Goal: Task Accomplishment & Management: Use online tool/utility

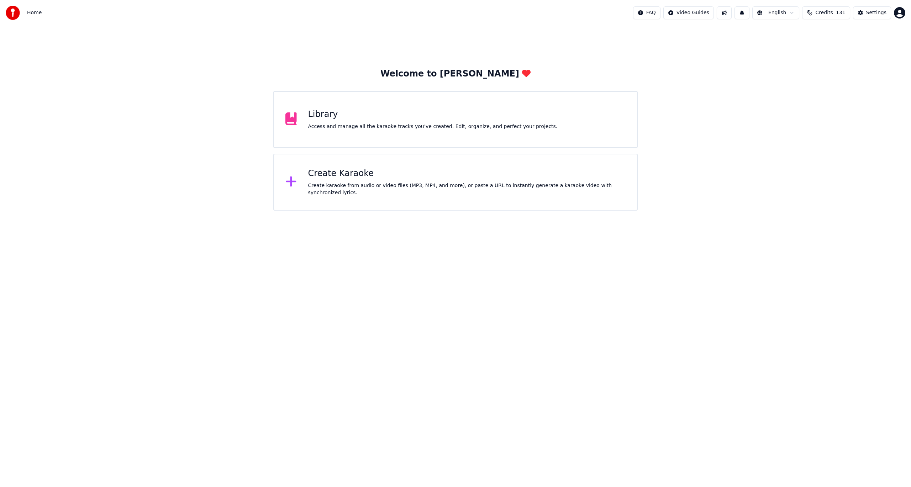
click at [337, 184] on div "Create karaoke from audio or video files (MP3, MP4, and more), or paste a URL t…" at bounding box center [467, 189] width 318 height 14
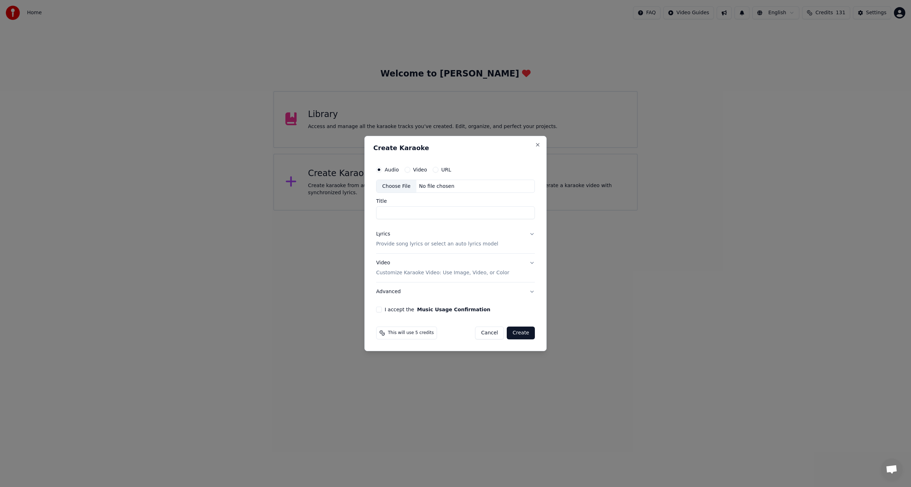
click at [411, 169] on div "Video" at bounding box center [415, 170] width 22 height 6
click at [407, 171] on button "Video" at bounding box center [407, 170] width 6 height 6
click at [400, 187] on div "Choose File" at bounding box center [396, 186] width 40 height 13
type input "*******"
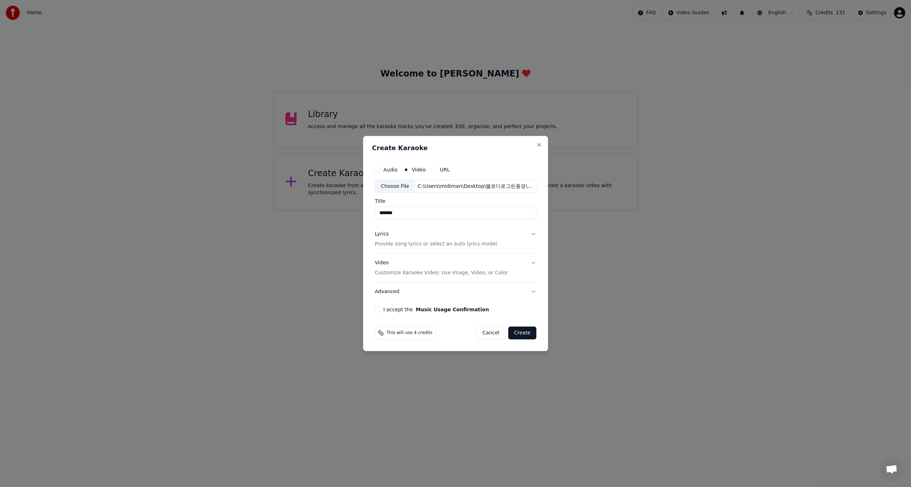
click at [534, 233] on button "Lyrics Provide song lyrics or select an auto lyrics model" at bounding box center [455, 239] width 161 height 28
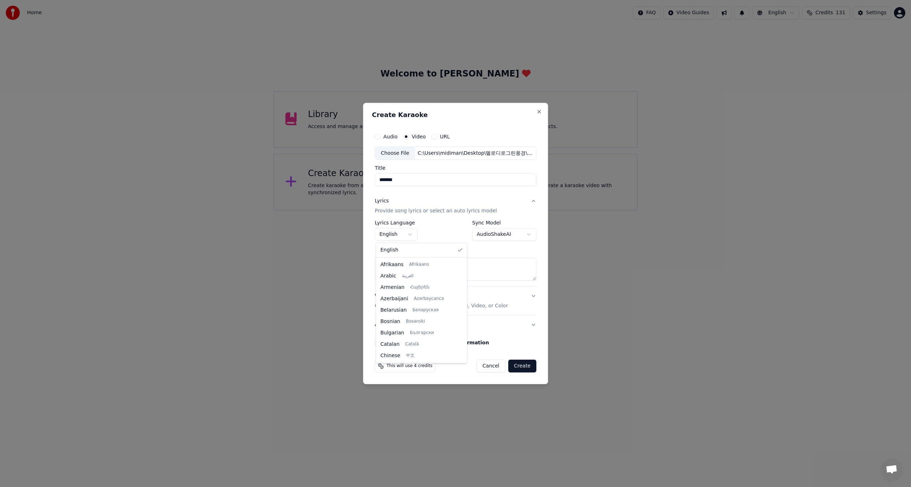
click at [412, 211] on body "Home FAQ Video Guides English Credits 131 Settings Welcome to Youka Library Acc…" at bounding box center [455, 105] width 911 height 211
select select "**"
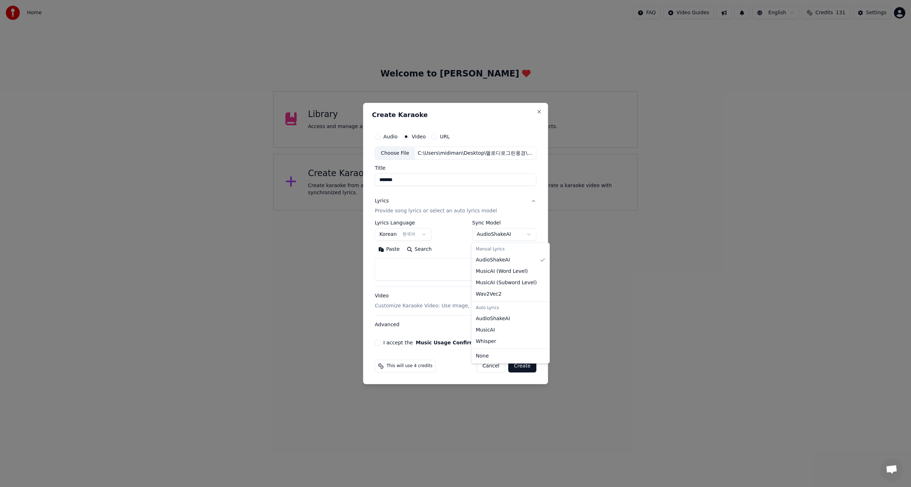
click at [529, 211] on body "Home FAQ Video Guides English Credits 131 Settings Welcome to Youka Library Acc…" at bounding box center [455, 105] width 911 height 211
select select "**********"
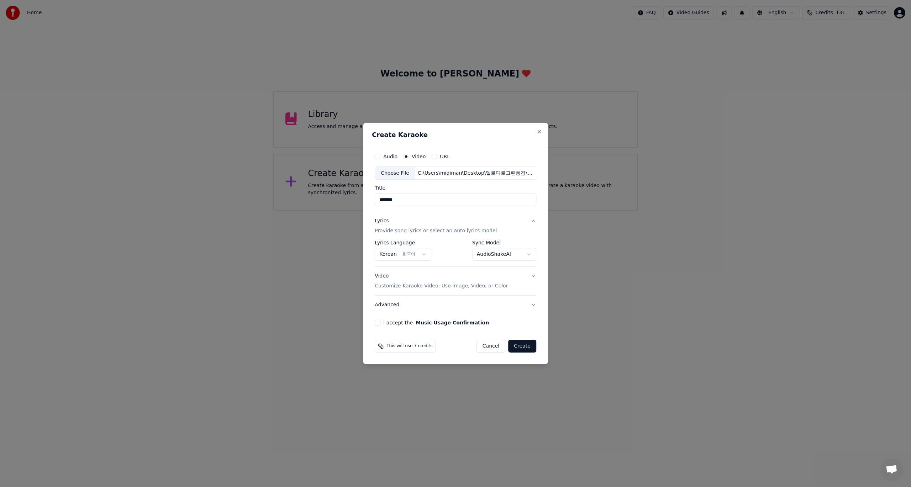
click at [379, 323] on button "I accept the Music Usage Confirmation" at bounding box center [378, 323] width 6 height 6
click at [519, 346] on button "Create" at bounding box center [522, 346] width 28 height 13
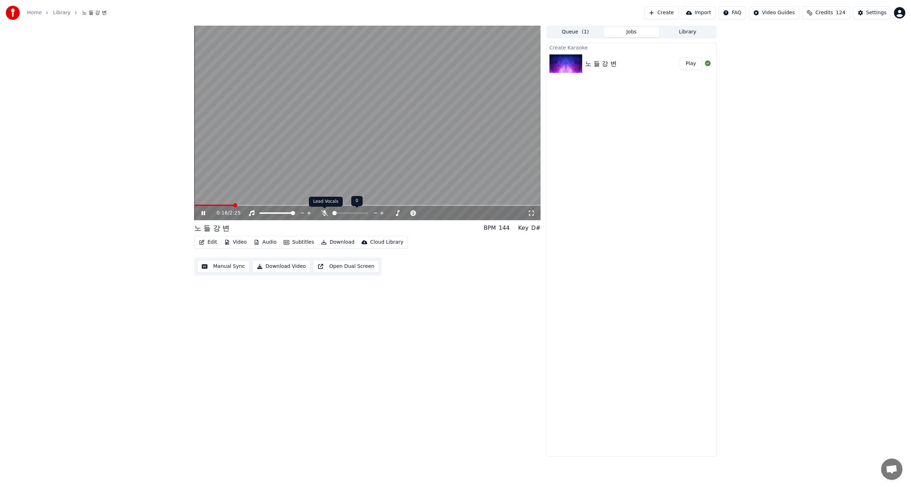
click at [326, 215] on icon at bounding box center [324, 213] width 7 height 6
click at [205, 243] on button "Edit" at bounding box center [208, 242] width 24 height 10
click at [208, 256] on div "Edit Lyrics" at bounding box center [232, 257] width 72 height 11
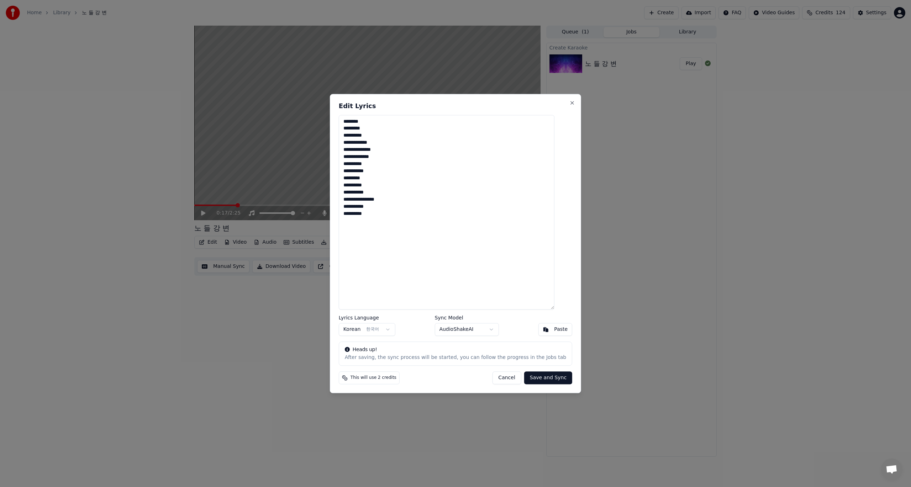
drag, startPoint x: 411, startPoint y: 212, endPoint x: 350, endPoint y: 118, distance: 112.1
click at [350, 118] on textarea "**********" at bounding box center [447, 212] width 216 height 195
click at [373, 207] on textarea at bounding box center [447, 212] width 216 height 195
paste textarea "**********"
click at [356, 129] on textarea "**********" at bounding box center [447, 212] width 216 height 195
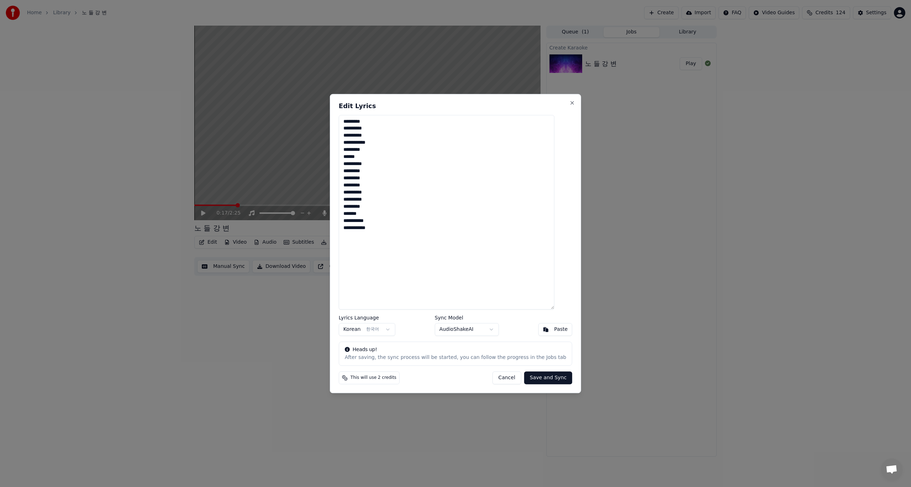
click at [361, 128] on textarea "**********" at bounding box center [447, 212] width 216 height 195
click at [538, 378] on button "Save and Sync" at bounding box center [548, 377] width 48 height 13
type textarea "**********"
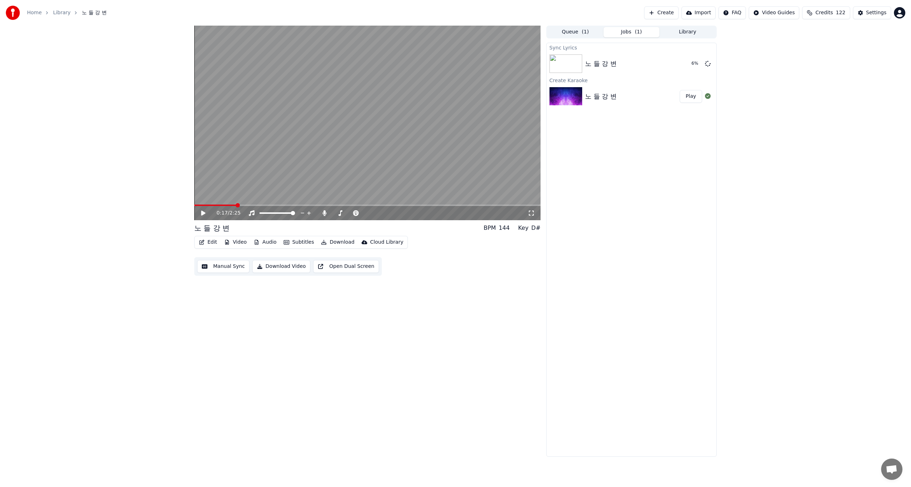
click at [224, 269] on button "Manual Sync" at bounding box center [223, 266] width 52 height 13
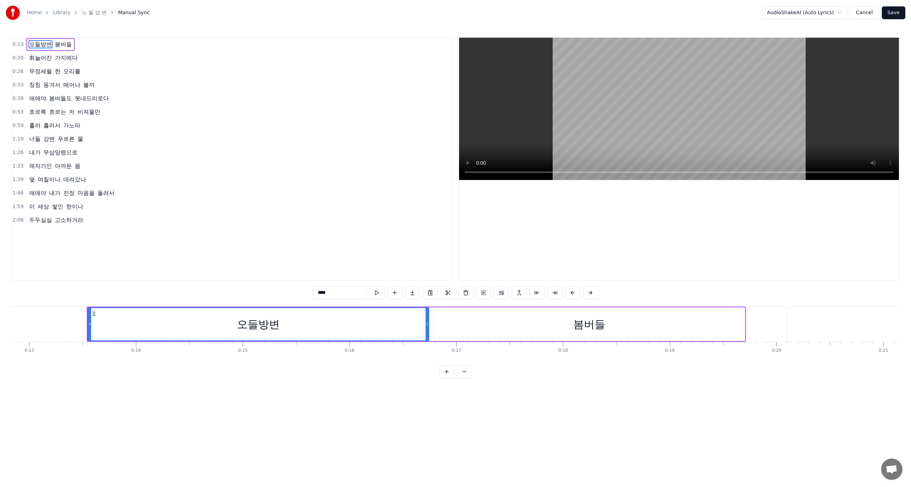
scroll to position [0, 1409]
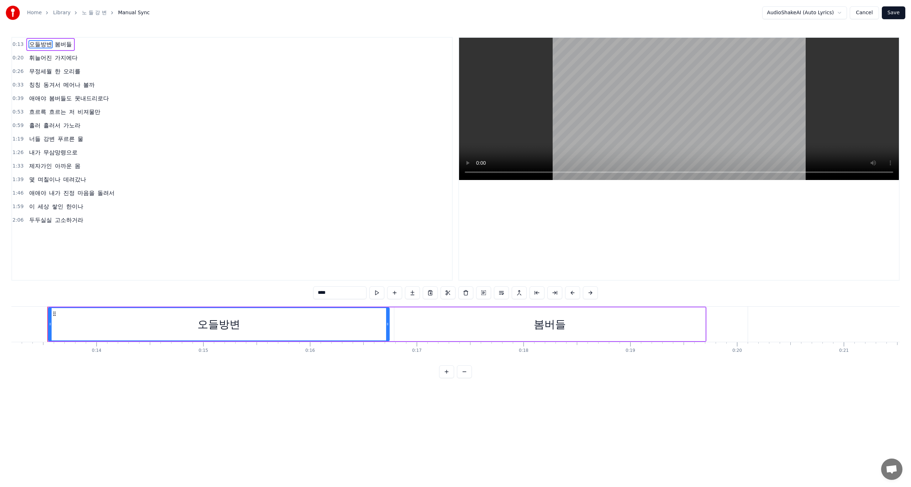
click at [859, 14] on button "Cancel" at bounding box center [863, 12] width 29 height 13
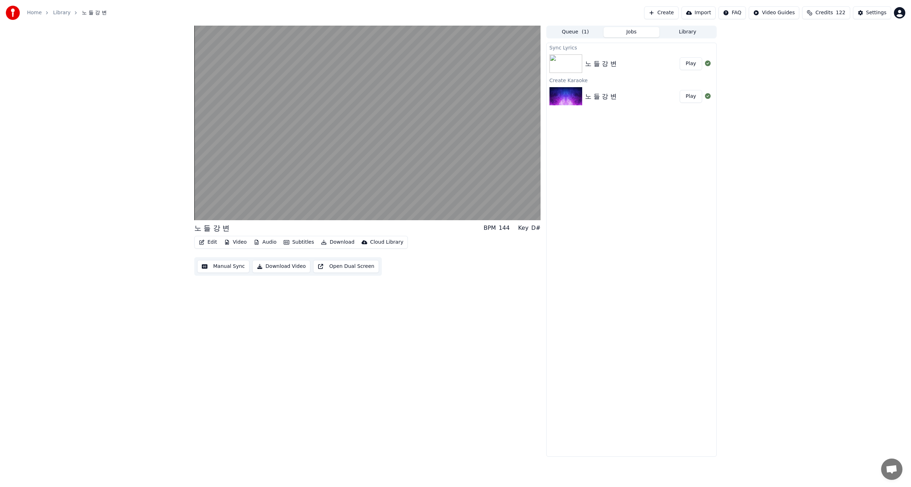
click at [206, 243] on button "Edit" at bounding box center [208, 242] width 24 height 10
click at [228, 295] on div "Style Editor" at bounding box center [225, 294] width 29 height 7
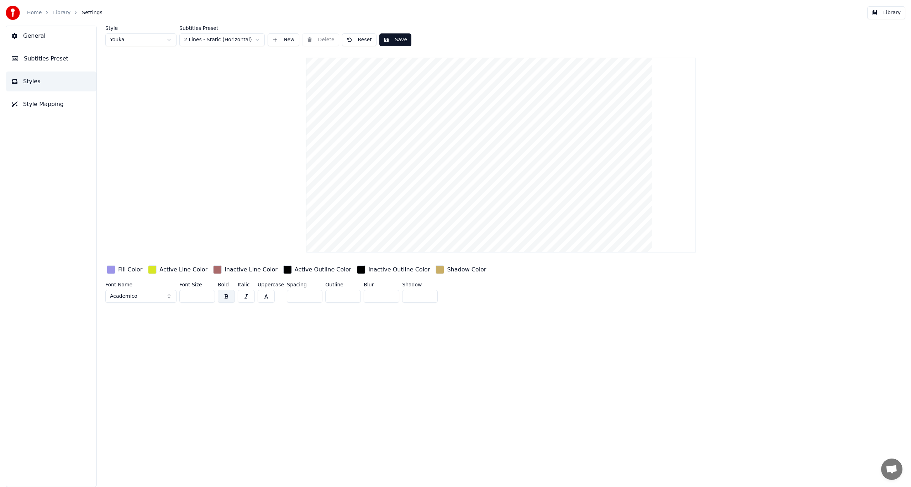
click at [214, 270] on div "button" at bounding box center [217, 269] width 9 height 9
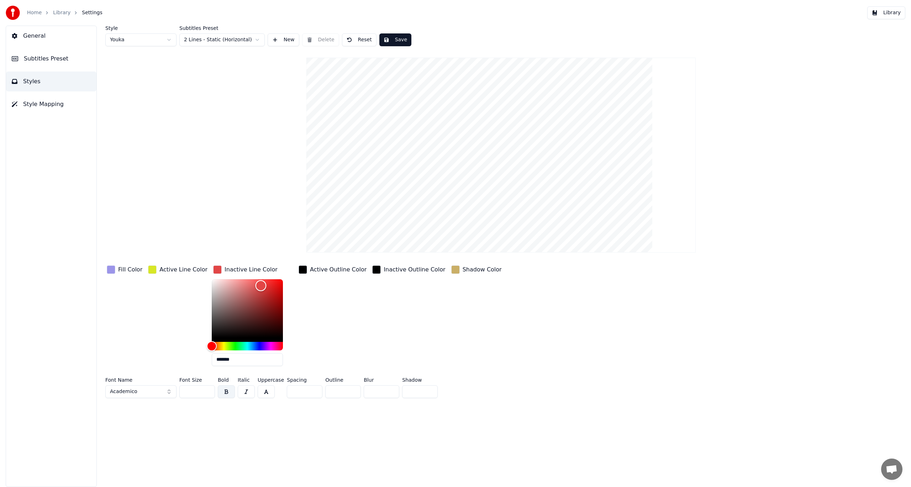
click at [255, 285] on div "Color" at bounding box center [247, 308] width 71 height 58
click at [267, 284] on div "Color" at bounding box center [247, 308] width 71 height 58
type input "*******"
click at [214, 345] on div "Hue" at bounding box center [247, 346] width 71 height 9
click at [335, 326] on div "Active Outline Color" at bounding box center [332, 318] width 71 height 108
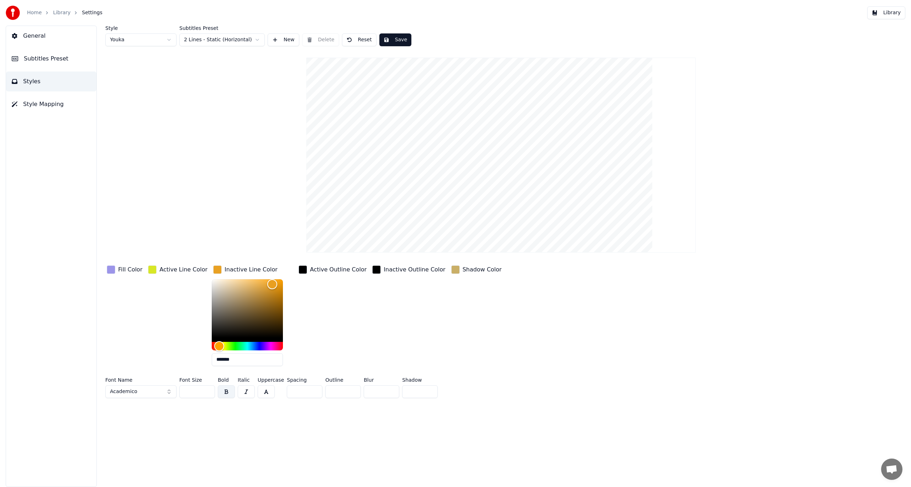
click at [192, 391] on input "**" at bounding box center [197, 391] width 36 height 13
click at [164, 392] on button "Academico" at bounding box center [140, 391] width 71 height 13
click at [169, 392] on button "Academico" at bounding box center [140, 391] width 71 height 13
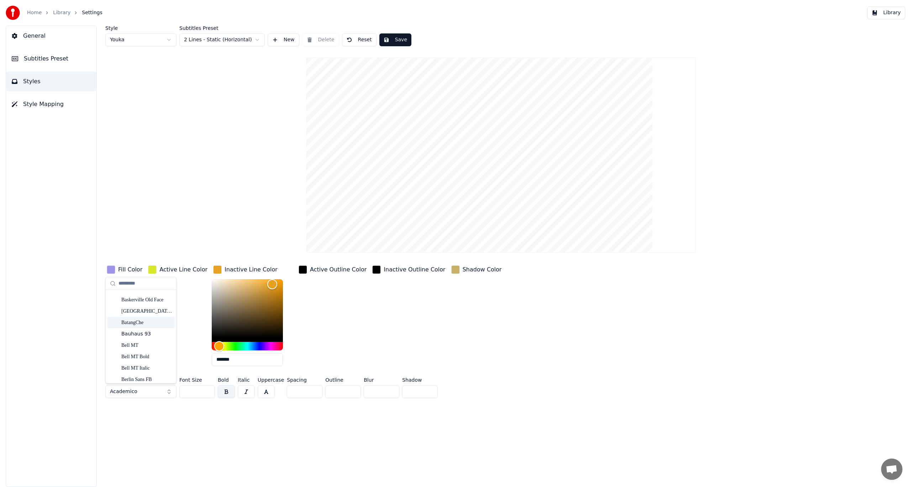
click at [138, 321] on div "BatangChe" at bounding box center [146, 322] width 51 height 7
drag, startPoint x: 195, startPoint y: 394, endPoint x: 184, endPoint y: 395, distance: 10.4
click at [184, 395] on input "**" at bounding box center [197, 391] width 36 height 13
type input "**"
click at [391, 39] on button "Save" at bounding box center [395, 39] width 32 height 13
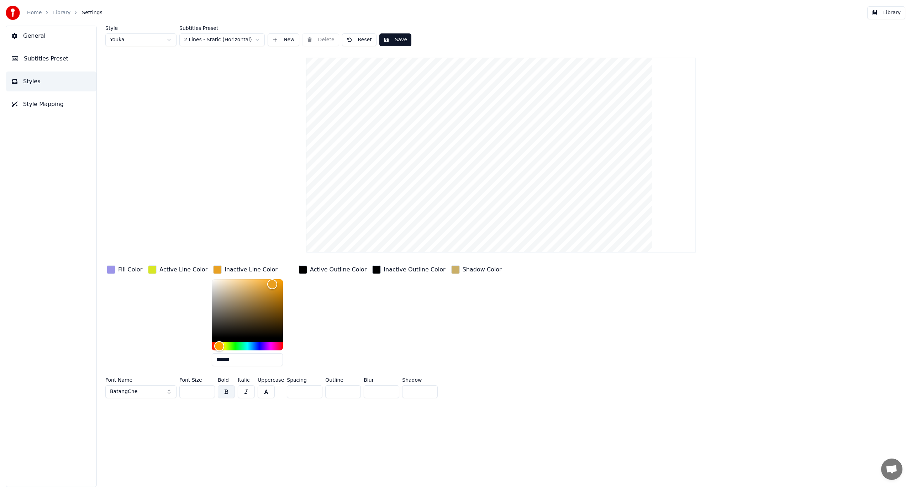
click at [888, 11] on button "Library" at bounding box center [886, 12] width 38 height 13
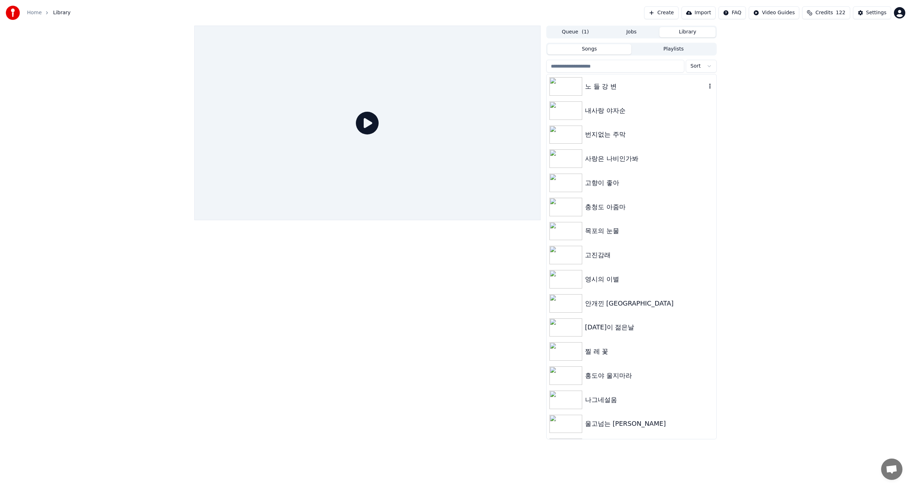
click at [572, 88] on img at bounding box center [565, 86] width 33 height 18
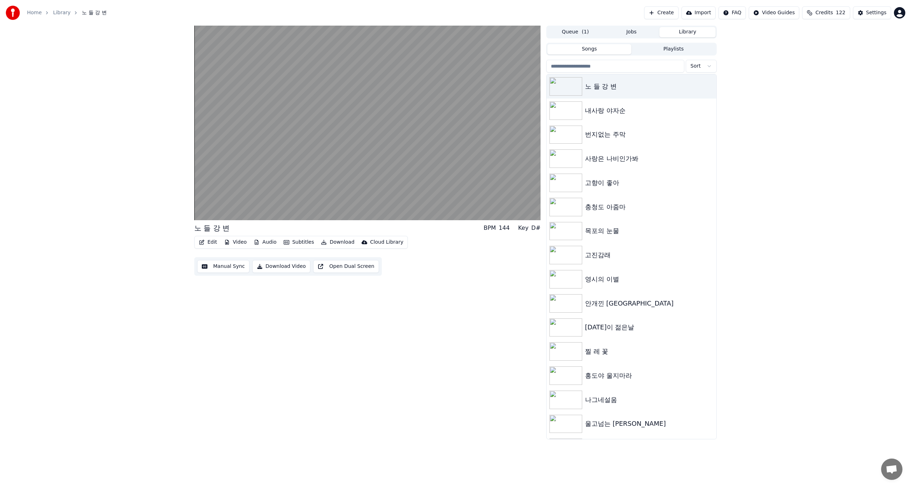
click at [407, 300] on div "노 들 강 변 BPM 144 Key D# Edit Video Audio Subtitles Download Cloud Library Manual…" at bounding box center [367, 233] width 346 height 414
click at [205, 214] on icon at bounding box center [208, 213] width 17 height 6
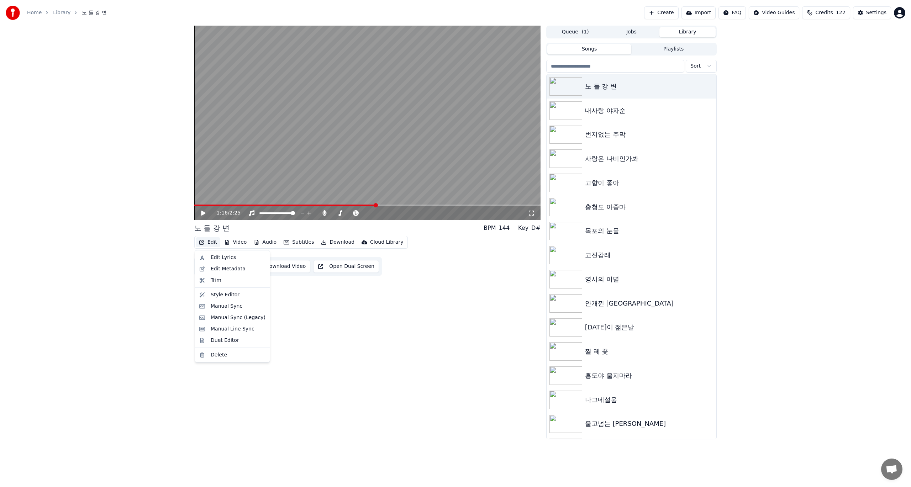
click at [208, 243] on button "Edit" at bounding box center [208, 242] width 24 height 10
click at [869, 14] on div "Settings" at bounding box center [876, 12] width 20 height 7
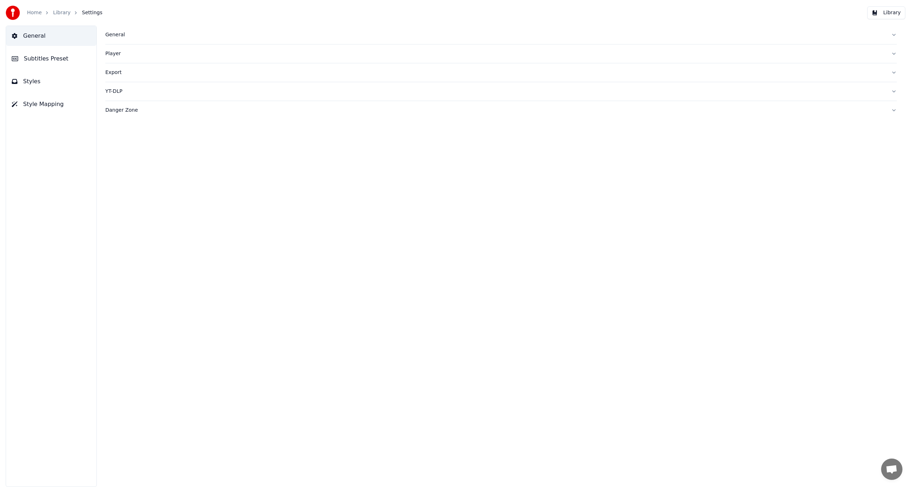
click at [118, 36] on div "General" at bounding box center [495, 34] width 780 height 7
click at [113, 55] on div "Player" at bounding box center [495, 53] width 780 height 7
click at [112, 56] on div "Player" at bounding box center [495, 53] width 780 height 7
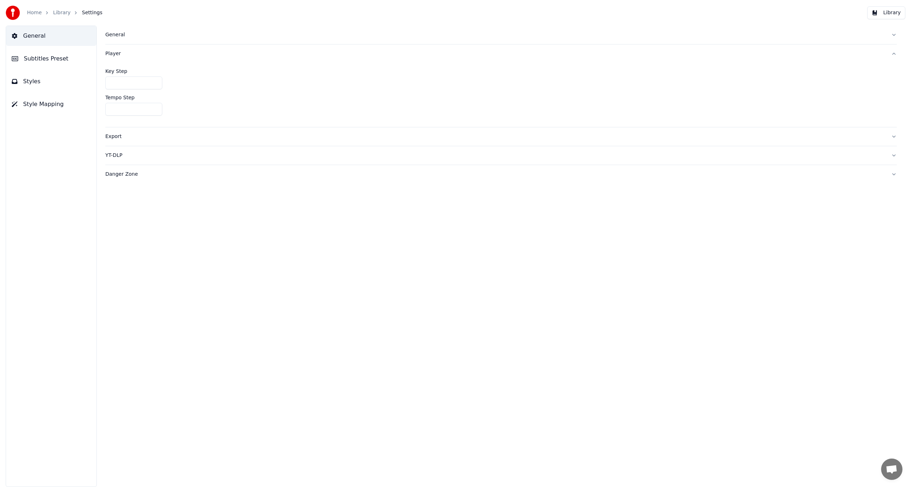
click at [112, 56] on div "Player" at bounding box center [495, 53] width 780 height 7
click at [112, 74] on div "Export" at bounding box center [495, 72] width 780 height 7
click at [115, 72] on div "Export" at bounding box center [495, 72] width 780 height 7
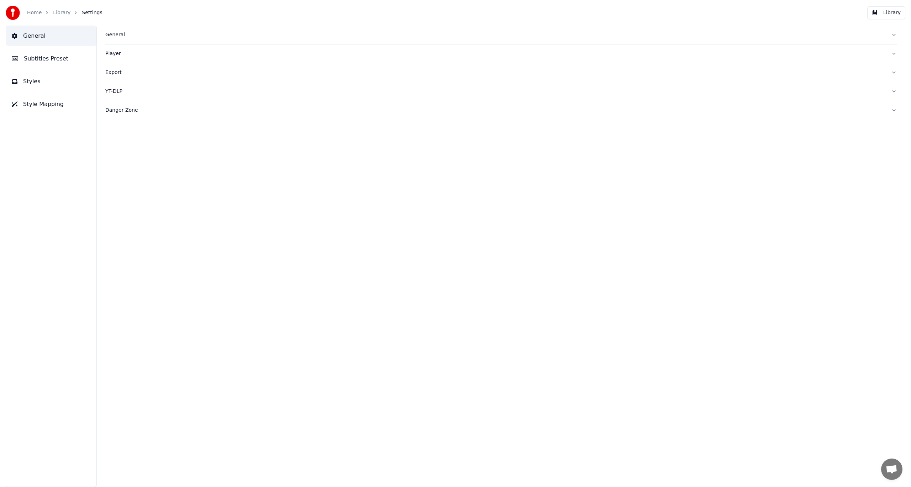
click at [31, 80] on span "Styles" at bounding box center [31, 81] width 17 height 9
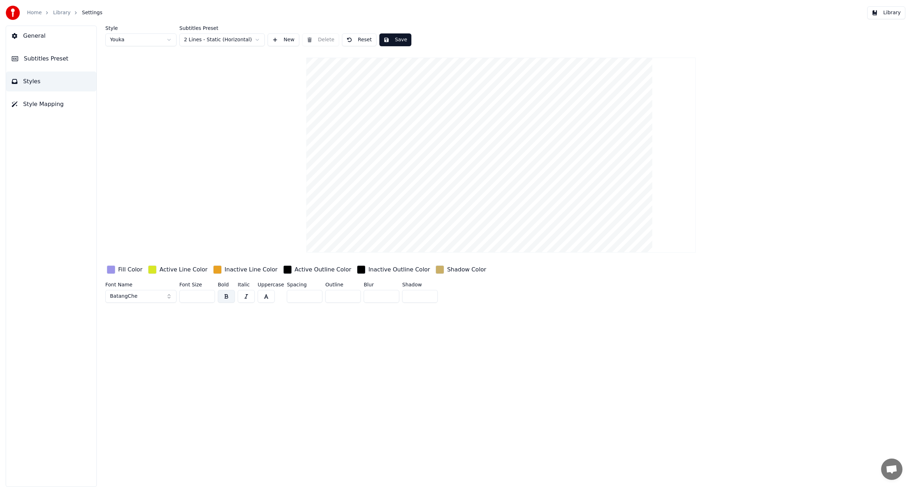
click at [49, 106] on span "Style Mapping" at bounding box center [43, 104] width 41 height 9
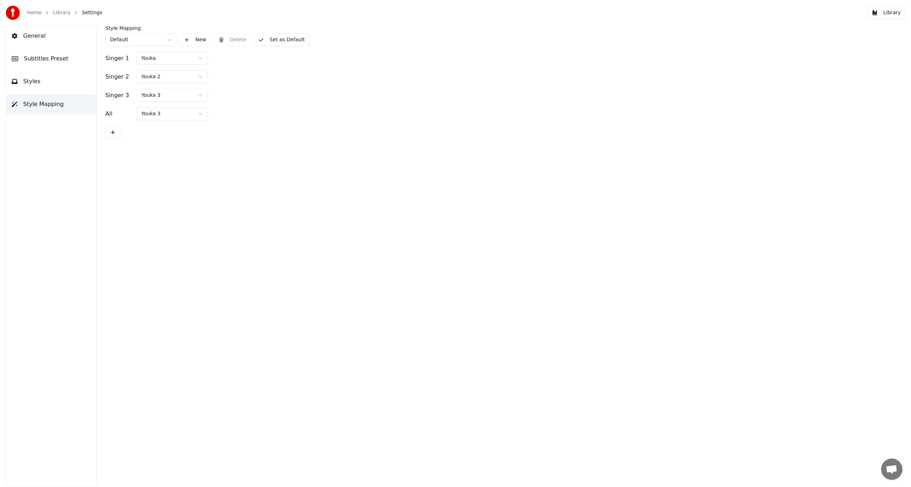
click at [41, 83] on button "Styles" at bounding box center [51, 81] width 90 height 20
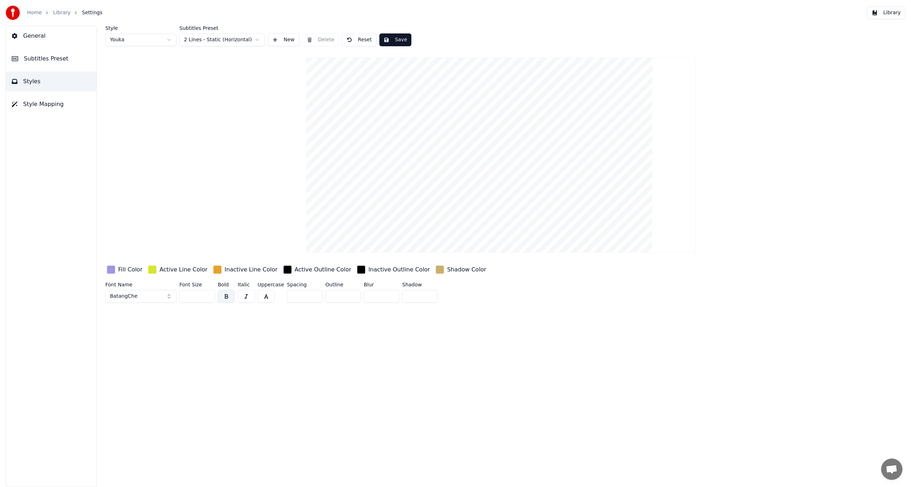
click at [49, 58] on span "Subtitles Preset" at bounding box center [46, 58] width 44 height 9
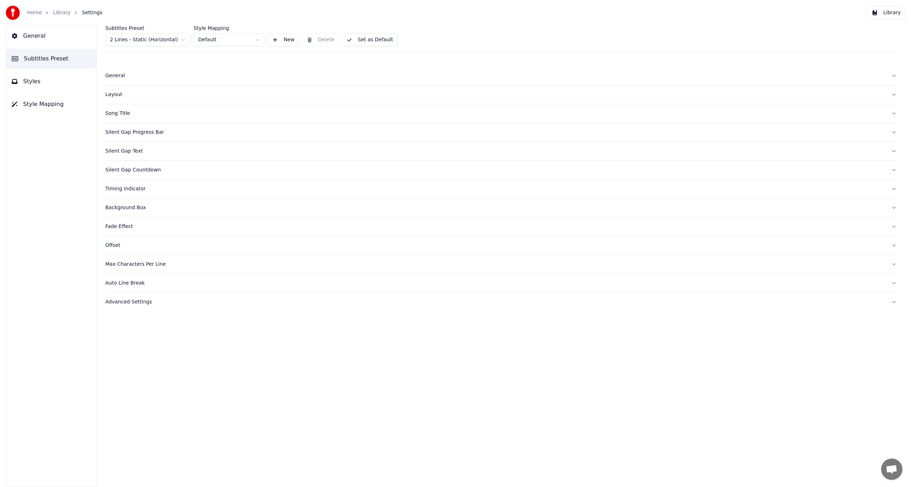
click at [127, 153] on div "Silent Gap Text" at bounding box center [495, 151] width 780 height 7
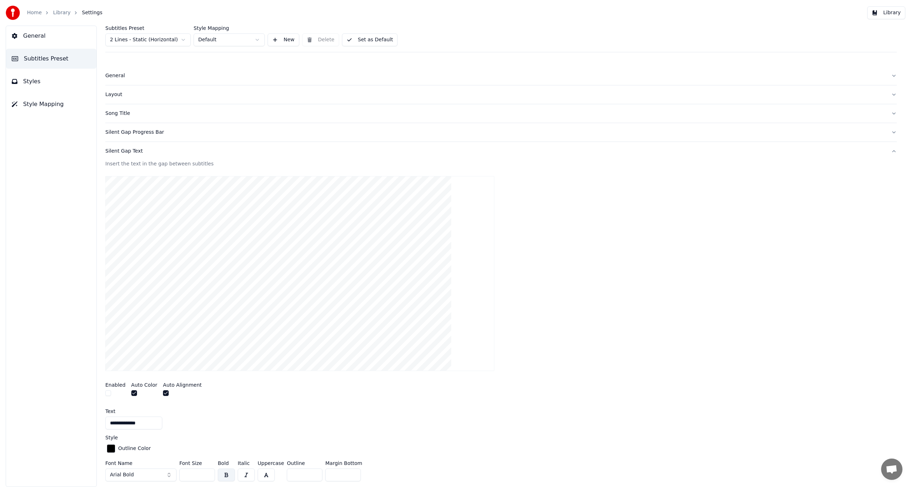
click at [555, 221] on div at bounding box center [500, 273] width 791 height 206
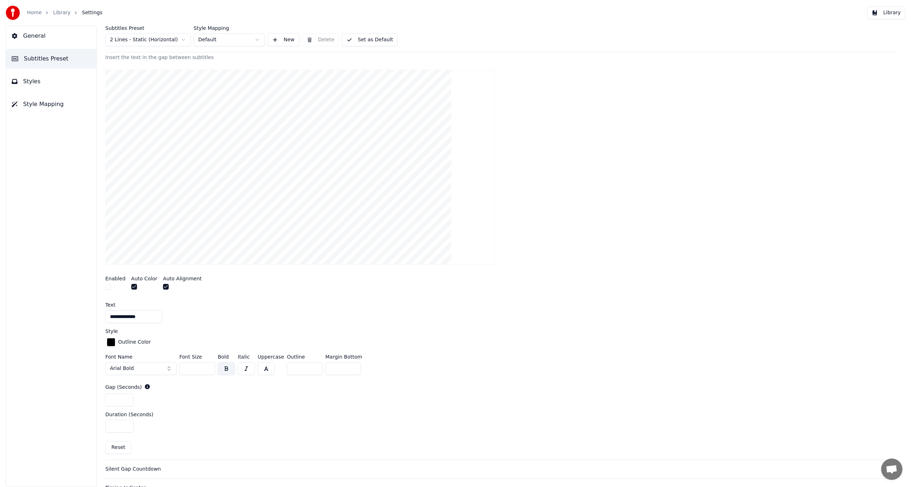
scroll to position [107, 0]
click at [896, 14] on button "Library" at bounding box center [886, 12] width 38 height 13
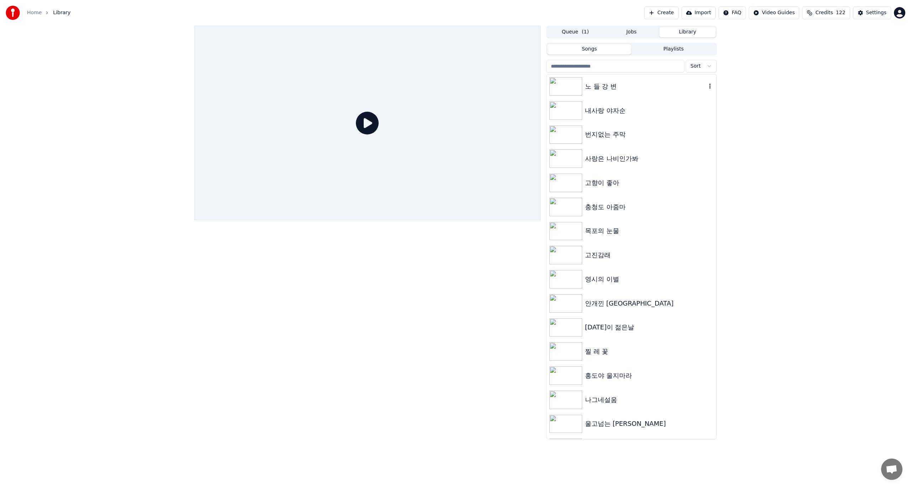
click at [578, 90] on img at bounding box center [565, 86] width 33 height 18
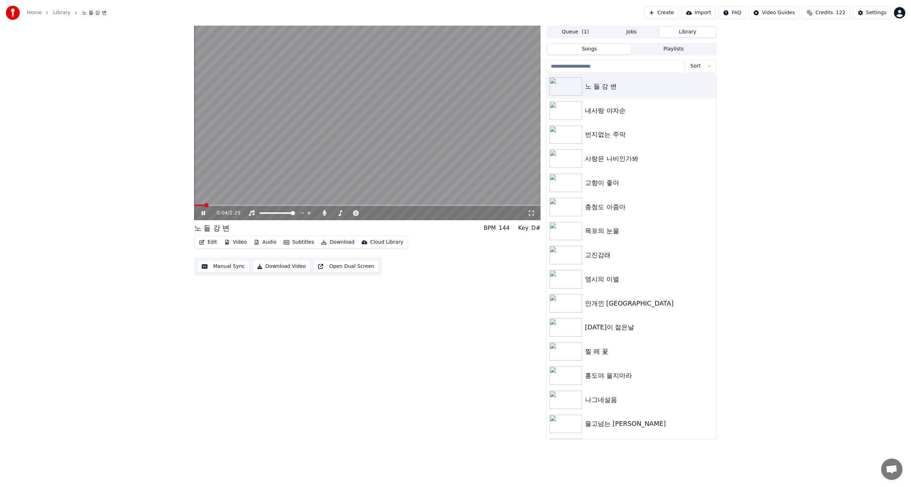
click at [203, 214] on icon at bounding box center [203, 213] width 4 height 4
click at [344, 78] on video at bounding box center [367, 123] width 346 height 195
click at [211, 242] on button "Edit" at bounding box center [208, 242] width 24 height 10
click at [218, 256] on div "Edit Lyrics" at bounding box center [223, 257] width 25 height 7
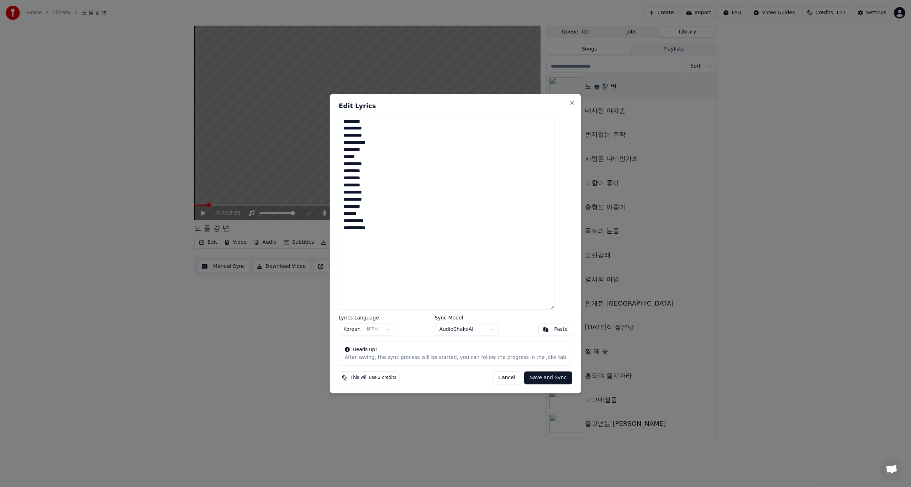
click at [502, 379] on button "Cancel" at bounding box center [506, 377] width 29 height 13
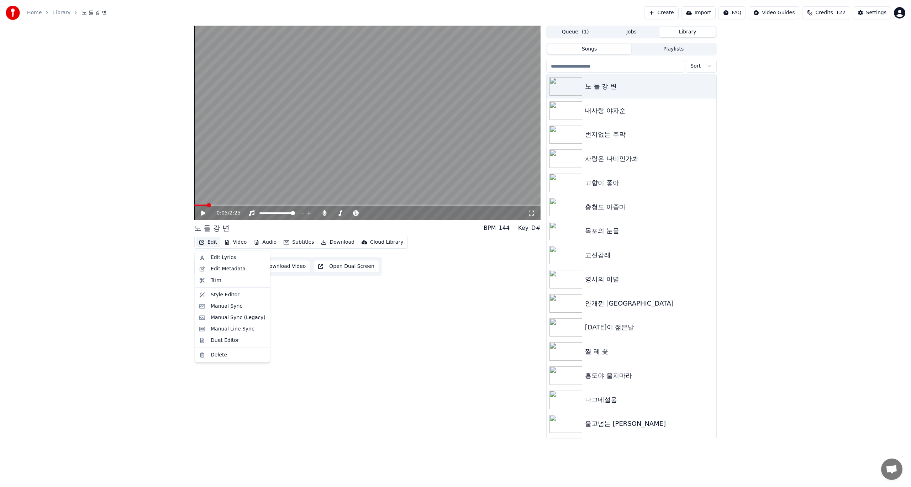
click at [210, 243] on button "Edit" at bounding box center [208, 242] width 24 height 10
click at [217, 270] on div "Edit Metadata" at bounding box center [228, 268] width 35 height 7
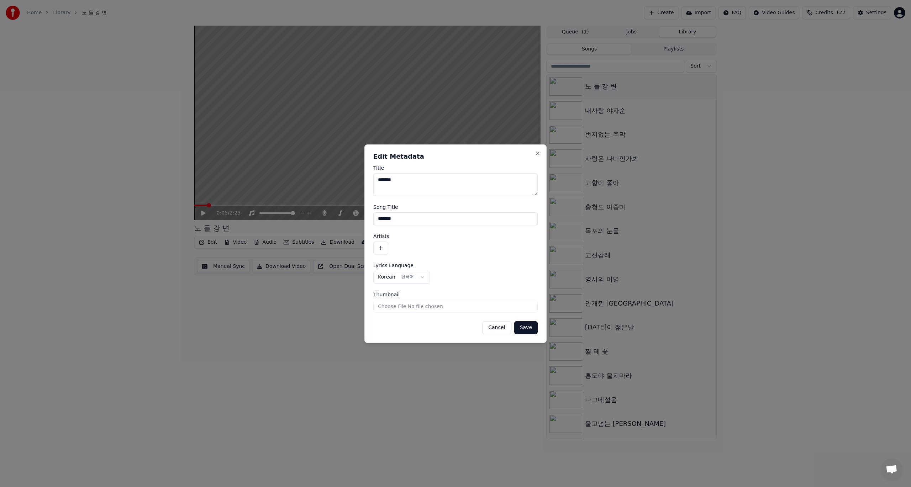
click at [502, 330] on button "Cancel" at bounding box center [496, 327] width 29 height 13
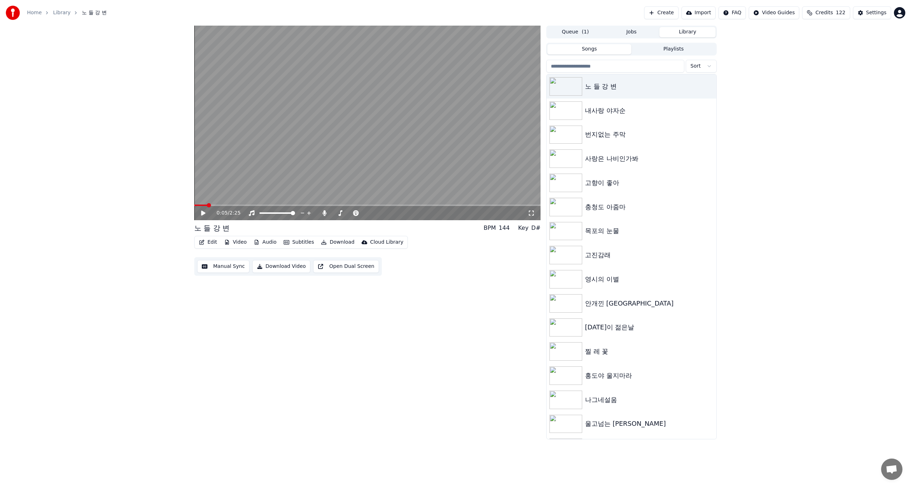
click at [208, 242] on button "Edit" at bounding box center [208, 242] width 24 height 10
click at [228, 296] on div "Style Editor" at bounding box center [225, 294] width 29 height 7
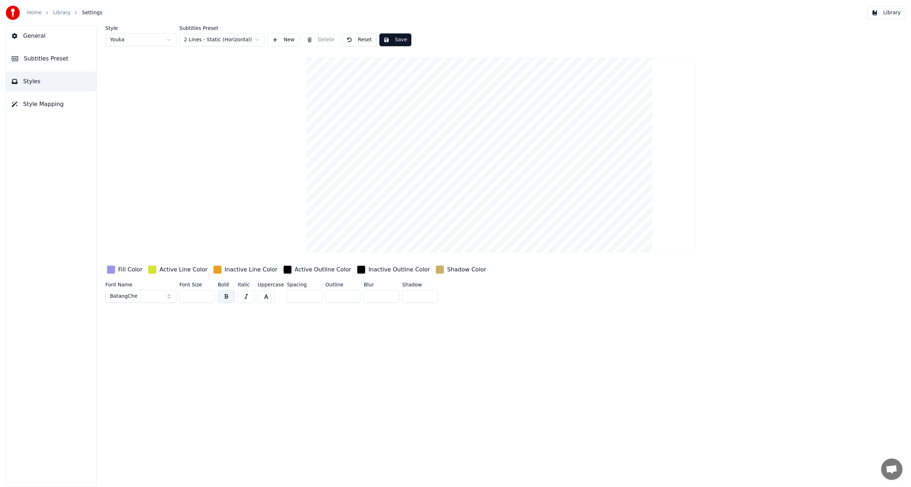
click at [489, 200] on video at bounding box center [500, 155] width 389 height 195
drag, startPoint x: 510, startPoint y: 105, endPoint x: 510, endPoint y: 125, distance: 19.9
click at [510, 125] on video at bounding box center [500, 155] width 389 height 195
drag, startPoint x: 437, startPoint y: 100, endPoint x: 458, endPoint y: 124, distance: 31.8
click at [458, 124] on video at bounding box center [500, 155] width 389 height 195
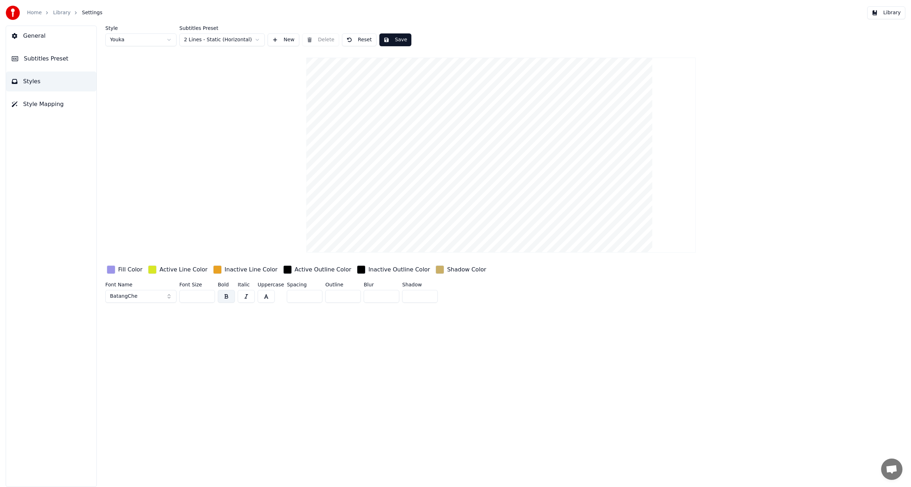
drag, startPoint x: 511, startPoint y: 142, endPoint x: 523, endPoint y: 98, distance: 45.4
click at [520, 108] on video at bounding box center [500, 155] width 389 height 195
drag, startPoint x: 523, startPoint y: 95, endPoint x: 523, endPoint y: 127, distance: 32.0
click at [523, 127] on video at bounding box center [500, 155] width 389 height 195
drag, startPoint x: 550, startPoint y: 104, endPoint x: 541, endPoint y: 143, distance: 39.5
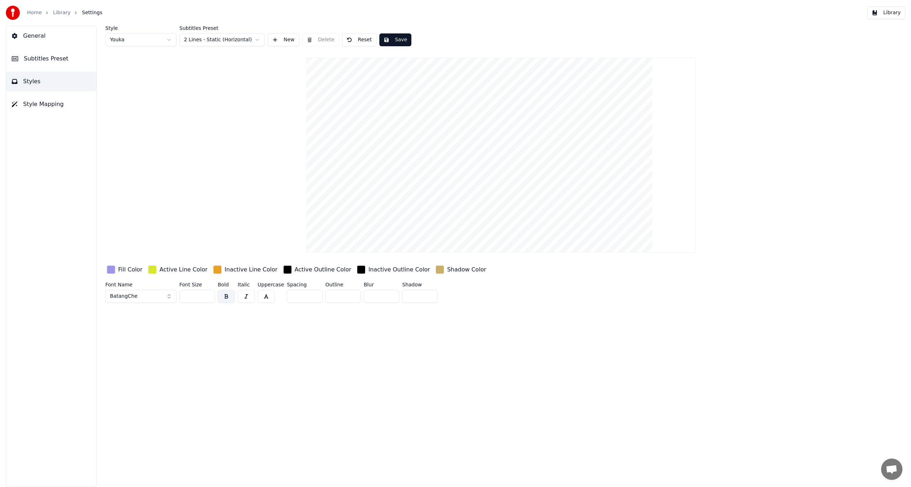
click at [541, 143] on video at bounding box center [500, 155] width 389 height 195
drag, startPoint x: 512, startPoint y: 144, endPoint x: 516, endPoint y: 112, distance: 31.5
click at [515, 131] on video at bounding box center [500, 155] width 389 height 195
drag, startPoint x: 517, startPoint y: 104, endPoint x: 508, endPoint y: 139, distance: 36.3
click at [508, 139] on video at bounding box center [500, 155] width 389 height 195
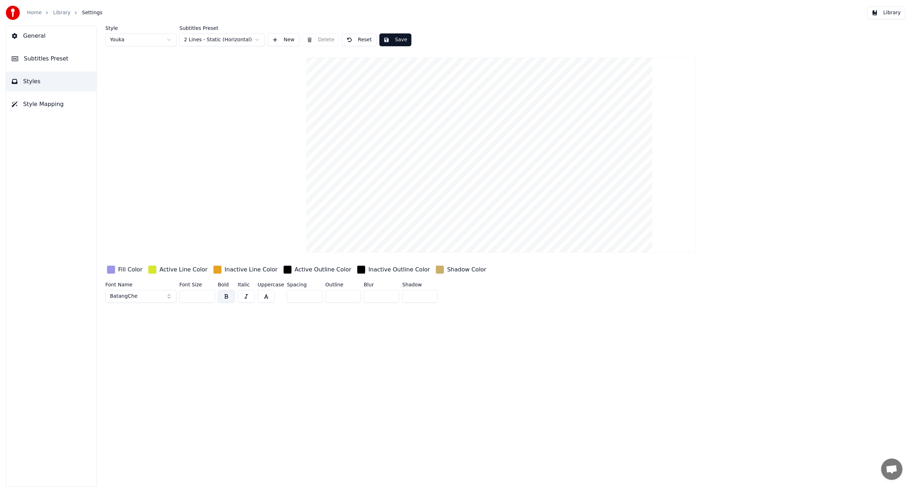
drag, startPoint x: 485, startPoint y: 164, endPoint x: 495, endPoint y: 132, distance: 34.4
click at [486, 158] on video at bounding box center [500, 155] width 389 height 195
drag, startPoint x: 512, startPoint y: 108, endPoint x: 509, endPoint y: 133, distance: 25.9
click at [509, 133] on video at bounding box center [500, 155] width 389 height 195
drag, startPoint x: 522, startPoint y: 123, endPoint x: 524, endPoint y: 149, distance: 26.4
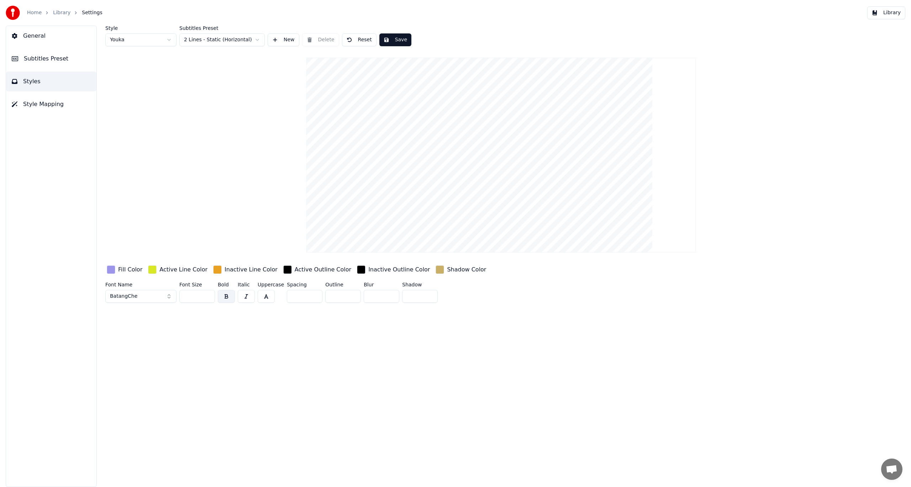
click at [524, 149] on video at bounding box center [500, 155] width 389 height 195
drag, startPoint x: 454, startPoint y: 225, endPoint x: 464, endPoint y: 191, distance: 34.9
click at [457, 221] on video at bounding box center [500, 155] width 389 height 195
drag, startPoint x: 473, startPoint y: 143, endPoint x: 482, endPoint y: 157, distance: 16.6
click at [482, 157] on video at bounding box center [500, 155] width 389 height 195
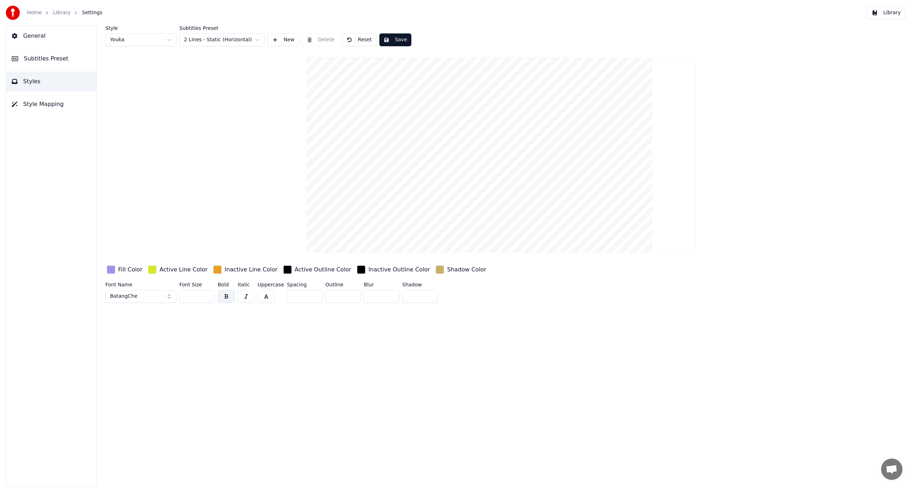
drag, startPoint x: 492, startPoint y: 104, endPoint x: 514, endPoint y: 132, distance: 35.7
click at [514, 131] on video at bounding box center [500, 155] width 389 height 195
drag, startPoint x: 510, startPoint y: 142, endPoint x: 508, endPoint y: 157, distance: 14.7
click at [508, 157] on video at bounding box center [500, 155] width 389 height 195
click at [55, 61] on span "Subtitles Preset" at bounding box center [46, 58] width 44 height 9
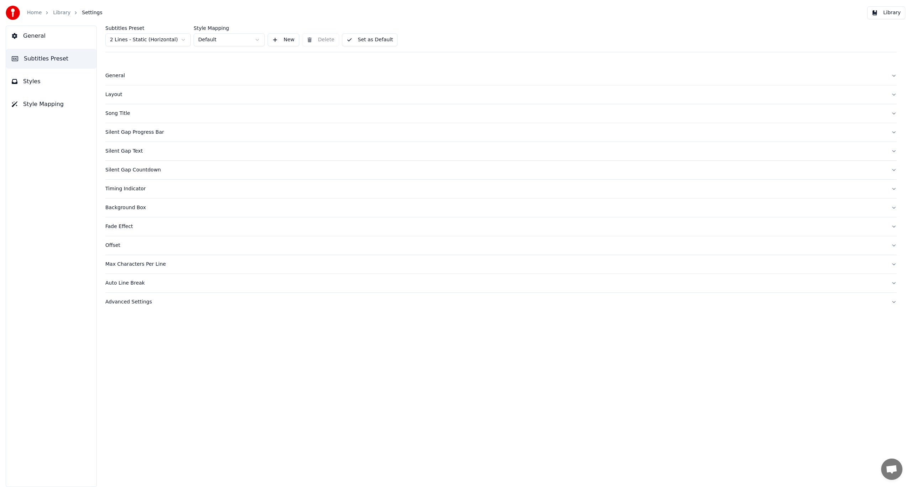
click at [60, 174] on div "General Subtitles Preset Styles Style Mapping" at bounding box center [51, 256] width 91 height 461
click at [131, 151] on div "Silent Gap Text" at bounding box center [495, 151] width 780 height 7
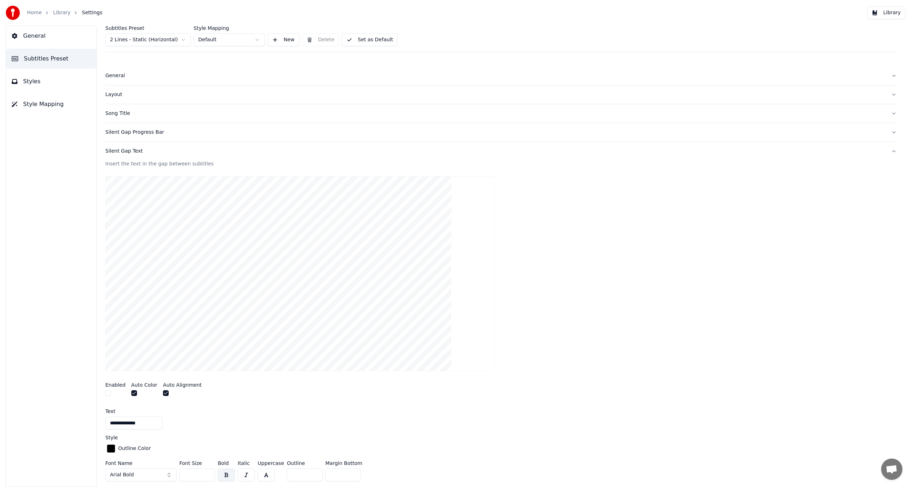
click at [129, 152] on div "Silent Gap Text" at bounding box center [495, 151] width 780 height 7
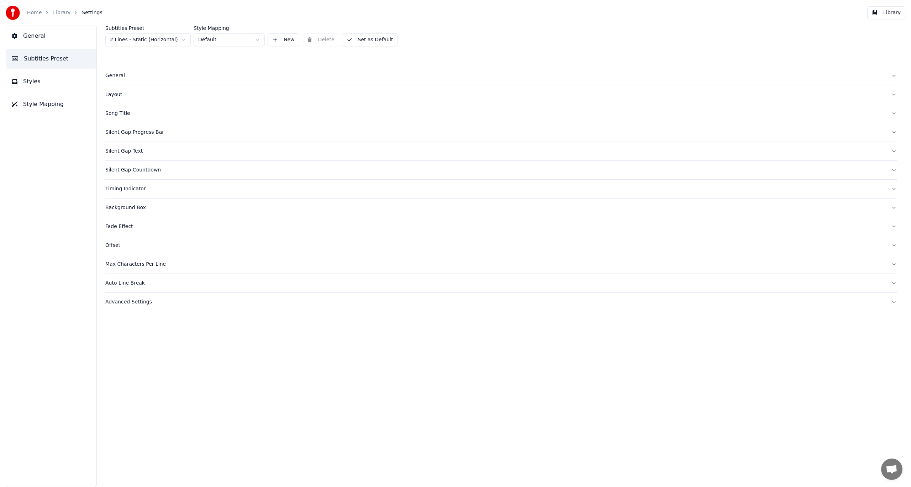
click at [131, 170] on div "Silent Gap Countdown" at bounding box center [495, 169] width 780 height 7
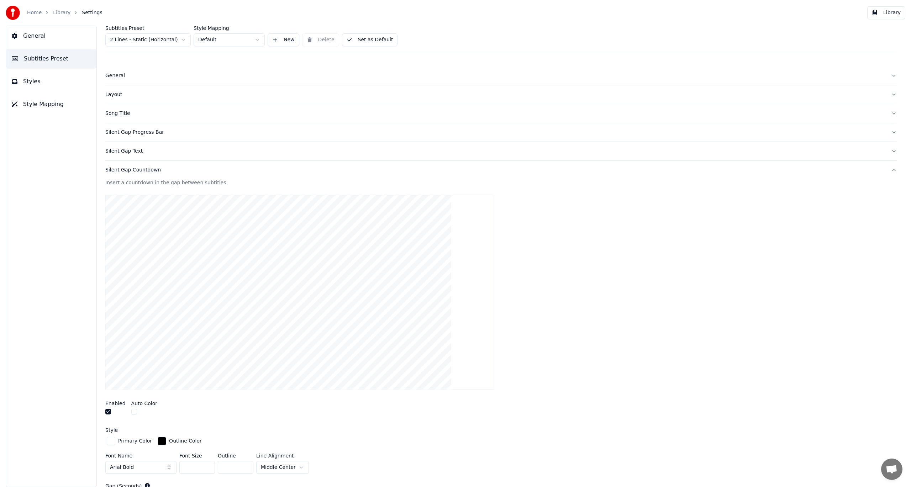
click at [131, 170] on div "Silent Gap Countdown" at bounding box center [495, 169] width 780 height 7
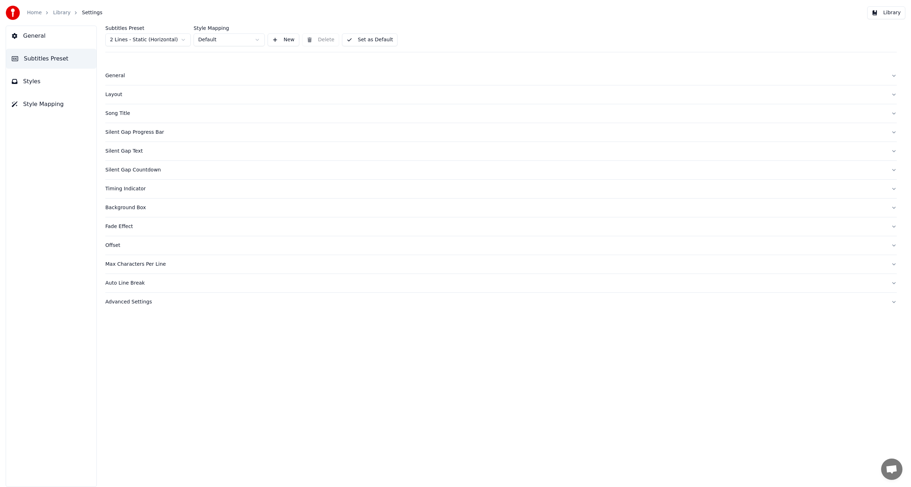
click at [131, 189] on div "Timing Indicator" at bounding box center [495, 188] width 780 height 7
click at [118, 460] on input "*" at bounding box center [133, 460] width 57 height 13
drag, startPoint x: 114, startPoint y: 461, endPoint x: 110, endPoint y: 462, distance: 4.4
click at [110, 462] on input "*" at bounding box center [133, 460] width 57 height 13
click at [117, 462] on input "*" at bounding box center [133, 460] width 57 height 13
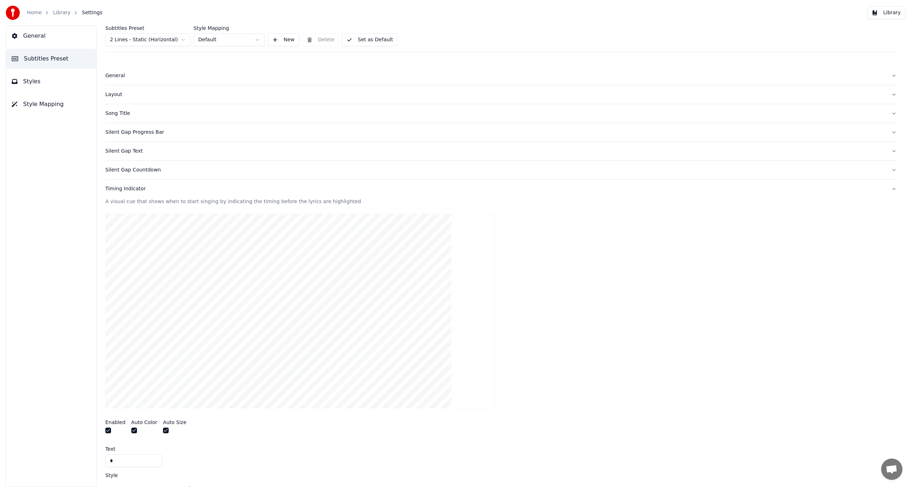
click at [115, 461] on input "*" at bounding box center [133, 460] width 57 height 13
drag, startPoint x: 114, startPoint y: 463, endPoint x: 108, endPoint y: 464, distance: 5.8
click at [108, 464] on input "*" at bounding box center [133, 460] width 57 height 13
type input "*"
click at [212, 460] on div "*" at bounding box center [500, 460] width 791 height 13
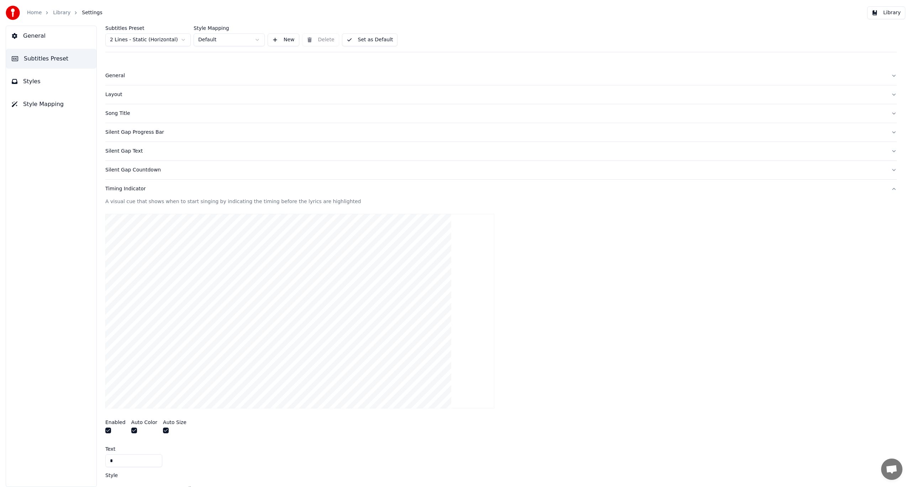
click at [128, 190] on div "Timing Indicator" at bounding box center [495, 188] width 780 height 7
click at [128, 207] on div "Background Box" at bounding box center [495, 207] width 780 height 7
click at [122, 227] on div "Fade Effect" at bounding box center [495, 226] width 780 height 7
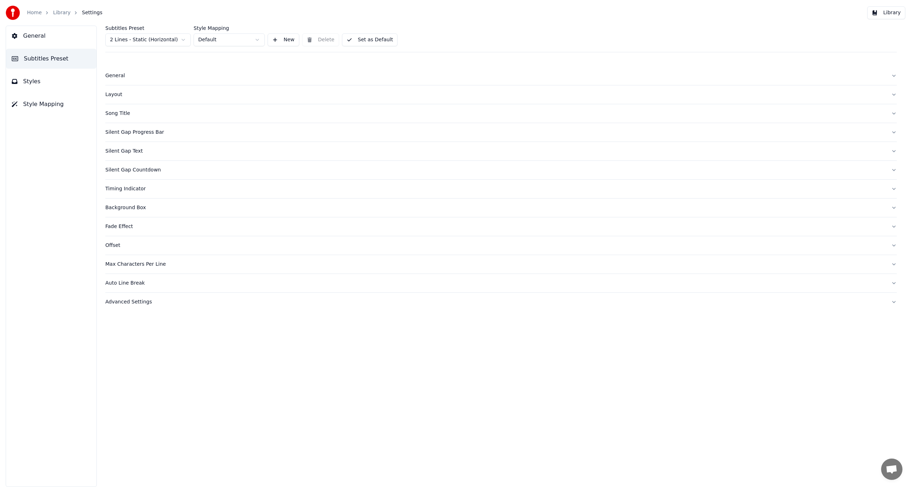
click at [117, 244] on div "Offset" at bounding box center [495, 245] width 780 height 7
click at [120, 117] on button "Song Title" at bounding box center [500, 113] width 791 height 18
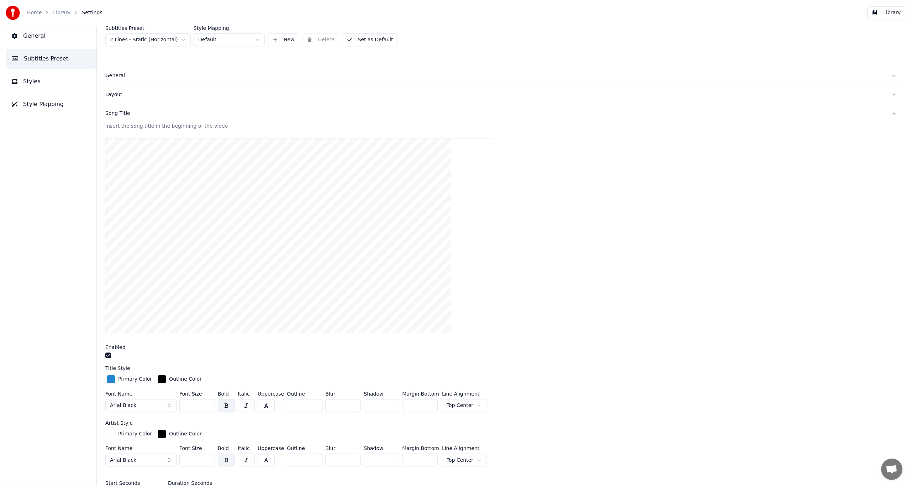
scroll to position [107, 0]
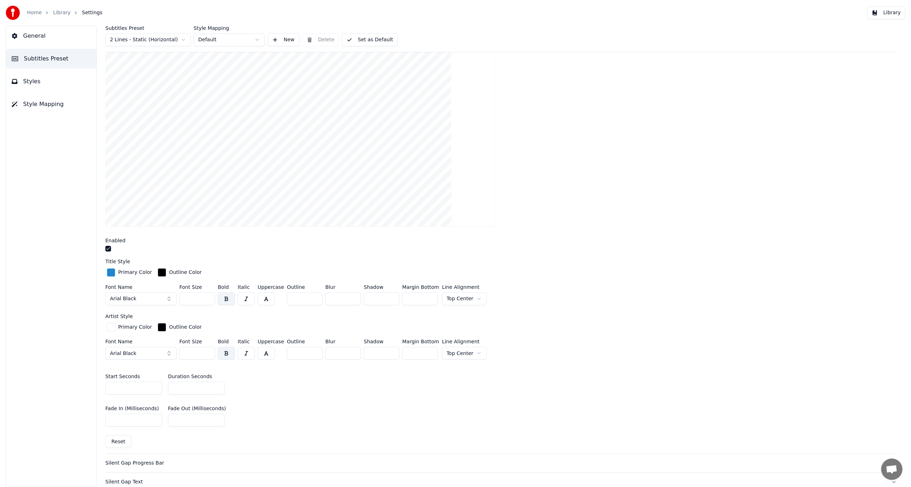
click at [272, 89] on video at bounding box center [299, 129] width 389 height 195
drag, startPoint x: 263, startPoint y: 91, endPoint x: 259, endPoint y: 107, distance: 16.7
click at [259, 107] on video at bounding box center [299, 129] width 389 height 195
click at [207, 301] on input "***" at bounding box center [197, 298] width 36 height 13
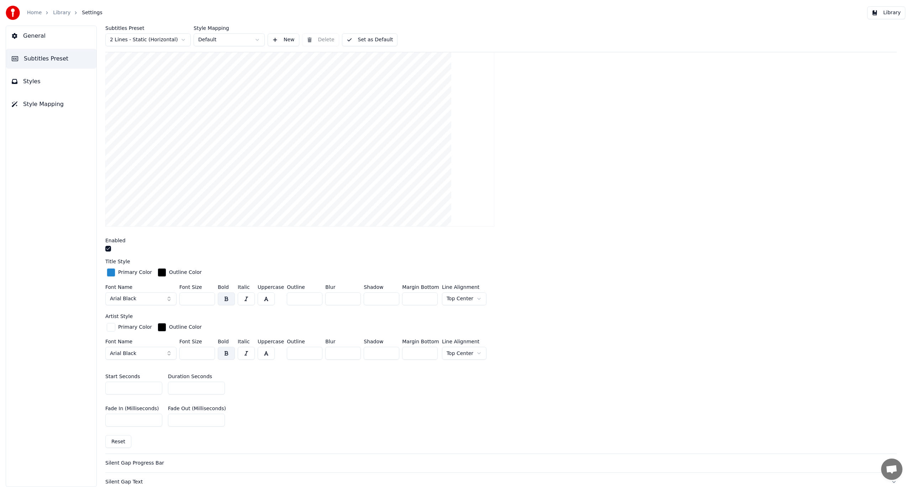
click at [207, 301] on input "***" at bounding box center [197, 298] width 36 height 13
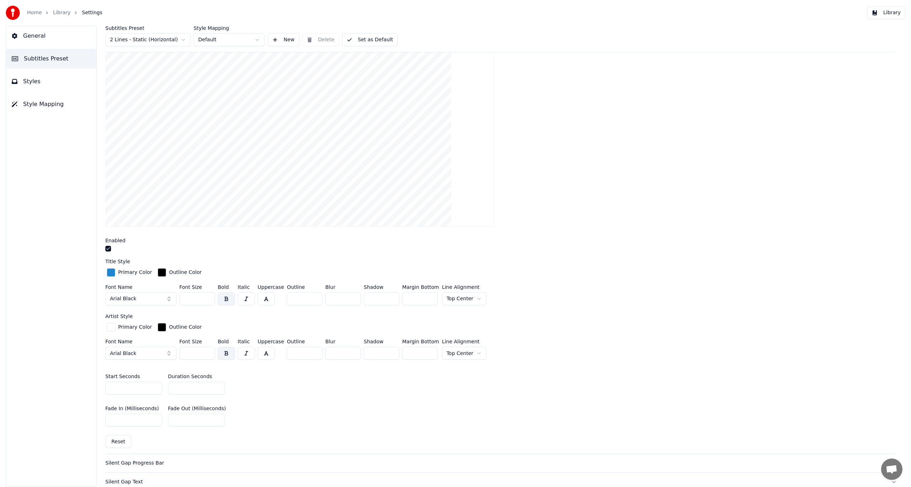
click at [207, 301] on input "***" at bounding box center [197, 298] width 36 height 13
drag, startPoint x: 195, startPoint y: 297, endPoint x: 174, endPoint y: 298, distance: 21.0
click at [174, 298] on div "Font Name Arial Black Font Size *** Bold Italic Uppercase Outline * Blur * Shad…" at bounding box center [500, 296] width 791 height 23
type input "***"
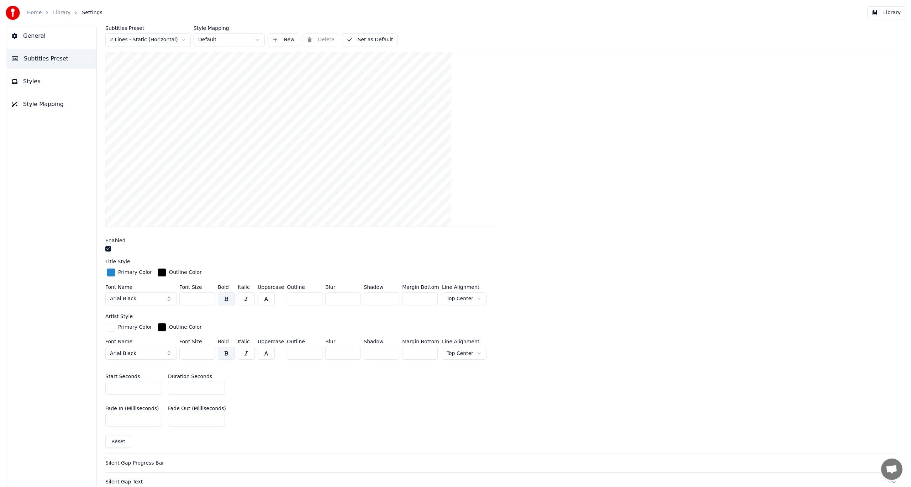
click at [551, 272] on div "Primary Color Outline Color" at bounding box center [500, 273] width 791 height 12
click at [471, 299] on html "Home Library Settings Library General Subtitles Preset Styles Style Mapping Sub…" at bounding box center [455, 243] width 911 height 487
click at [513, 294] on html "Home Library Settings Library General Subtitles Preset Styles Style Mapping Sub…" at bounding box center [455, 243] width 911 height 487
click at [109, 273] on div "button" at bounding box center [111, 272] width 9 height 9
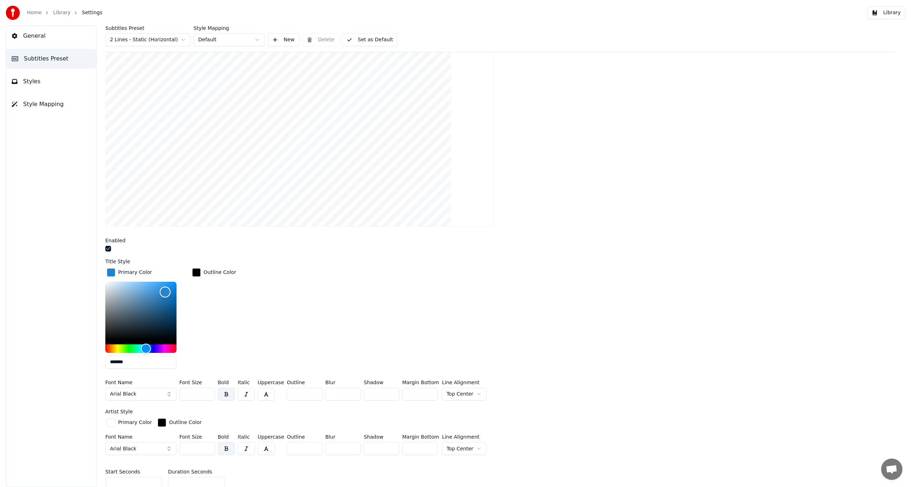
click at [123, 291] on div "Color" at bounding box center [140, 311] width 71 height 58
click at [126, 306] on div "Color" at bounding box center [140, 311] width 71 height 58
click at [162, 330] on div "Color" at bounding box center [140, 311] width 71 height 58
click at [164, 314] on div "Color" at bounding box center [140, 311] width 71 height 58
click at [169, 303] on div "Color" at bounding box center [140, 311] width 71 height 58
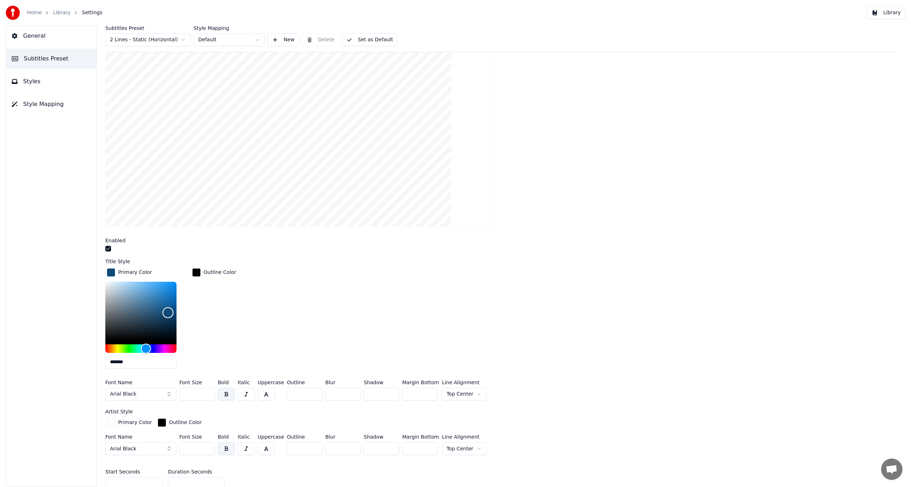
click at [168, 312] on div "Color" at bounding box center [140, 311] width 71 height 58
type input "*******"
click at [169, 307] on div "Color" at bounding box center [168, 307] width 11 height 11
click at [197, 272] on div "button" at bounding box center [196, 272] width 9 height 9
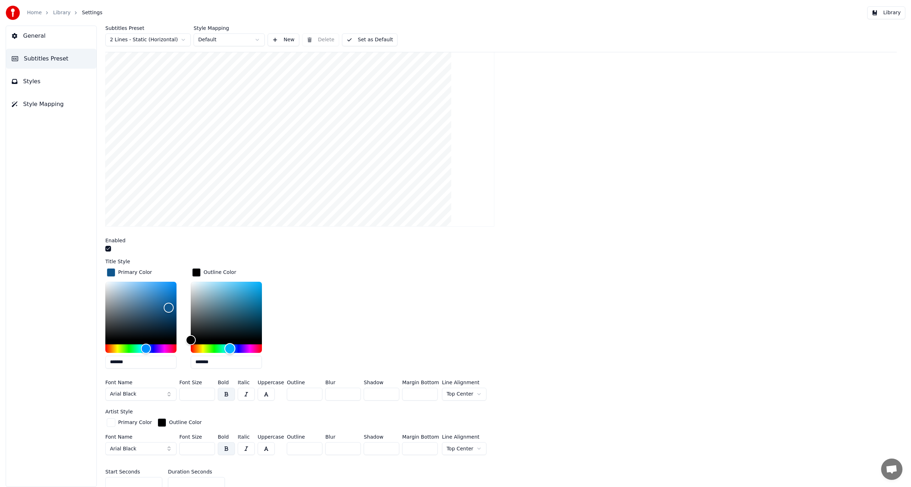
click at [230, 347] on div "Hue" at bounding box center [226, 348] width 71 height 9
click at [226, 348] on div "Hue" at bounding box center [225, 348] width 11 height 11
click at [249, 290] on div "Color" at bounding box center [226, 311] width 71 height 58
click at [222, 290] on div "Color" at bounding box center [226, 311] width 71 height 58
click at [254, 307] on div "Color" at bounding box center [226, 311] width 71 height 58
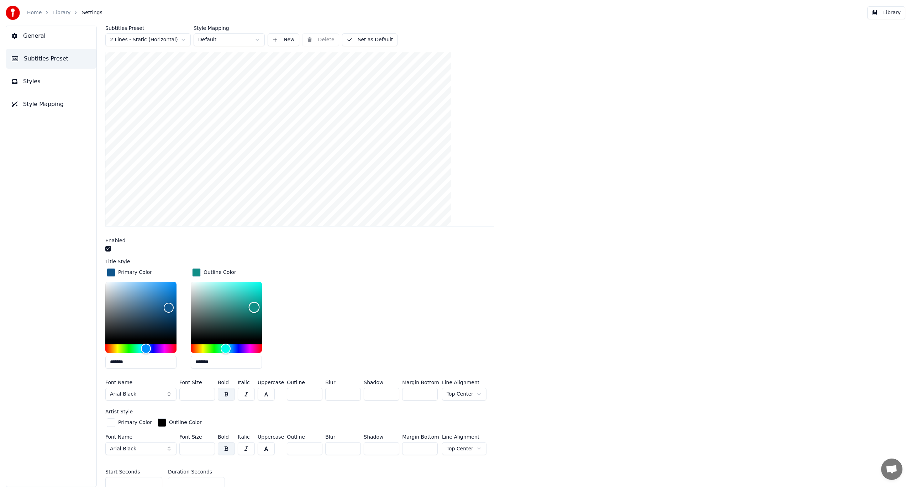
click at [244, 292] on div "Color" at bounding box center [226, 311] width 71 height 58
click at [240, 287] on div "Color" at bounding box center [226, 311] width 71 height 58
click at [240, 297] on div "Color" at bounding box center [226, 311] width 71 height 58
type input "*******"
click at [237, 289] on div "Color" at bounding box center [226, 311] width 71 height 58
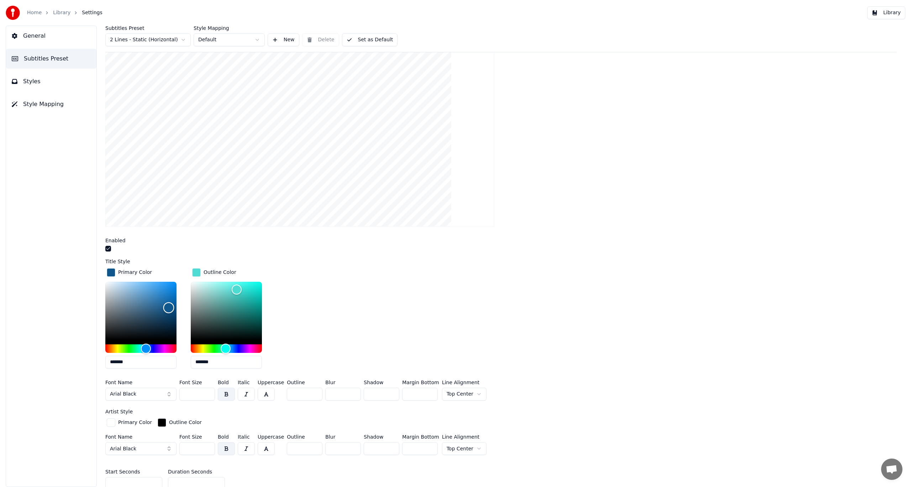
type input "*******"
click at [169, 319] on div "Color" at bounding box center [140, 311] width 71 height 58
click at [472, 446] on html "Home Library Settings Library General Subtitles Preset Styles Style Mapping Sub…" at bounding box center [455, 243] width 911 height 487
click at [169, 448] on html "Home Library Settings Library General Subtitles Preset Styles Style Mapping Sub…" at bounding box center [455, 243] width 911 height 487
click at [135, 446] on button "Arial Black" at bounding box center [140, 448] width 71 height 13
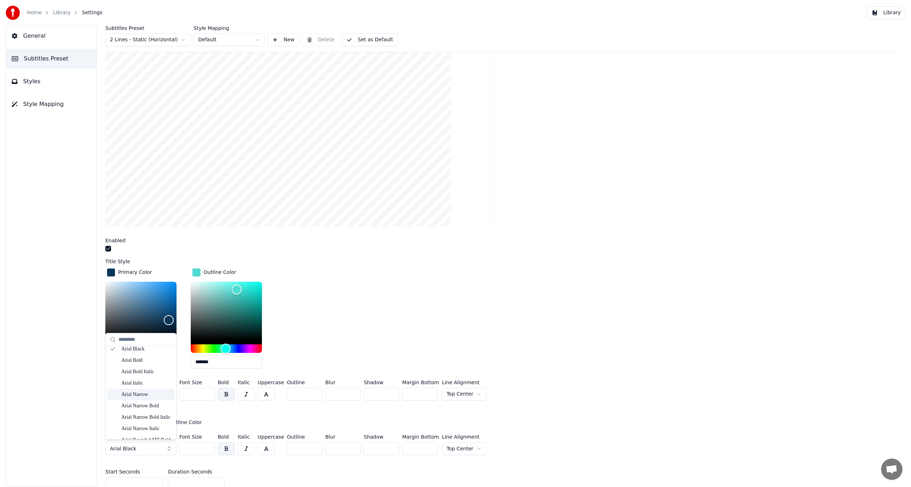
scroll to position [0, 0]
click at [558, 431] on div "Primary Color Outline Color Font Name Arial Black Font Size *** Bold Italic Upp…" at bounding box center [500, 437] width 791 height 41
click at [470, 394] on html "Home Library Settings Library General Subtitles Preset Styles Style Mapping Sub…" at bounding box center [455, 243] width 911 height 487
click at [196, 394] on input "***" at bounding box center [197, 394] width 36 height 13
type input "*"
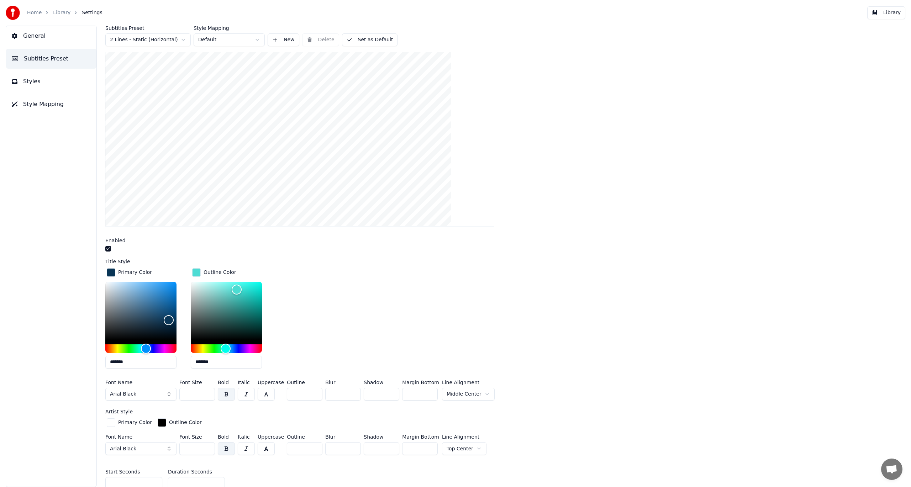
type input "***"
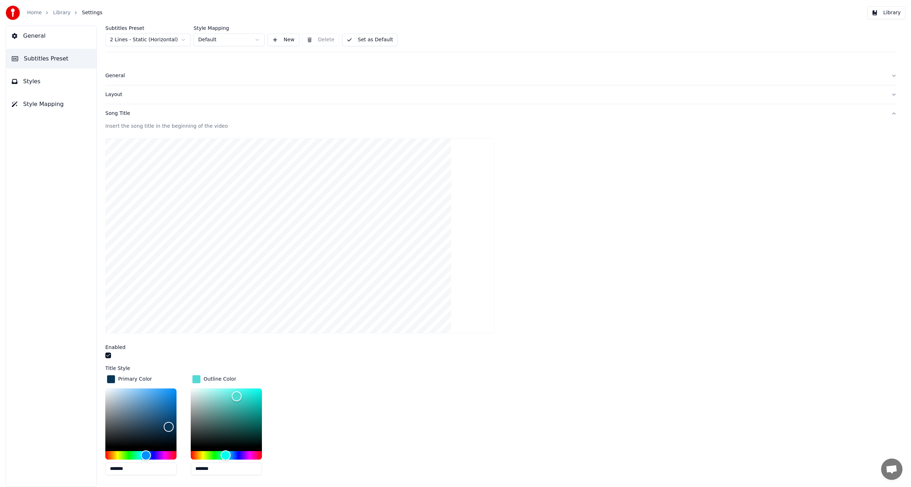
click at [884, 14] on button "Library" at bounding box center [886, 12] width 38 height 13
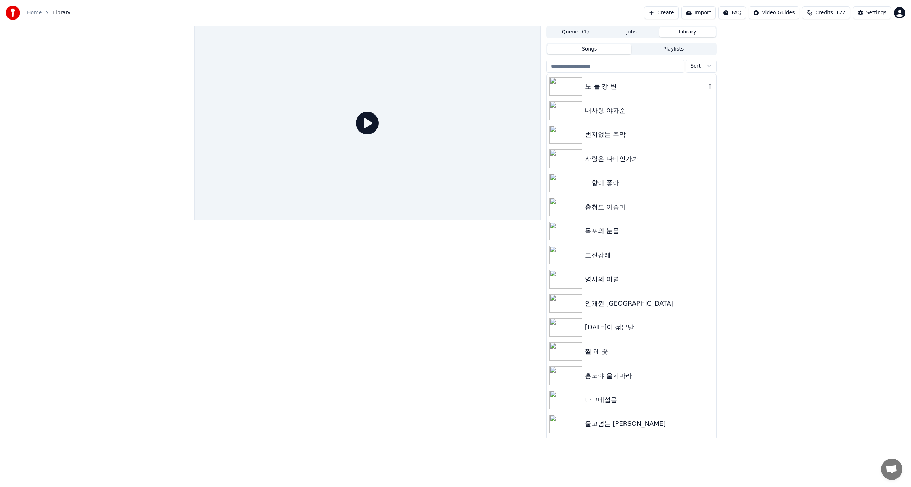
click at [605, 90] on div "노 들 강 변" at bounding box center [645, 86] width 121 height 10
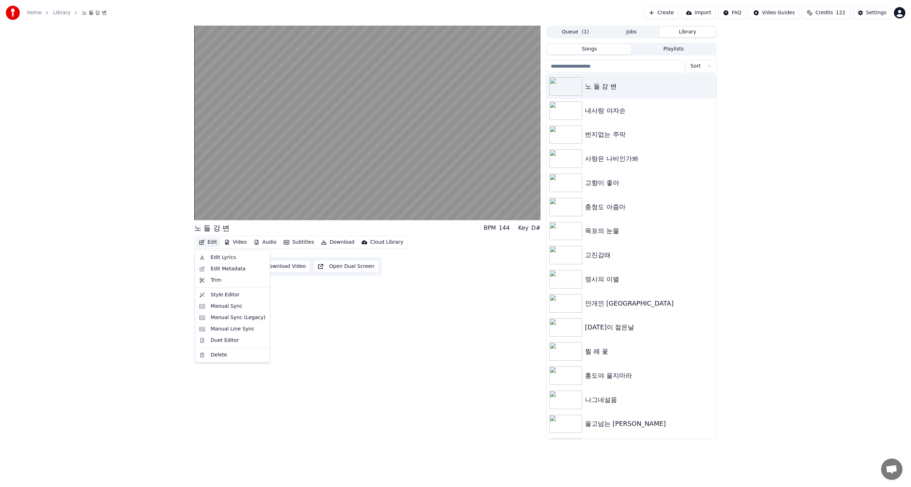
click at [208, 243] on button "Edit" at bounding box center [208, 242] width 24 height 10
click at [213, 259] on div "Edit Lyrics" at bounding box center [223, 257] width 25 height 7
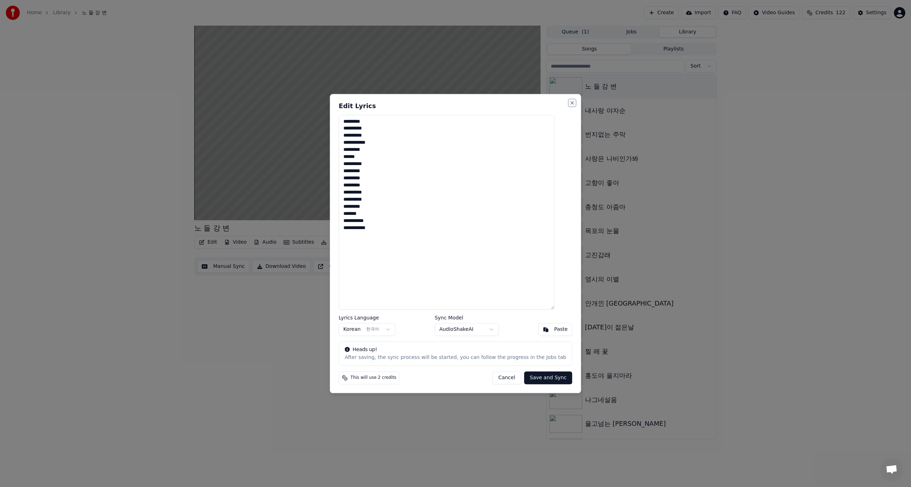
click at [569, 103] on button "Close" at bounding box center [572, 103] width 6 height 6
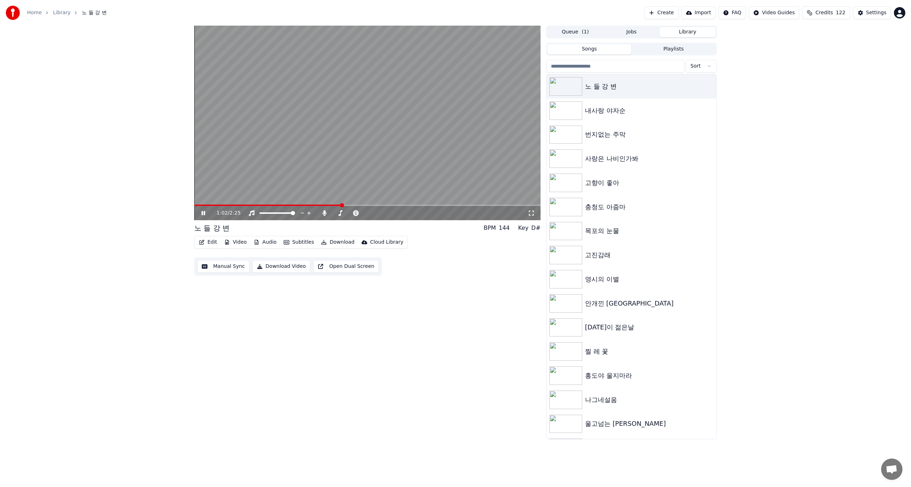
click at [207, 244] on button "Edit" at bounding box center [208, 242] width 24 height 10
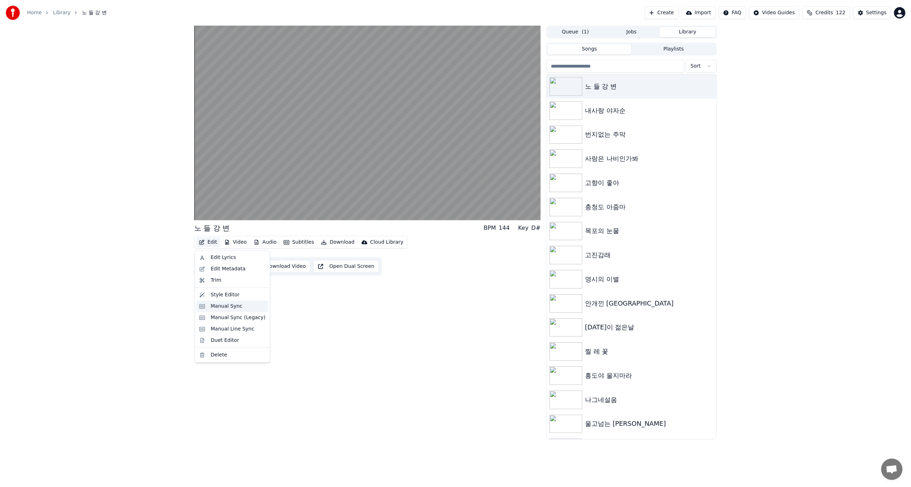
click at [228, 308] on div "Manual Sync" at bounding box center [227, 306] width 32 height 7
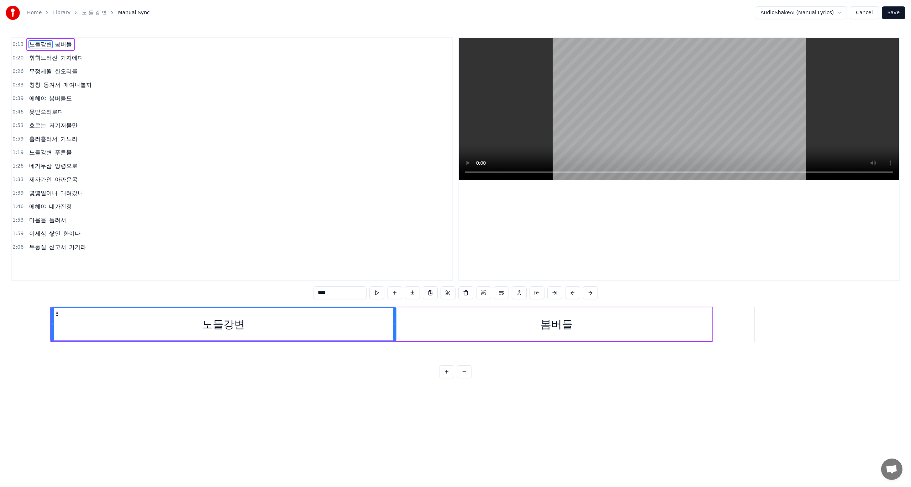
scroll to position [0, 1405]
click at [867, 12] on button "Cancel" at bounding box center [863, 12] width 29 height 13
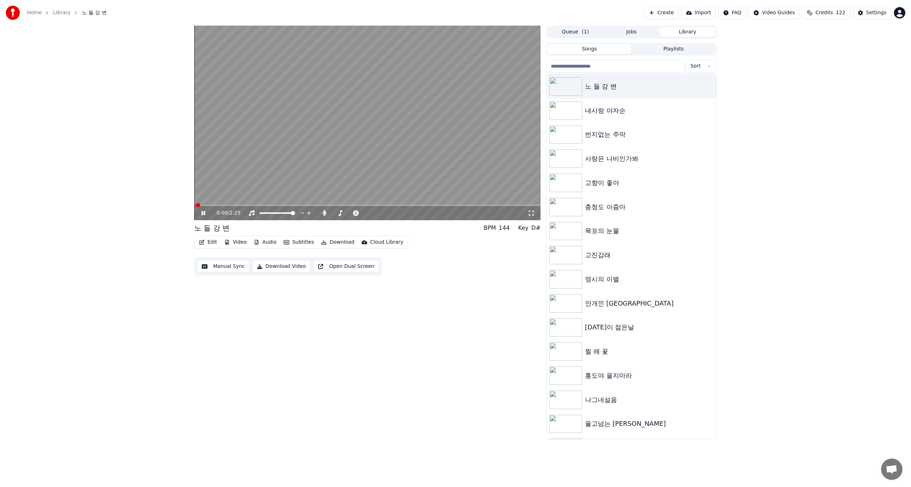
click at [207, 243] on button "Edit" at bounding box center [208, 242] width 24 height 10
click at [213, 295] on div "Style Editor" at bounding box center [225, 294] width 29 height 7
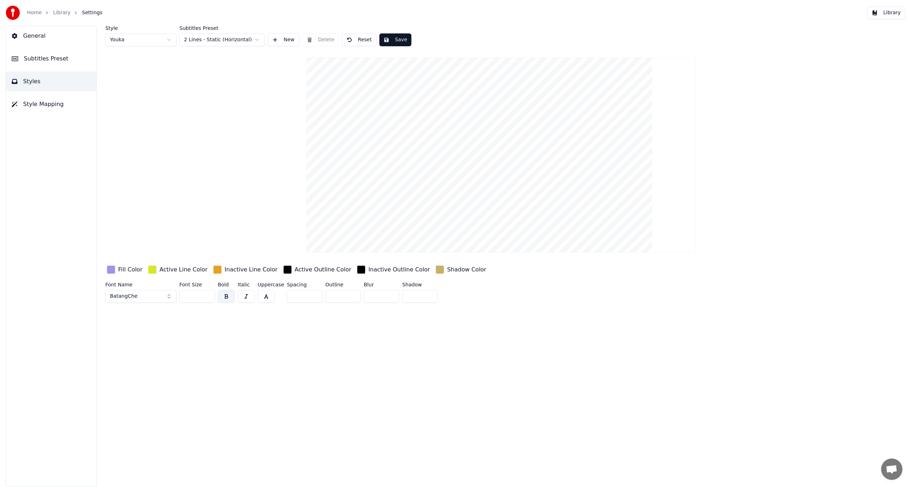
click at [190, 297] on input "**" at bounding box center [197, 296] width 36 height 13
type input "*"
type input "**"
click at [392, 39] on button "Save" at bounding box center [395, 39] width 32 height 13
click at [885, 15] on button "Library" at bounding box center [886, 12] width 38 height 13
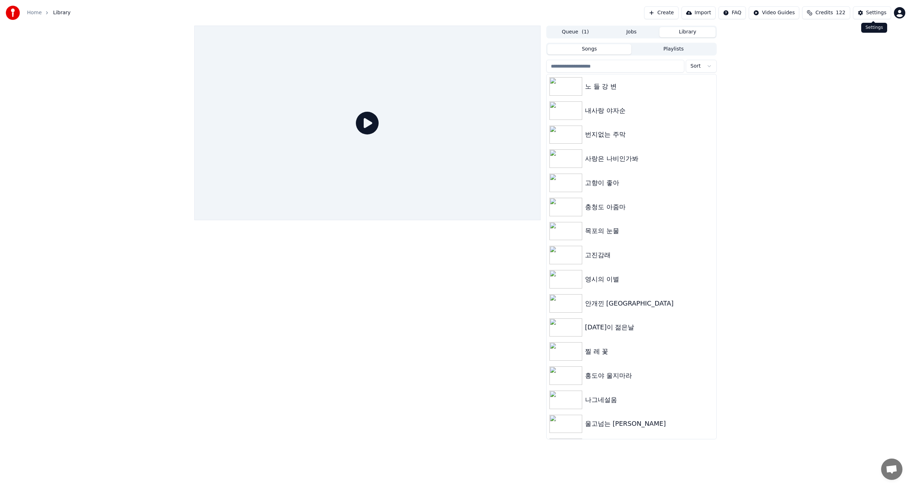
click at [875, 16] on button "Settings" at bounding box center [872, 12] width 38 height 13
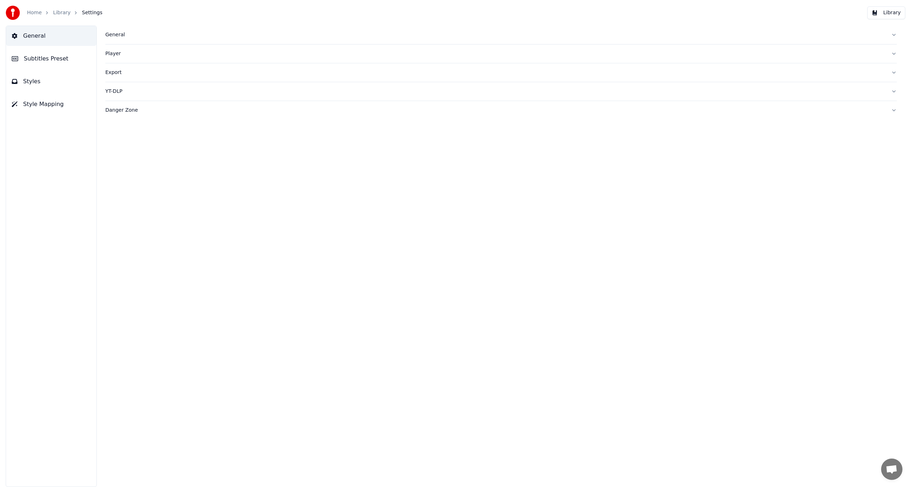
click at [48, 58] on span "Subtitles Preset" at bounding box center [46, 58] width 44 height 9
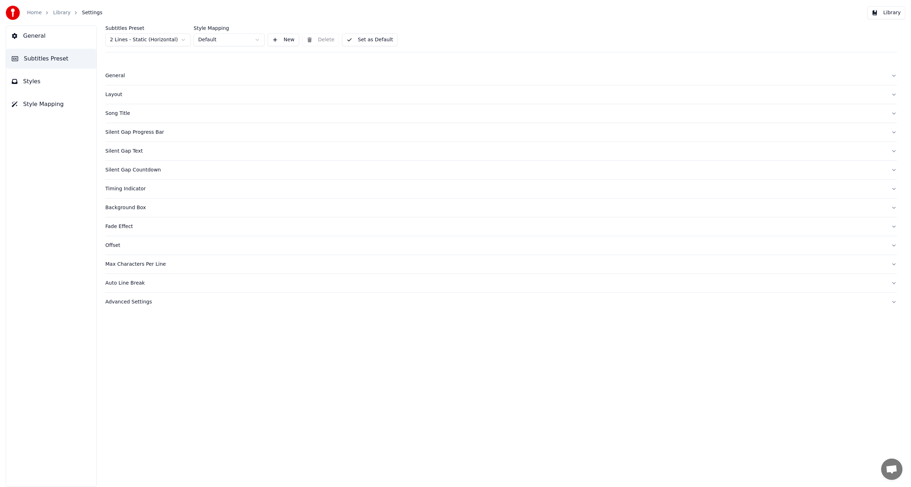
click at [123, 117] on button "Song Title" at bounding box center [500, 113] width 791 height 18
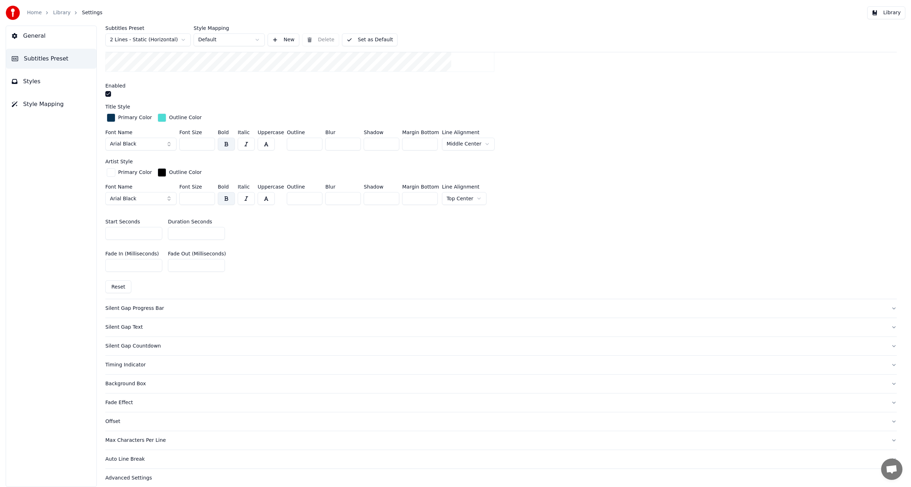
scroll to position [266, 0]
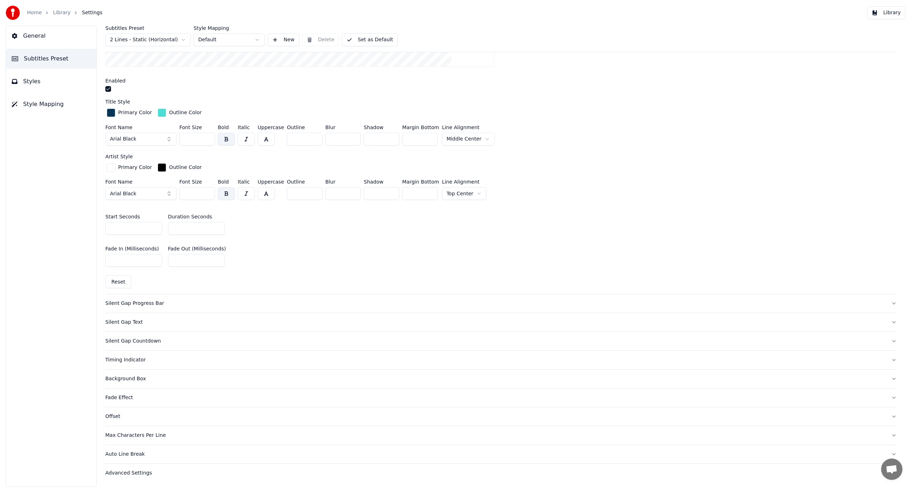
click at [134, 472] on div "Advanced Settings" at bounding box center [495, 473] width 780 height 7
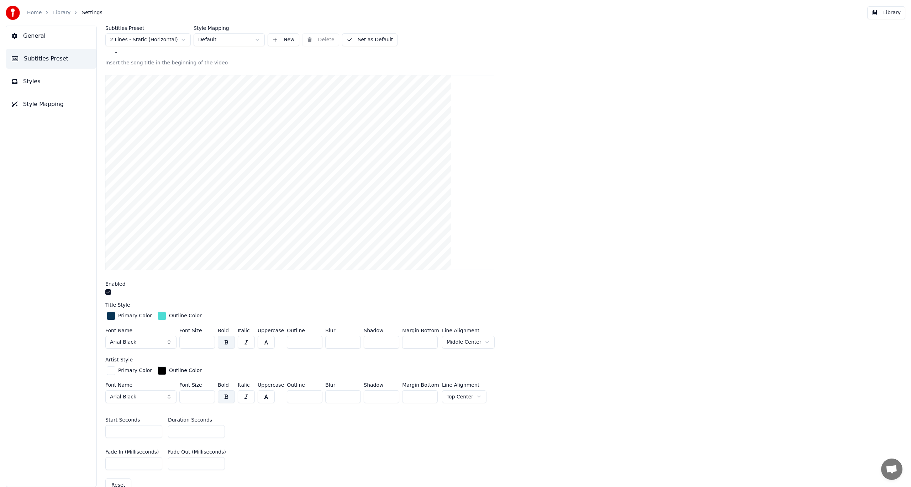
scroll to position [38, 0]
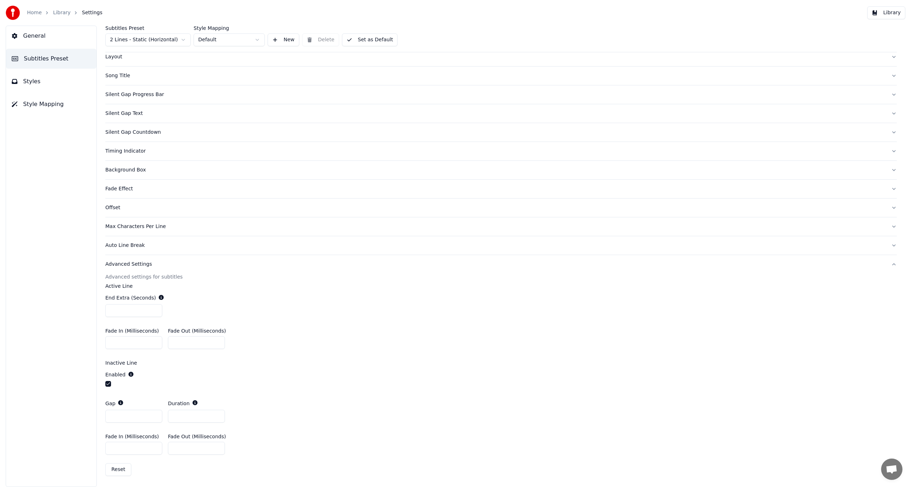
click at [132, 265] on div "Advanced Settings" at bounding box center [495, 264] width 780 height 7
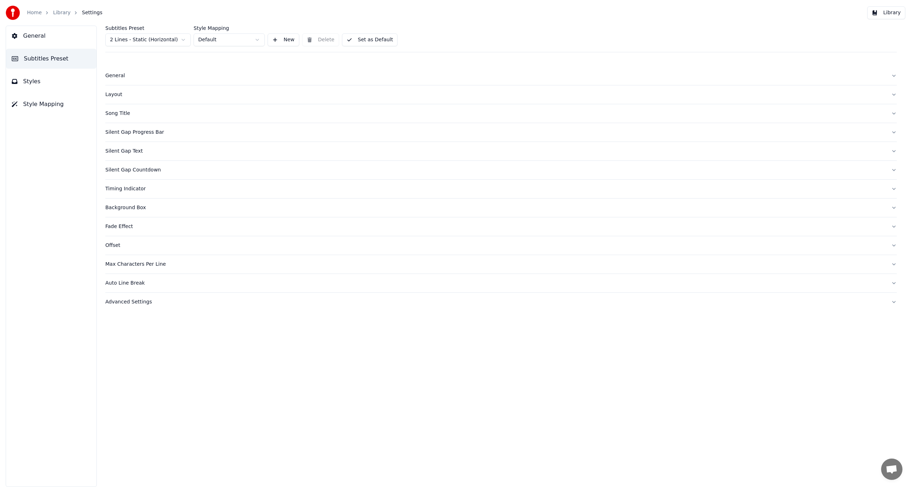
click at [133, 302] on div "Advanced Settings" at bounding box center [495, 301] width 780 height 7
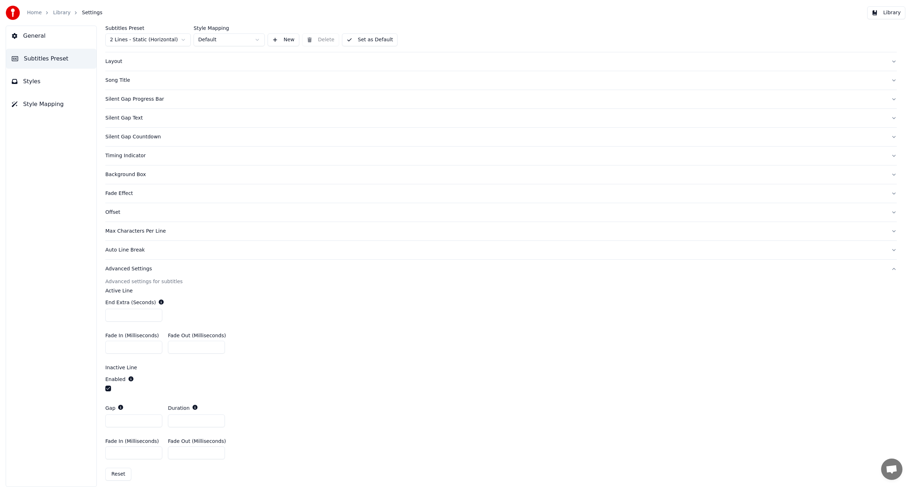
scroll to position [38, 0]
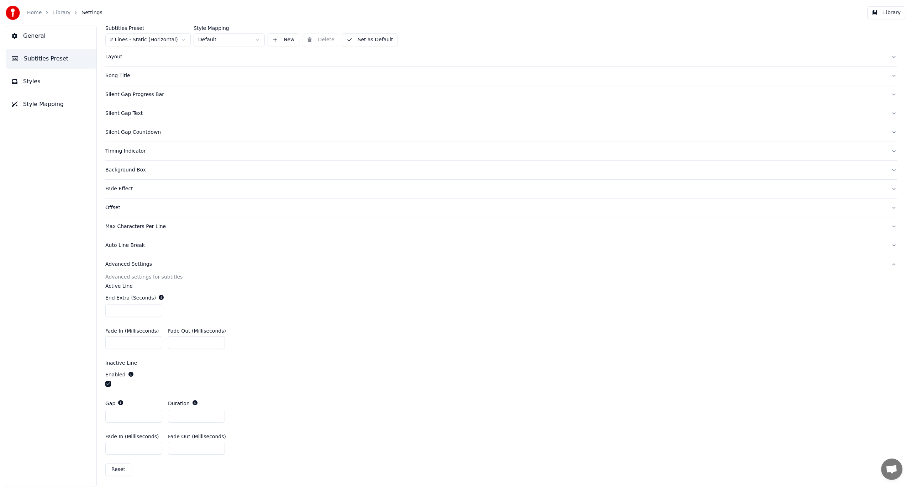
click at [217, 415] on input "*" at bounding box center [196, 416] width 57 height 13
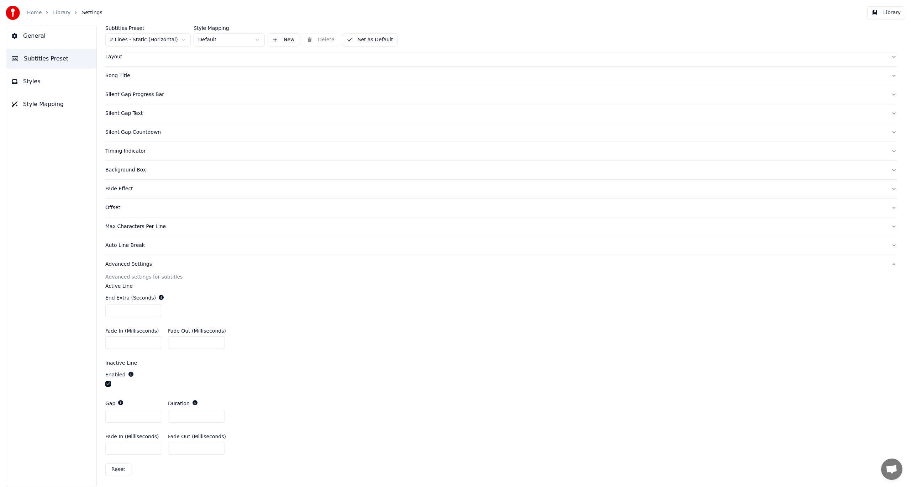
click at [217, 415] on input "*" at bounding box center [196, 416] width 57 height 13
type input "**"
click at [217, 415] on input "**" at bounding box center [196, 416] width 57 height 13
click at [883, 13] on button "Library" at bounding box center [886, 12] width 38 height 13
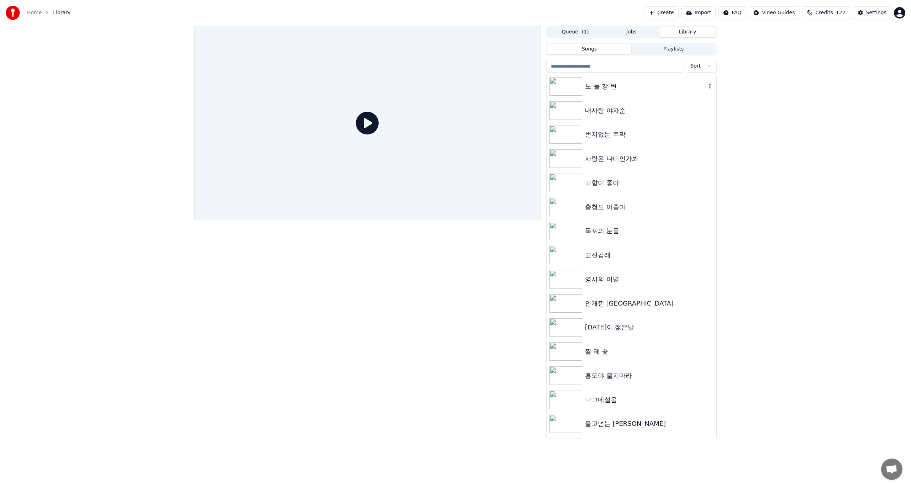
click at [602, 86] on div "노 들 강 변" at bounding box center [645, 86] width 121 height 10
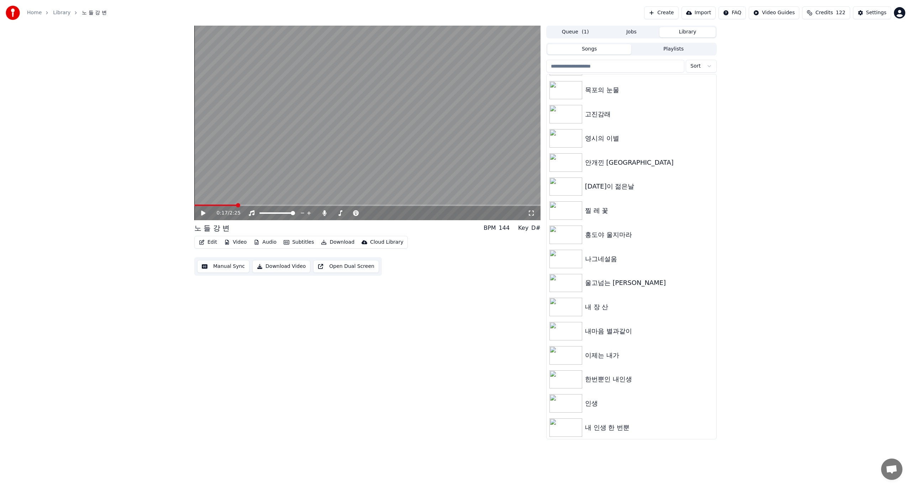
scroll to position [142, 0]
click at [443, 319] on div "0:17 / 2:25 노 들 강 변 BPM 144 Key D# Edit Video Audio Subtitles Download Cloud Li…" at bounding box center [367, 233] width 346 height 414
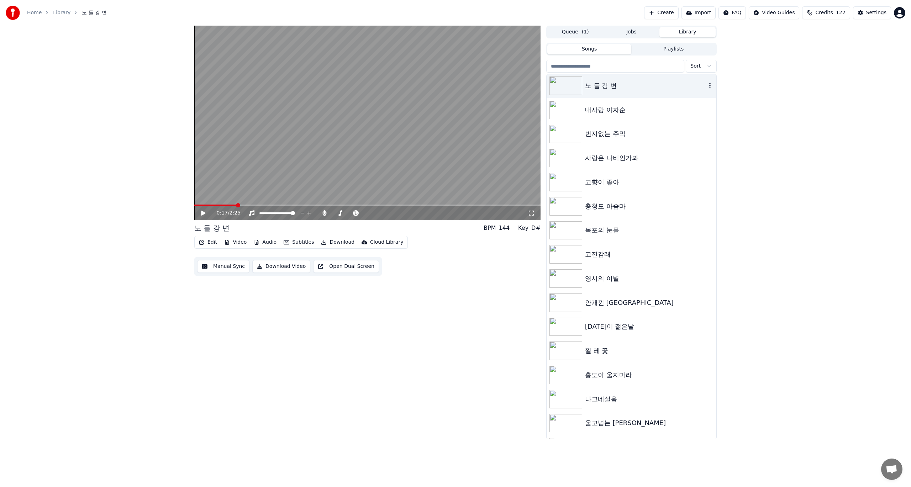
scroll to position [0, 0]
click at [566, 90] on img at bounding box center [565, 86] width 33 height 18
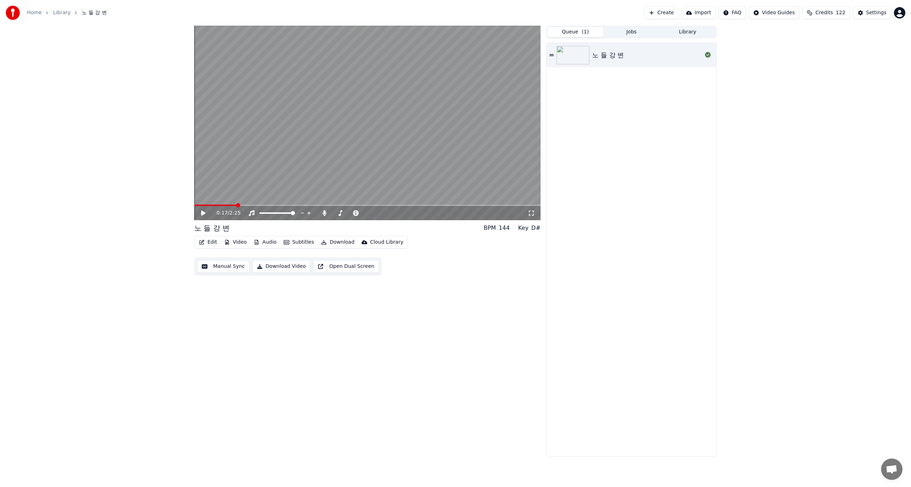
click at [574, 33] on button "Queue ( 1 )" at bounding box center [575, 32] width 56 height 10
click at [578, 57] on img at bounding box center [572, 55] width 33 height 18
click at [577, 58] on img at bounding box center [572, 55] width 33 height 18
click at [202, 213] on icon at bounding box center [203, 213] width 4 height 4
drag, startPoint x: 226, startPoint y: 203, endPoint x: 179, endPoint y: 205, distance: 46.6
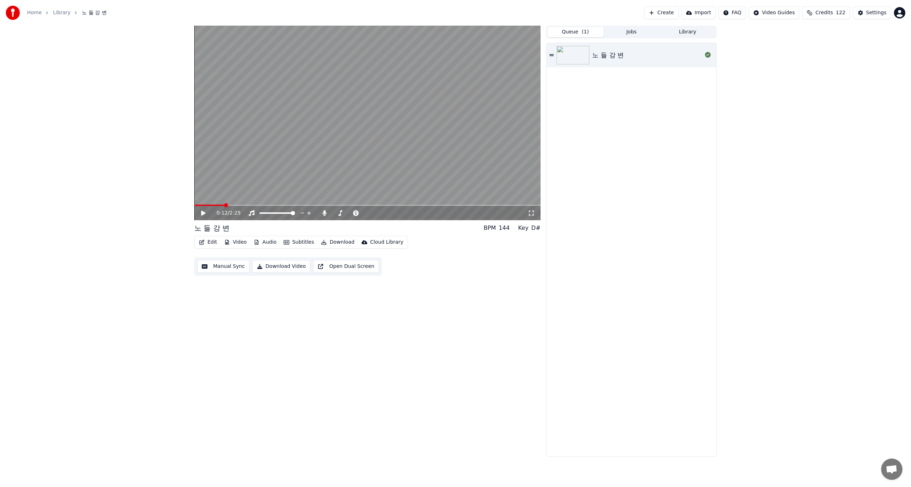
click at [179, 205] on div "0:12 / 2:25 노 들 강 변 BPM 144 Key D# Edit Video Audio Subtitles Download Cloud Li…" at bounding box center [455, 241] width 911 height 431
click at [194, 205] on span at bounding box center [194, 205] width 0 height 1
click at [194, 207] on span at bounding box center [196, 205] width 4 height 4
click at [210, 245] on button "Edit" at bounding box center [208, 242] width 24 height 10
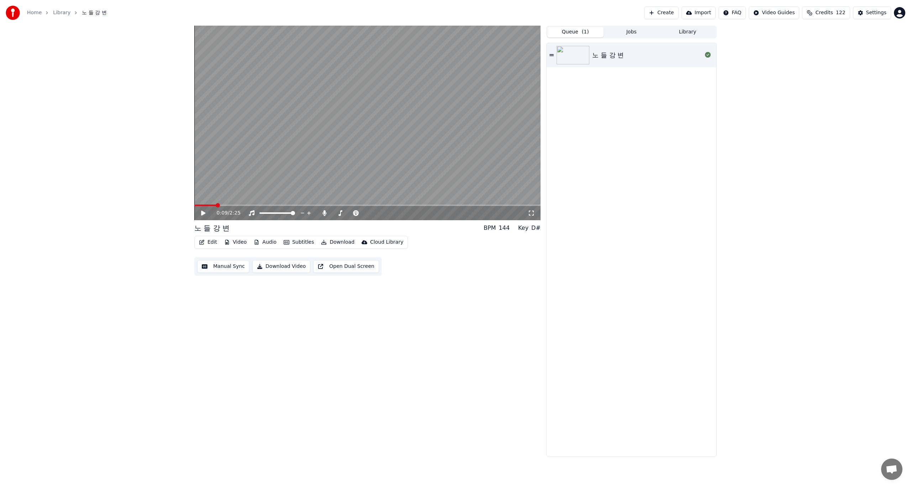
click at [222, 270] on button "Manual Sync" at bounding box center [223, 266] width 52 height 13
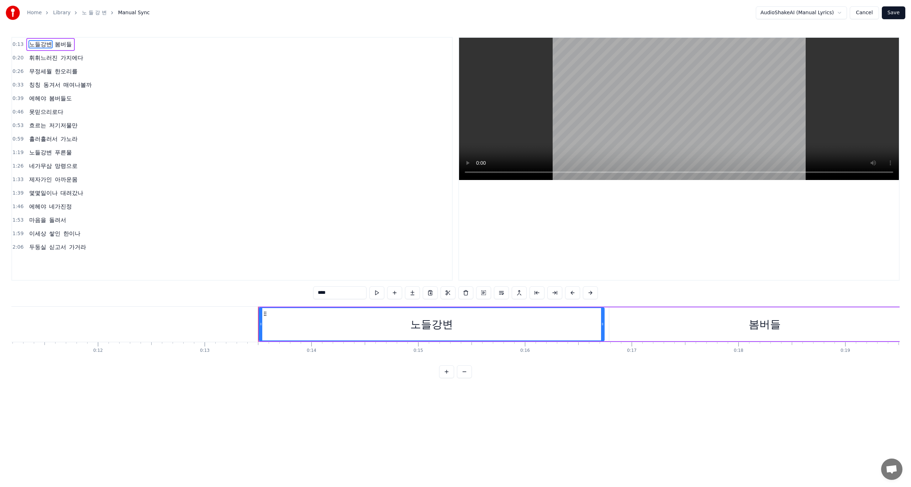
scroll to position [0, 1169]
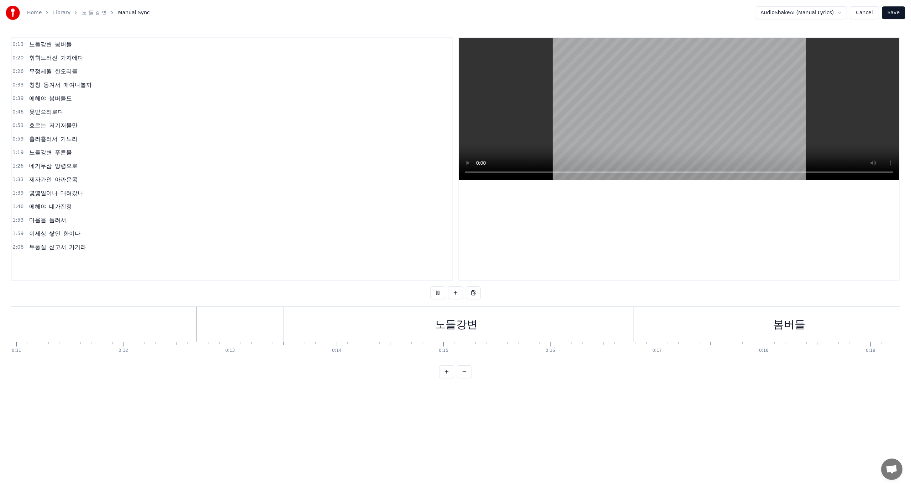
click at [433, 177] on div "0:13 노들강변 봄버들 0:20 휘휘느러진 가지에다 0:26 무정세월 한오리를 0:33 칭칭 동겨서 매여나볼까 0:39 에헤야 봄버들도 0:…" at bounding box center [455, 159] width 888 height 244
click at [868, 15] on button "Cancel" at bounding box center [863, 12] width 29 height 13
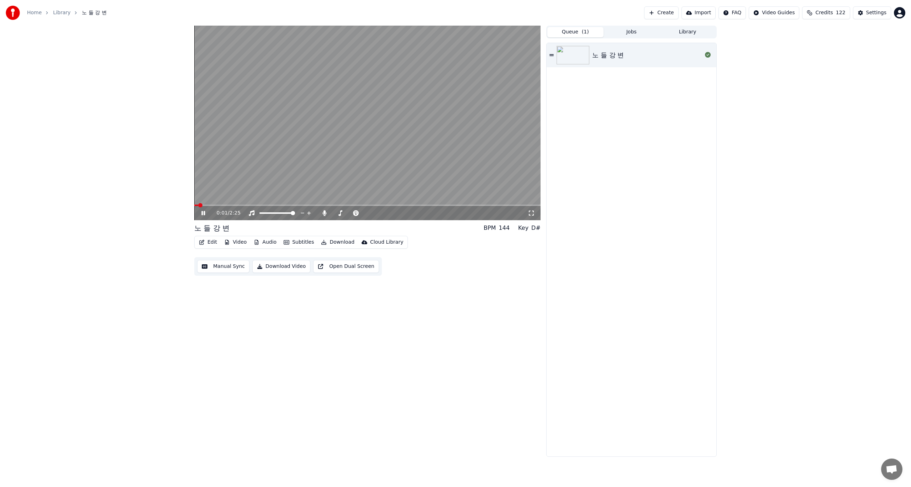
click at [354, 153] on video at bounding box center [367, 123] width 346 height 195
click at [344, 139] on video at bounding box center [367, 123] width 346 height 195
click at [348, 141] on video at bounding box center [367, 123] width 346 height 195
click at [870, 14] on div "Settings" at bounding box center [876, 12] width 20 height 7
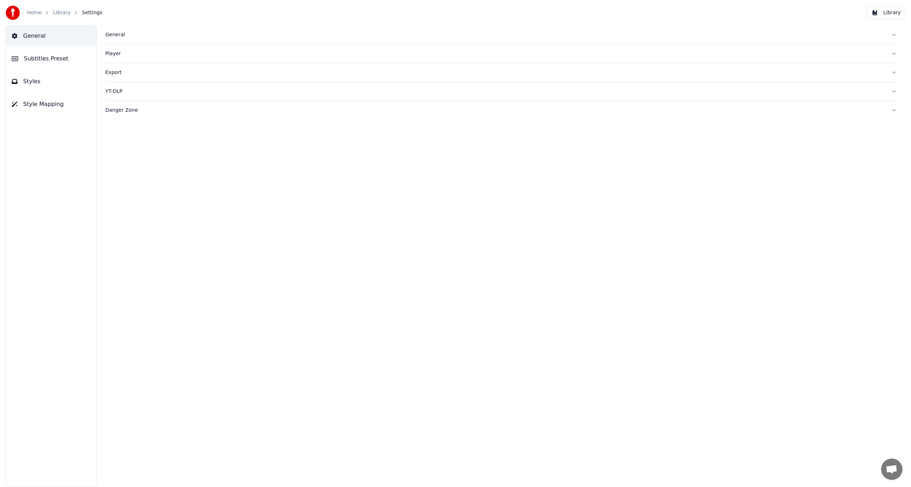
click at [55, 61] on span "Subtitles Preset" at bounding box center [46, 58] width 44 height 9
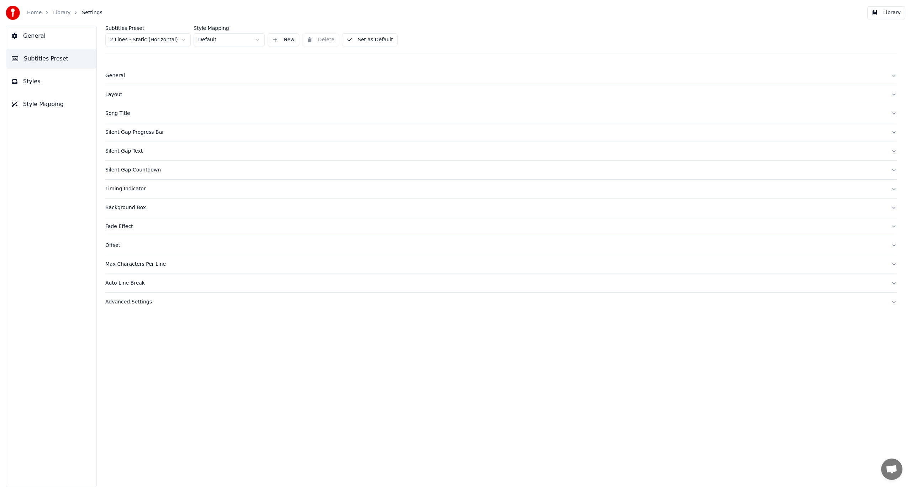
click at [143, 304] on div "Advanced Settings" at bounding box center [495, 301] width 780 height 7
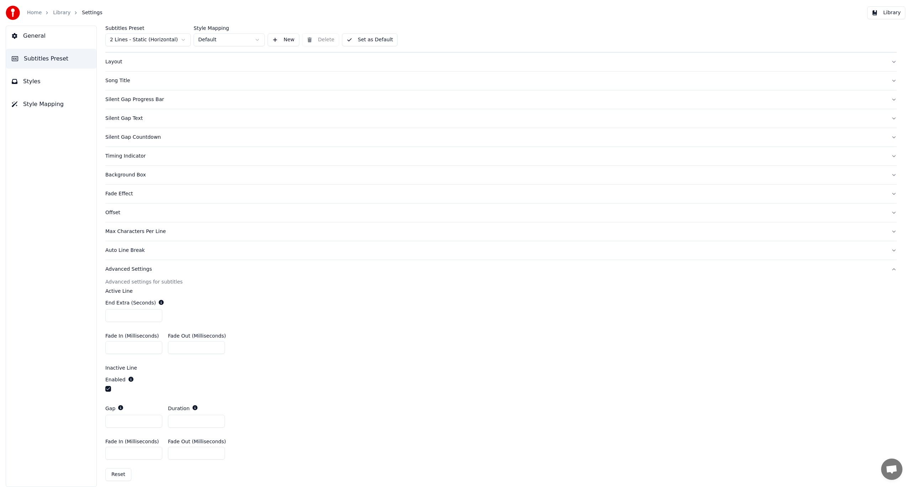
scroll to position [38, 0]
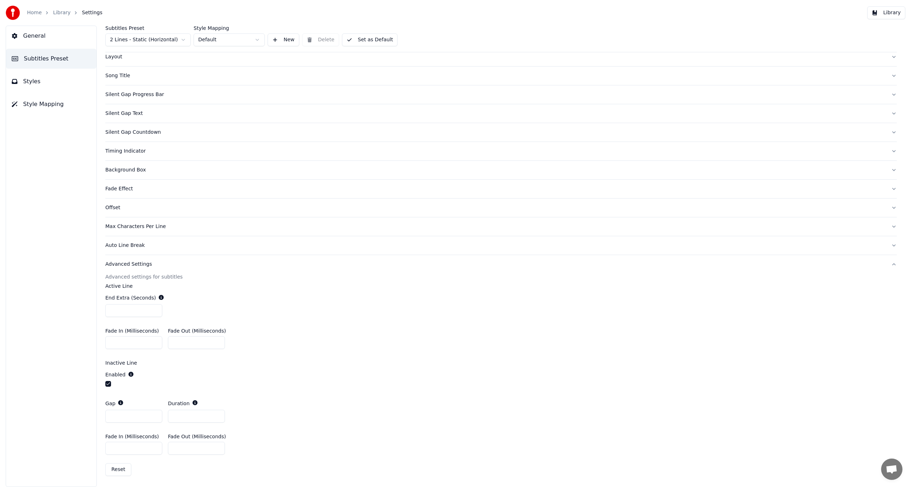
drag, startPoint x: 186, startPoint y: 416, endPoint x: 170, endPoint y: 416, distance: 16.0
click at [170, 416] on input "**" at bounding box center [196, 416] width 57 height 13
type input "*"
click at [291, 422] on div "Gap * Duration *" at bounding box center [500, 411] width 791 height 34
click at [881, 12] on button "Library" at bounding box center [886, 12] width 38 height 13
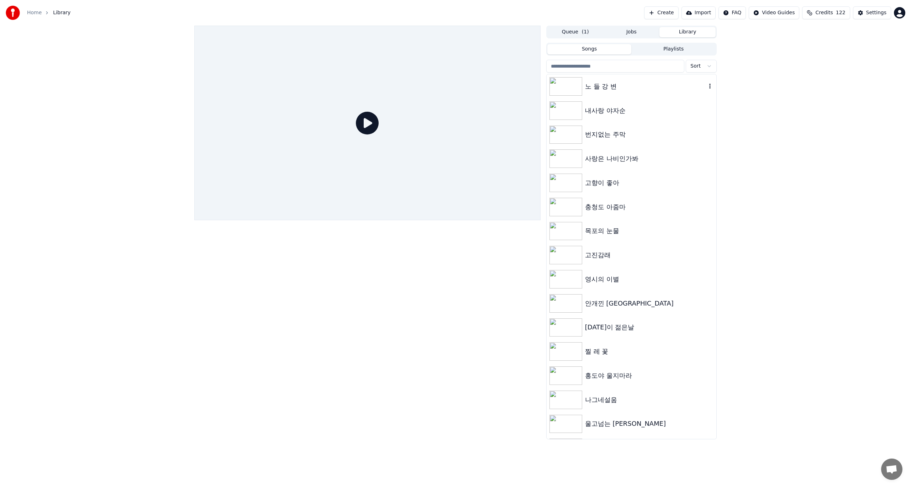
click at [567, 89] on img at bounding box center [565, 86] width 33 height 18
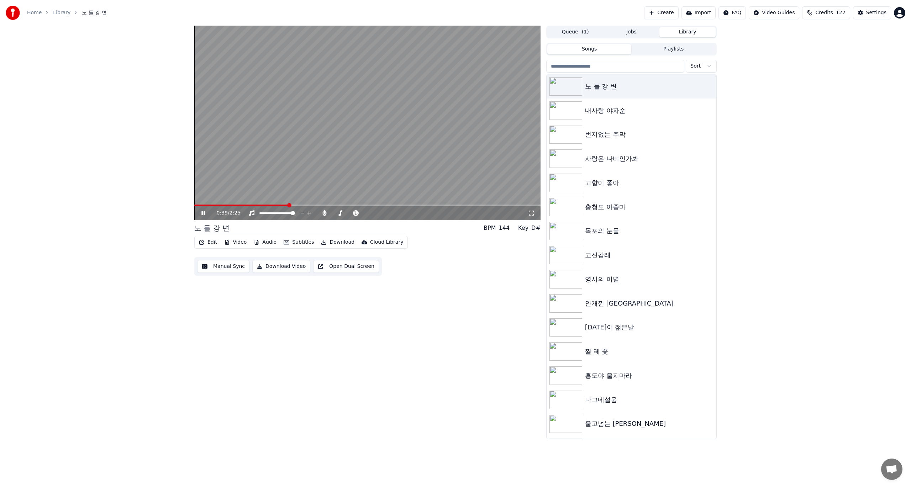
click at [210, 242] on button "Edit" at bounding box center [208, 242] width 24 height 10
click at [218, 256] on div "Edit Lyrics" at bounding box center [223, 257] width 25 height 7
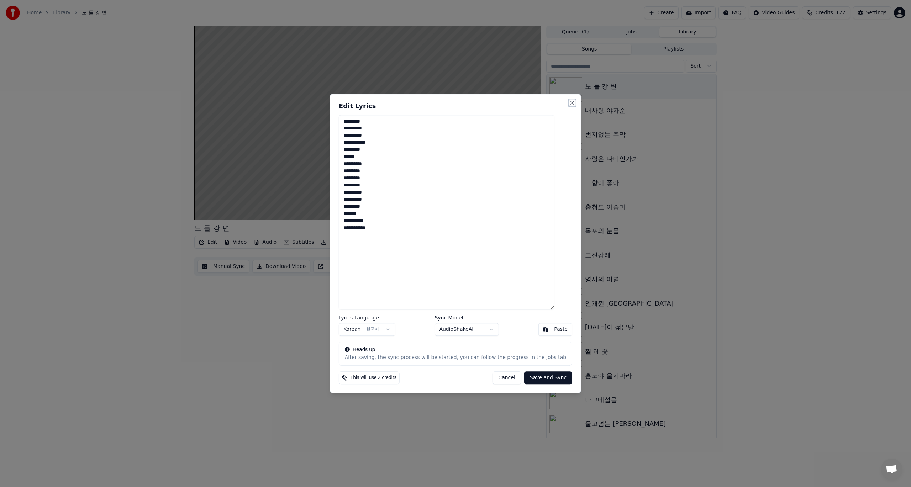
click at [569, 104] on button "Close" at bounding box center [572, 103] width 6 height 6
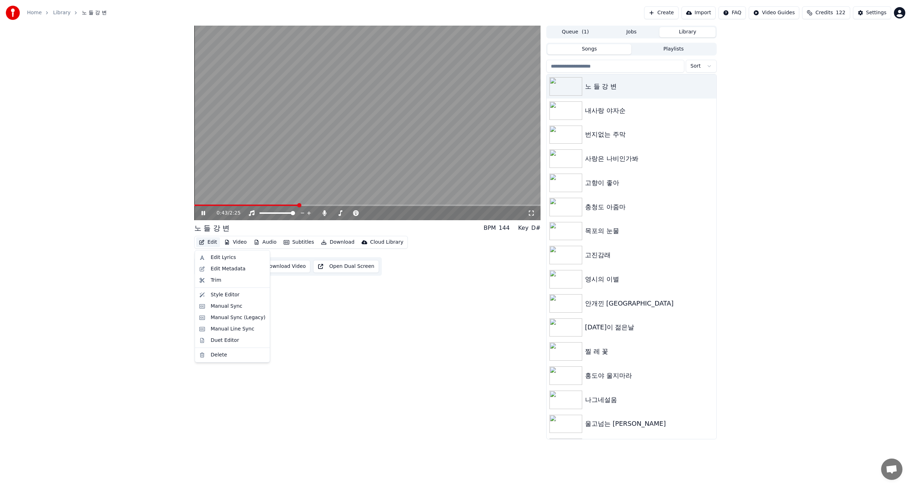
click at [207, 243] on button "Edit" at bounding box center [208, 242] width 24 height 10
click at [220, 297] on div "Style Editor" at bounding box center [225, 294] width 29 height 7
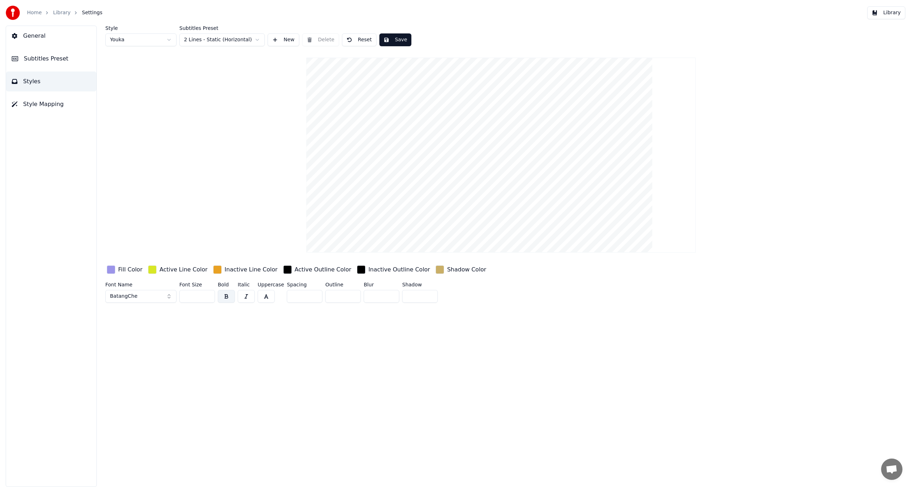
click at [197, 297] on input "**" at bounding box center [197, 296] width 36 height 13
click at [381, 42] on button "Save" at bounding box center [395, 39] width 32 height 13
click at [397, 37] on button "Save" at bounding box center [395, 39] width 32 height 13
click at [881, 15] on button "Library" at bounding box center [886, 12] width 38 height 13
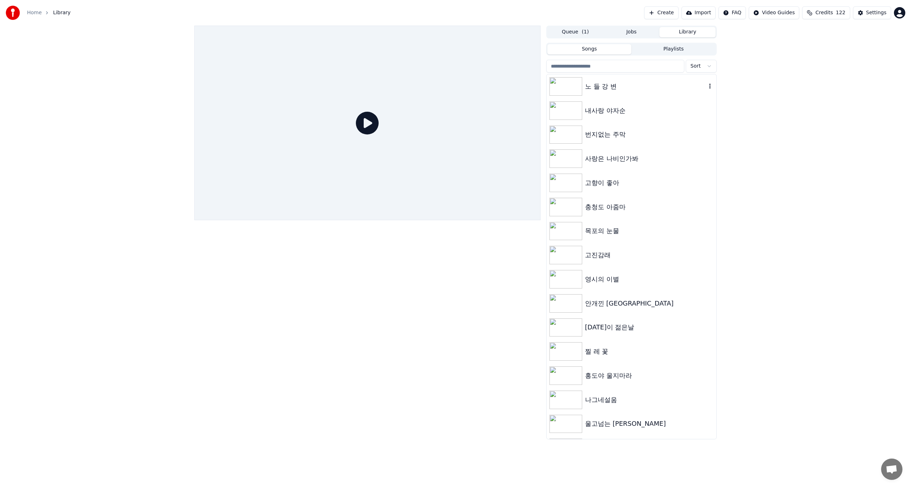
click at [602, 87] on div "노 들 강 변" at bounding box center [645, 86] width 121 height 10
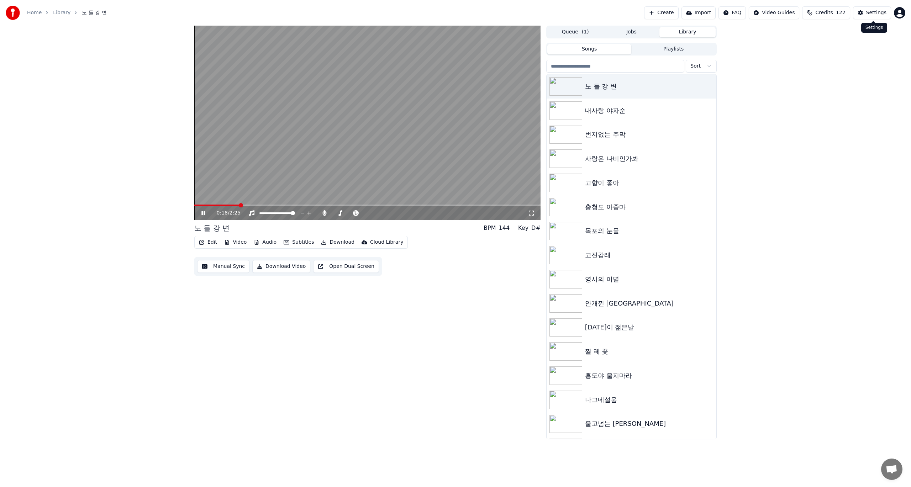
click at [874, 13] on div "Settings" at bounding box center [876, 12] width 20 height 7
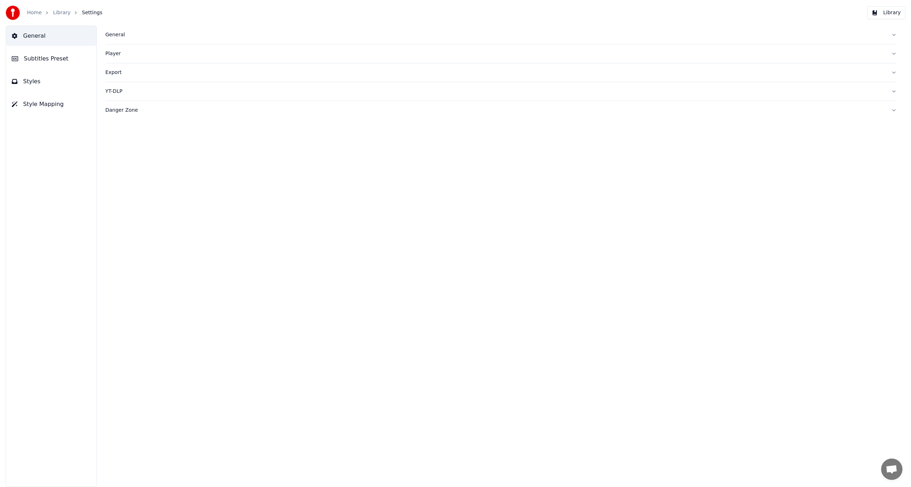
click at [48, 57] on span "Subtitles Preset" at bounding box center [46, 58] width 44 height 9
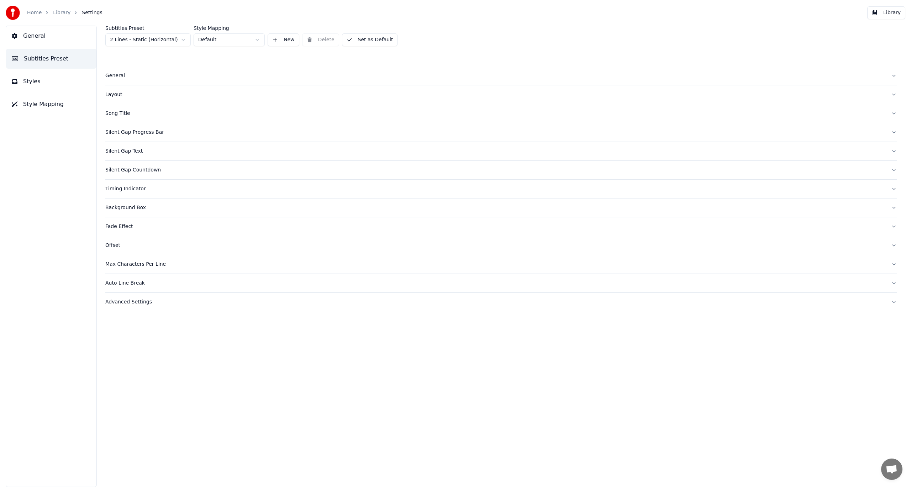
click at [128, 153] on div "Silent Gap Text" at bounding box center [495, 151] width 780 height 7
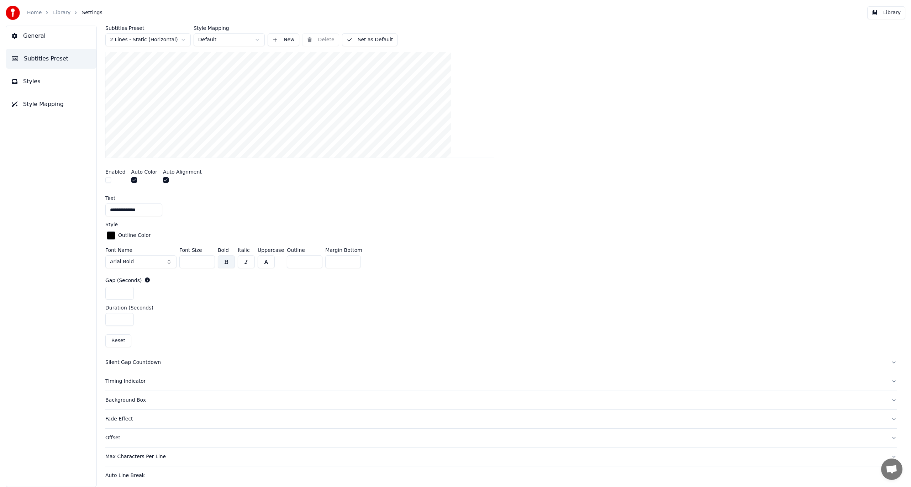
scroll to position [213, 0]
drag, startPoint x: 191, startPoint y: 263, endPoint x: 185, endPoint y: 263, distance: 6.0
click at [185, 263] on input "**" at bounding box center [197, 261] width 36 height 13
type input "**"
click at [489, 253] on div "Font Name Arial Bold Font Size ** Bold Italic Uppercase Outline * Margin Bottom…" at bounding box center [500, 258] width 791 height 23
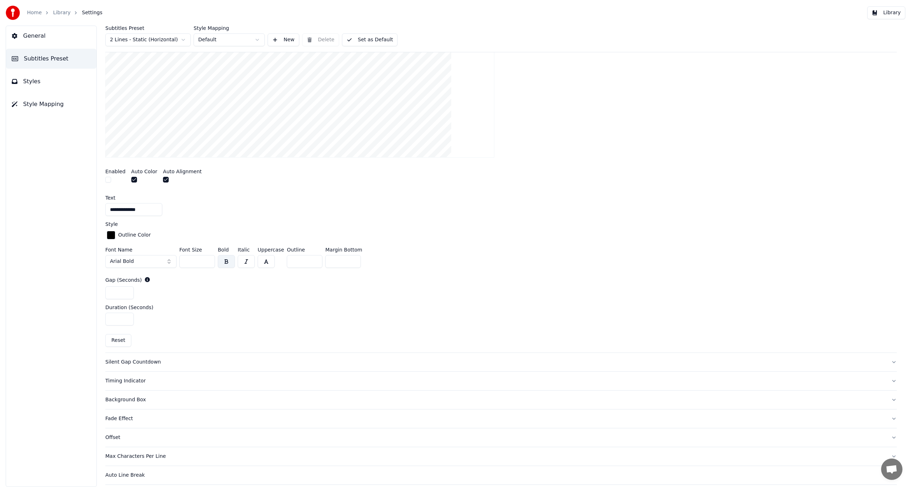
scroll to position [0, 0]
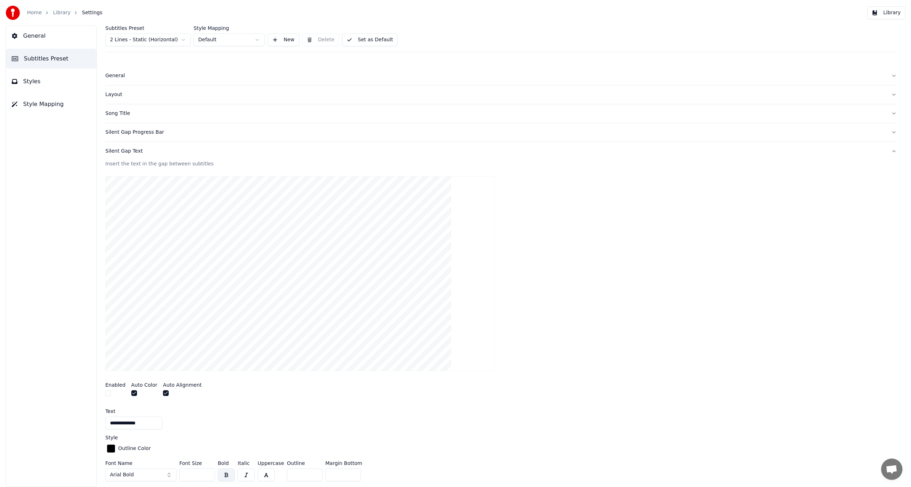
click at [123, 112] on div "Song Title" at bounding box center [495, 113] width 780 height 7
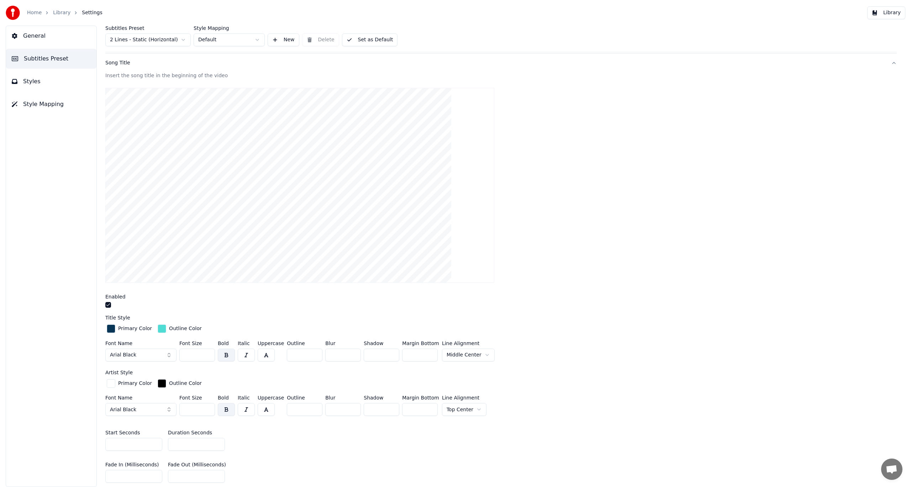
scroll to position [107, 0]
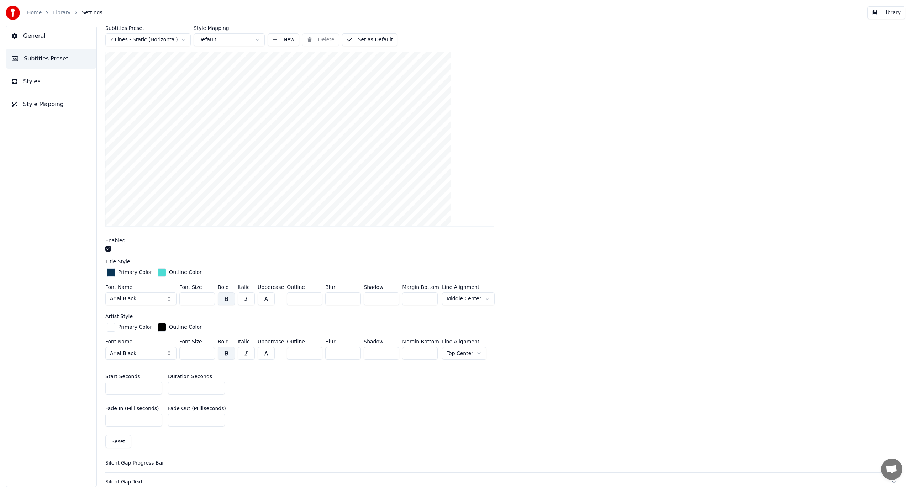
click at [177, 387] on input "*" at bounding box center [196, 388] width 57 height 13
type input "*"
click at [217, 385] on input "*" at bounding box center [196, 388] width 57 height 13
click at [886, 16] on button "Library" at bounding box center [886, 12] width 38 height 13
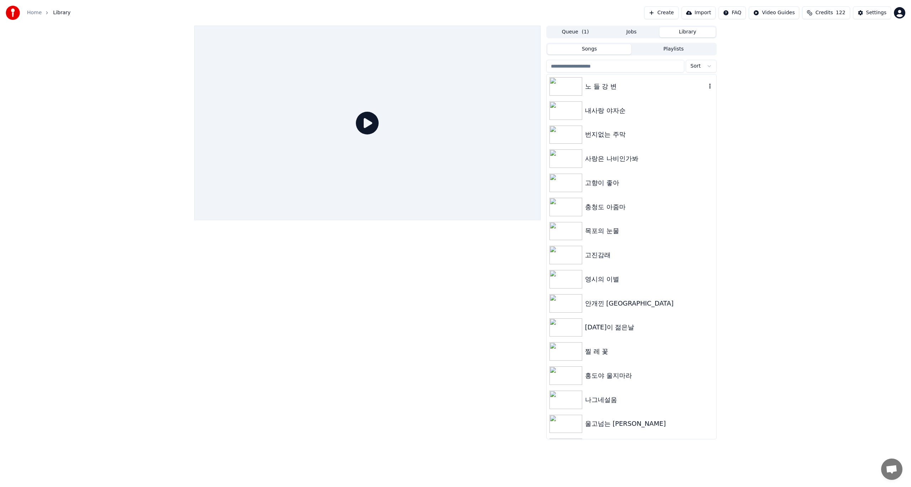
click at [567, 89] on img at bounding box center [565, 86] width 33 height 18
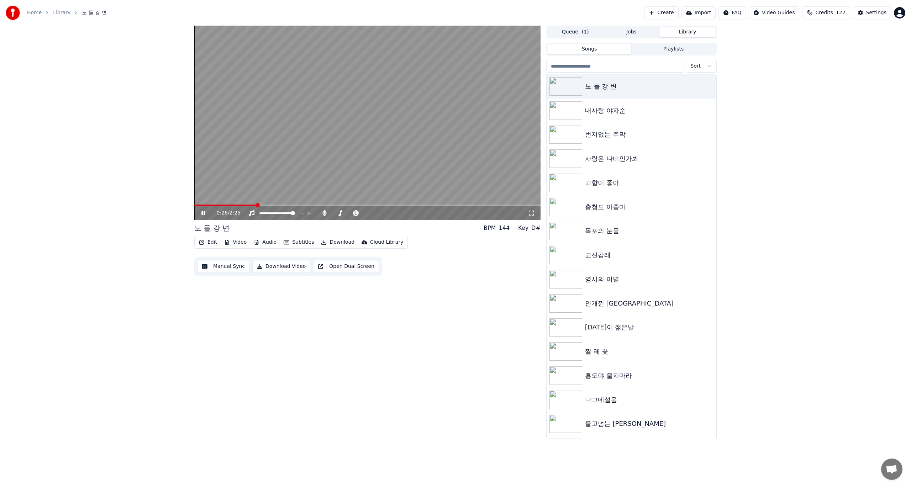
click at [584, 31] on span "( 1 )" at bounding box center [585, 31] width 7 height 7
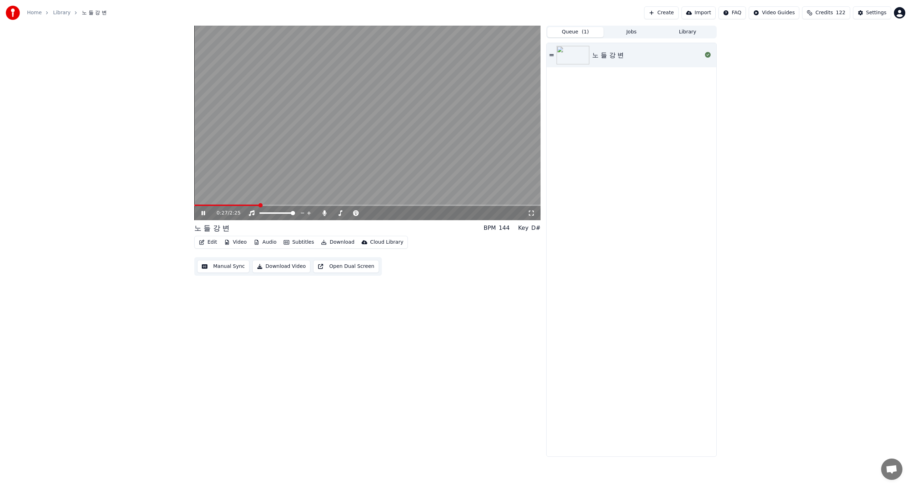
click at [585, 53] on img at bounding box center [572, 55] width 33 height 18
click at [211, 244] on button "Edit" at bounding box center [208, 242] width 24 height 10
click at [217, 307] on div "Manual Sync" at bounding box center [227, 306] width 32 height 7
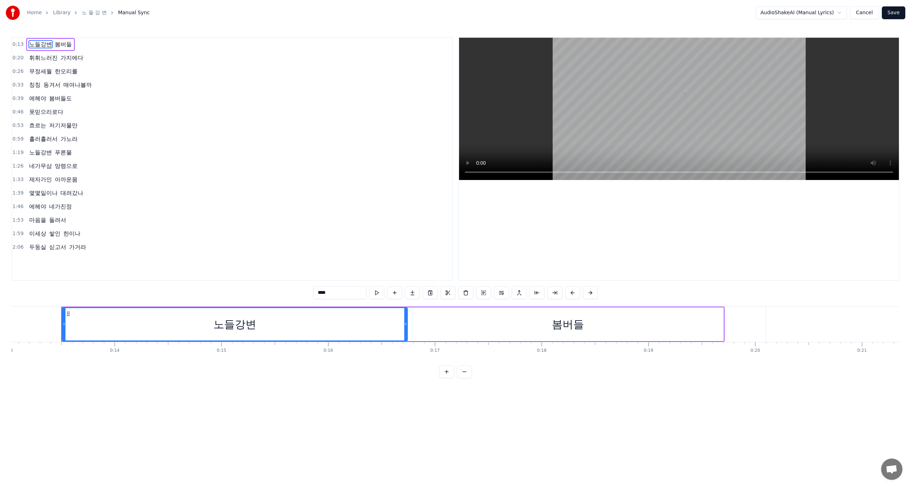
scroll to position [0, 1405]
click at [870, 15] on button "Cancel" at bounding box center [863, 12] width 29 height 13
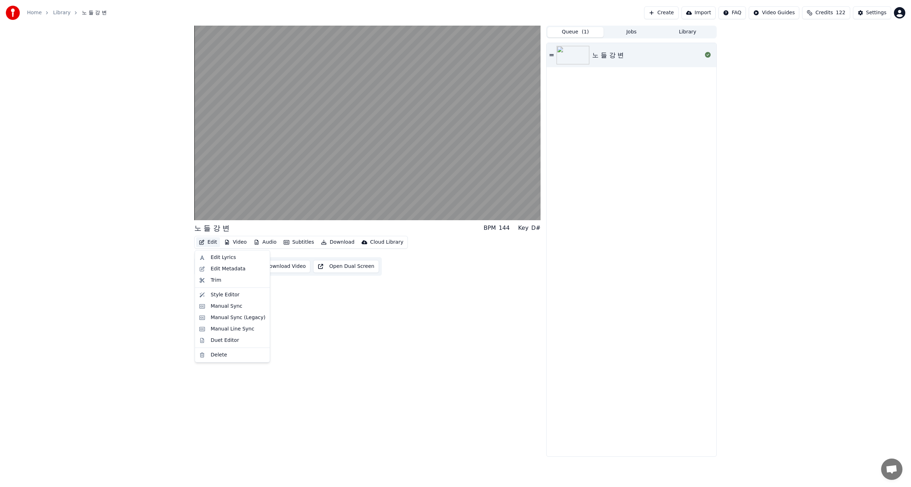
click at [212, 244] on button "Edit" at bounding box center [208, 242] width 24 height 10
click at [218, 267] on div "Edit Metadata" at bounding box center [228, 268] width 35 height 7
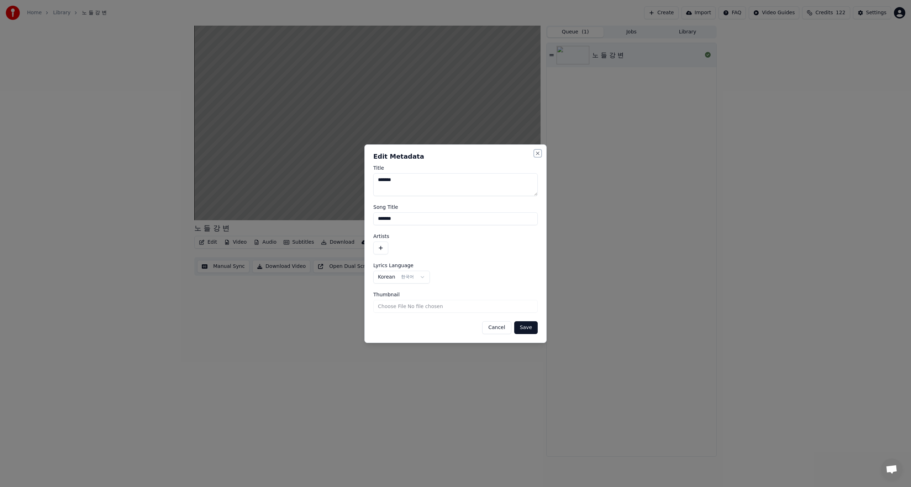
click at [540, 155] on button "Close" at bounding box center [538, 153] width 6 height 6
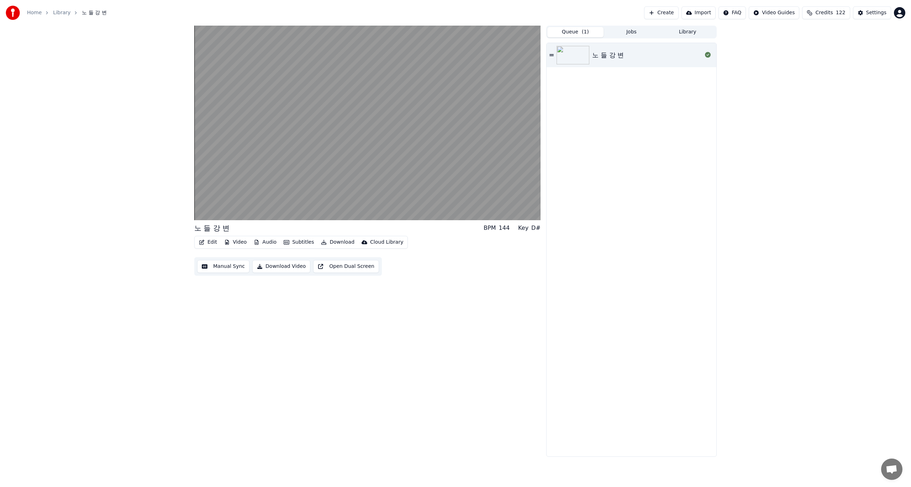
click at [206, 245] on button "Edit" at bounding box center [208, 242] width 24 height 10
click at [216, 316] on div "Manual Sync (Legacy)" at bounding box center [238, 317] width 55 height 7
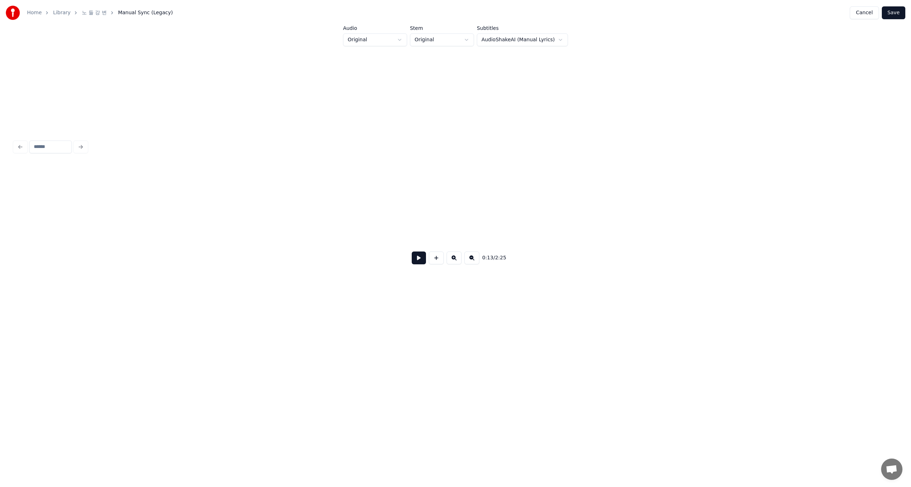
scroll to position [0, 960]
click at [865, 16] on button "Cancel" at bounding box center [863, 12] width 29 height 13
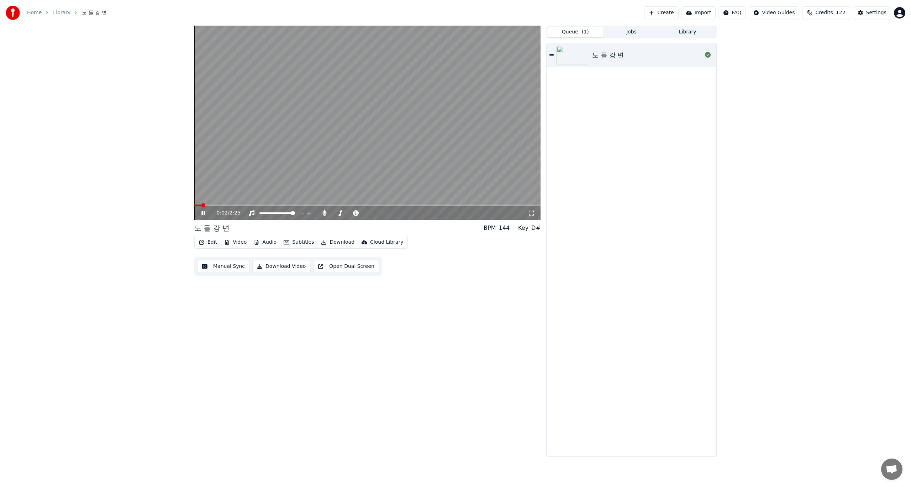
click at [237, 206] on span at bounding box center [367, 205] width 346 height 1
click at [202, 214] on icon at bounding box center [203, 213] width 4 height 4
click at [203, 212] on icon at bounding box center [203, 213] width 4 height 5
click at [203, 212] on icon at bounding box center [208, 213] width 17 height 6
click at [583, 56] on img at bounding box center [572, 55] width 33 height 18
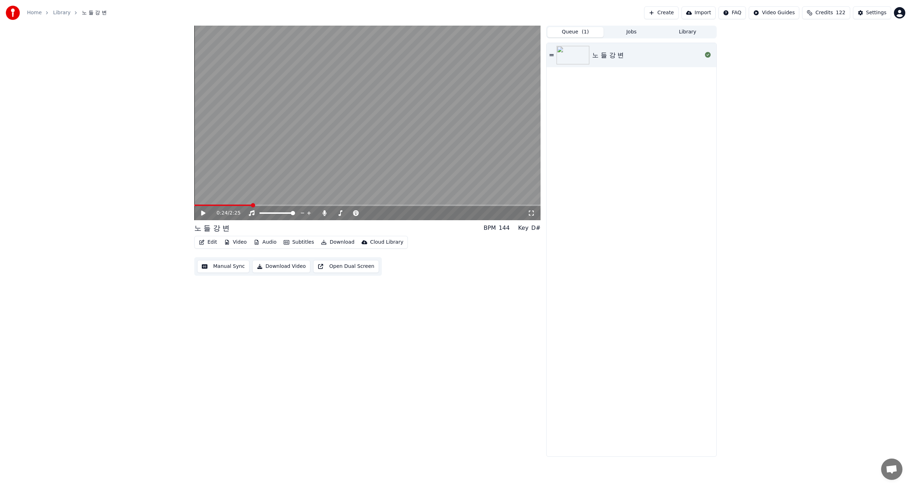
click at [583, 56] on img at bounding box center [572, 55] width 33 height 18
click at [611, 54] on div "노 들 강 변" at bounding box center [608, 55] width 32 height 10
click at [866, 17] on button "Settings" at bounding box center [872, 12] width 38 height 13
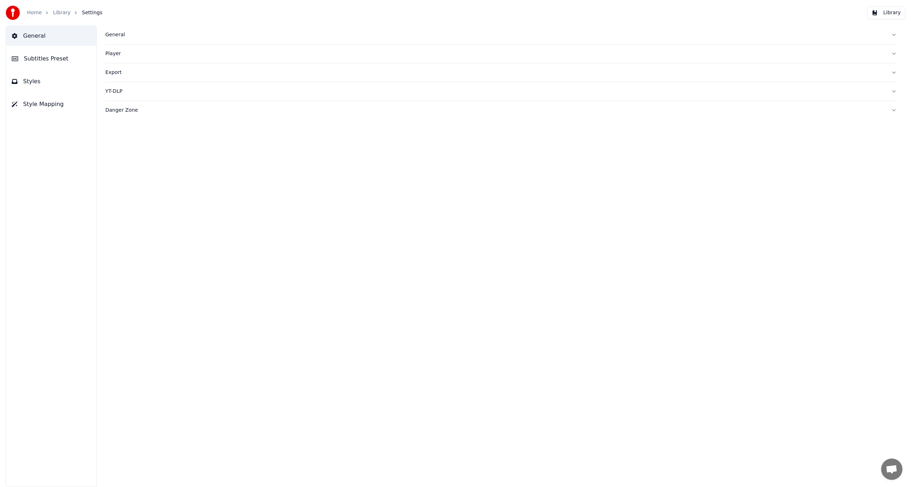
click at [48, 60] on span "Subtitles Preset" at bounding box center [46, 58] width 44 height 9
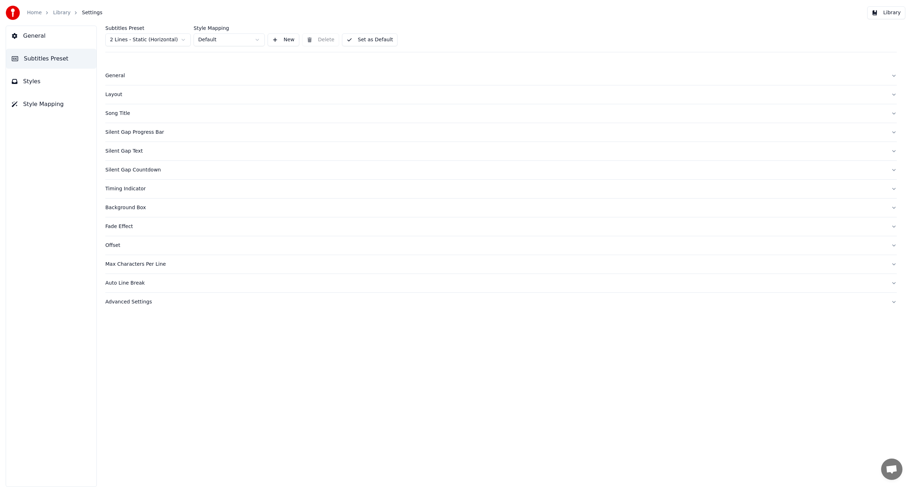
click at [121, 114] on div "Song Title" at bounding box center [495, 113] width 780 height 7
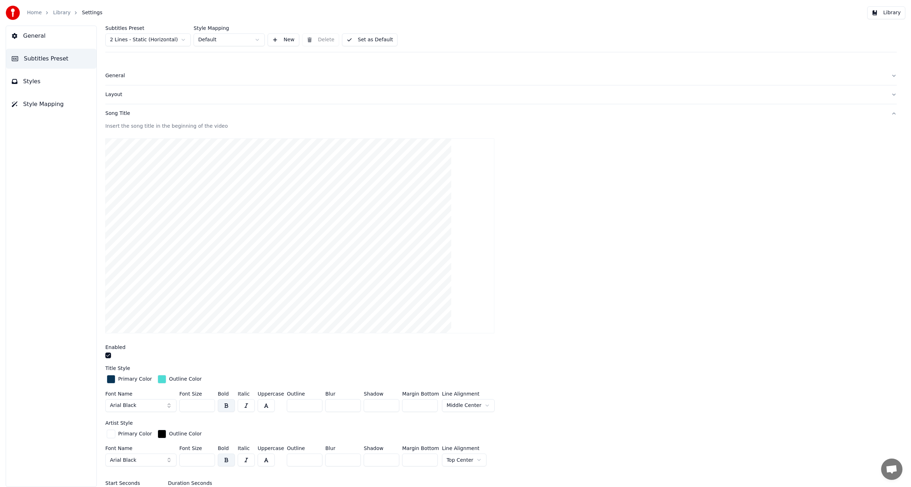
click at [115, 116] on div "Song Title" at bounding box center [495, 113] width 780 height 7
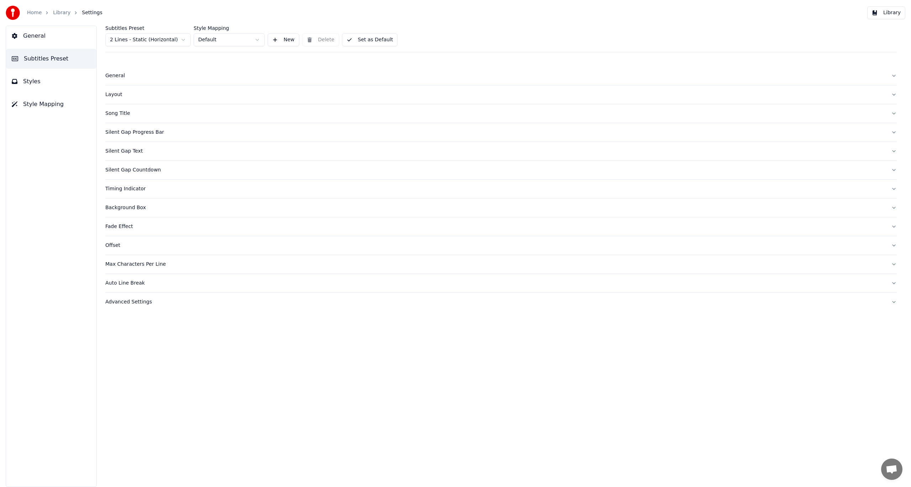
click at [129, 152] on div "Silent Gap Text" at bounding box center [495, 151] width 780 height 7
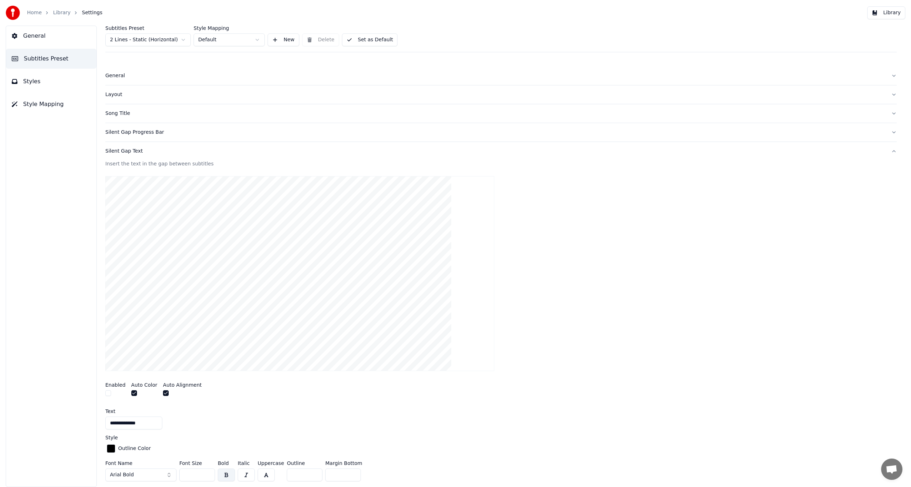
click at [132, 152] on div "Silent Gap Text" at bounding box center [495, 151] width 780 height 7
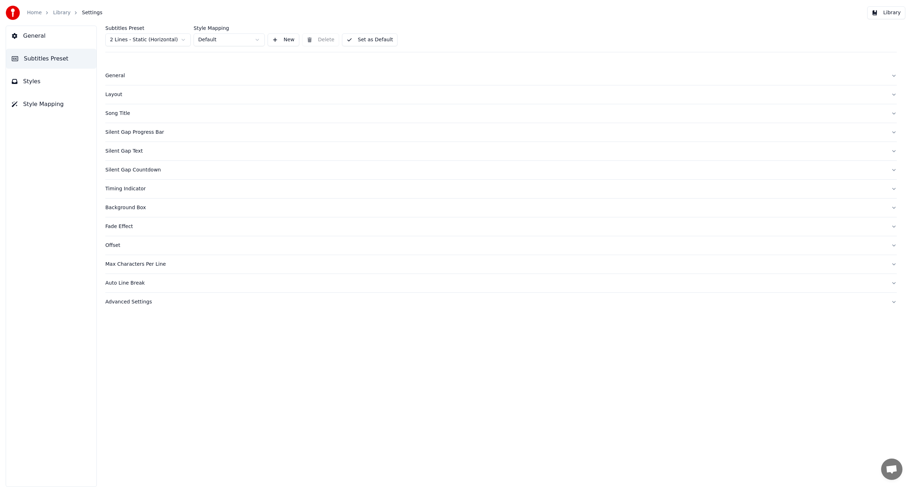
click at [121, 113] on div "Song Title" at bounding box center [495, 113] width 780 height 7
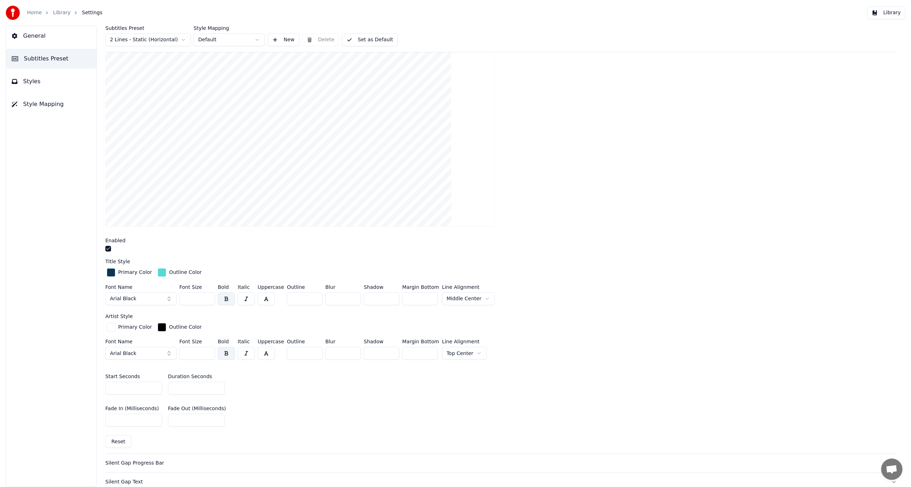
scroll to position [213, 0]
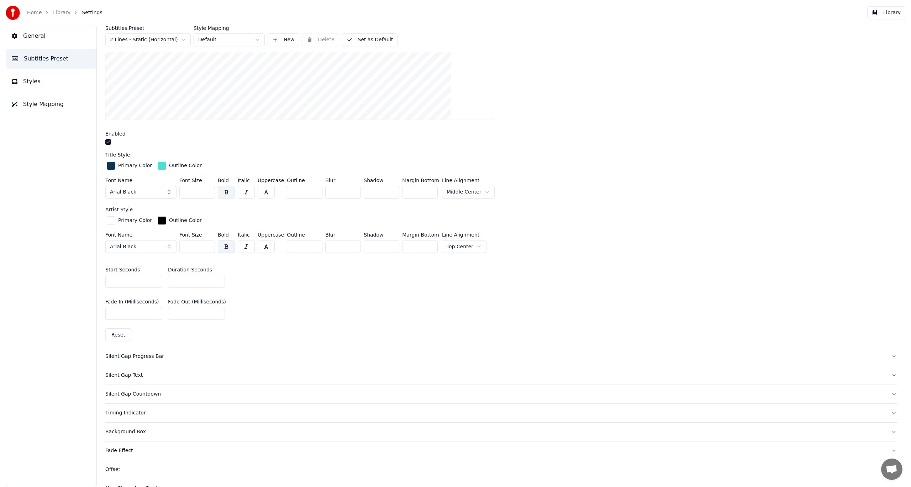
click at [217, 278] on input "*" at bounding box center [196, 281] width 57 height 13
type input "*"
click at [217, 278] on input "*" at bounding box center [196, 281] width 57 height 13
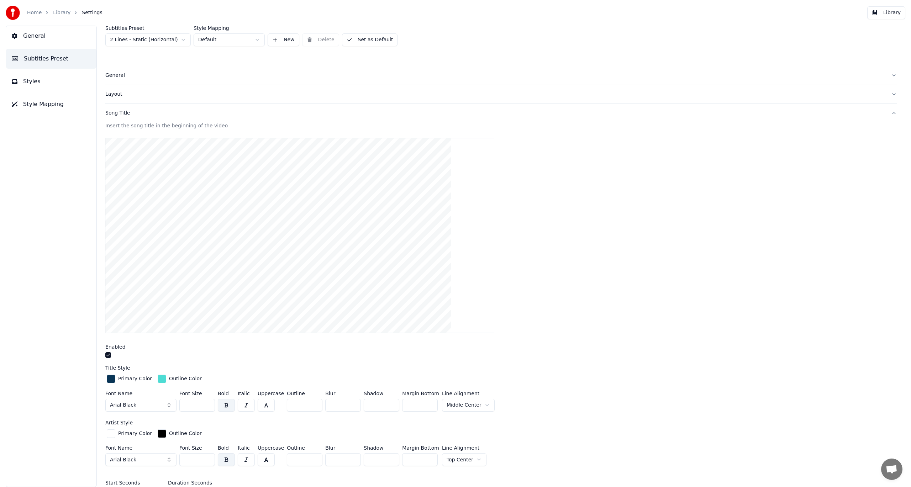
scroll to position [0, 0]
click at [111, 96] on div "Layout" at bounding box center [495, 94] width 780 height 7
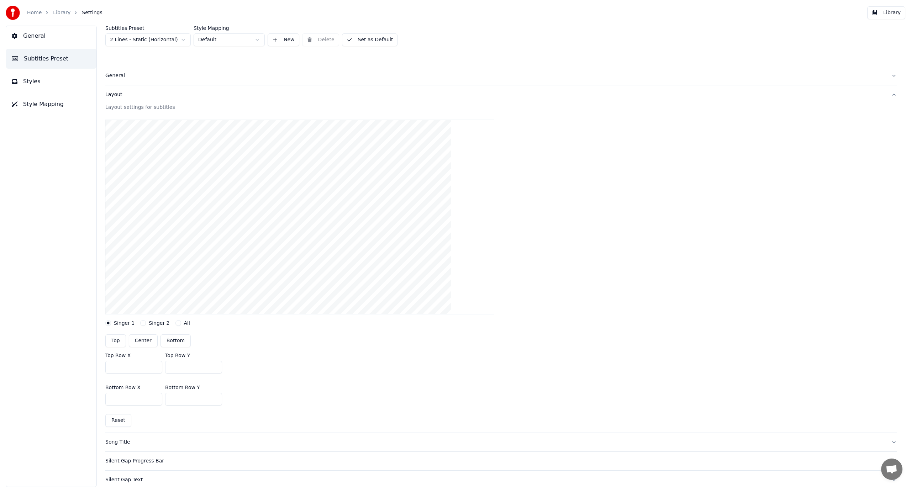
scroll to position [107, 0]
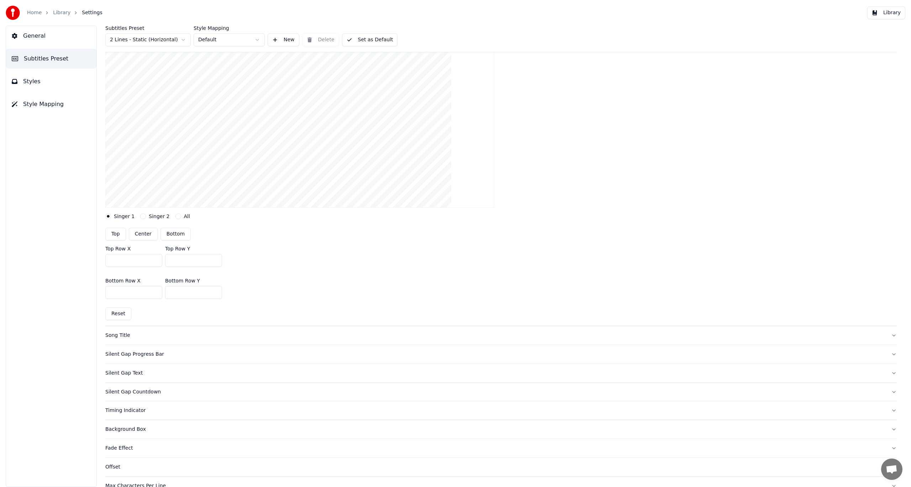
click at [140, 217] on button "Singer 2" at bounding box center [143, 216] width 6 height 6
click at [175, 217] on button "All" at bounding box center [178, 216] width 6 height 6
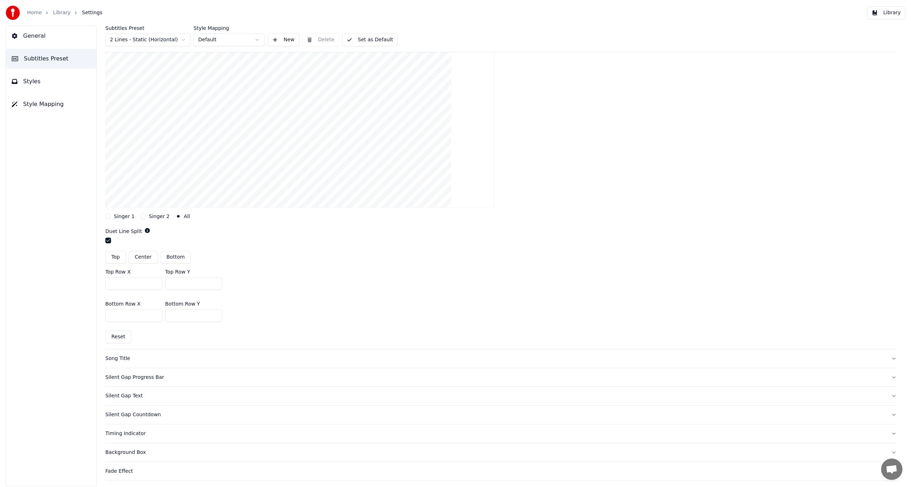
click at [110, 218] on button "Singer 1" at bounding box center [108, 216] width 6 height 6
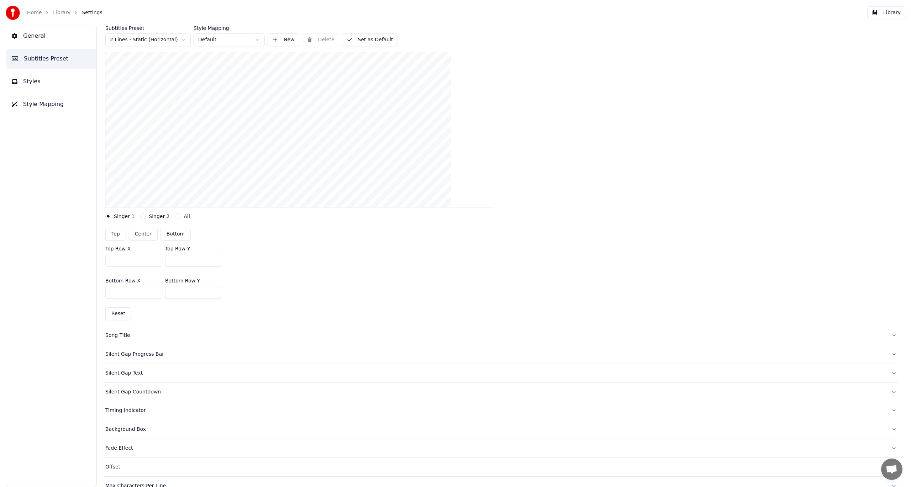
click at [116, 237] on button "Top" at bounding box center [115, 234] width 21 height 13
type input "***"
click at [118, 236] on button "Top" at bounding box center [115, 234] width 21 height 13
click at [143, 237] on button "Center" at bounding box center [143, 234] width 29 height 13
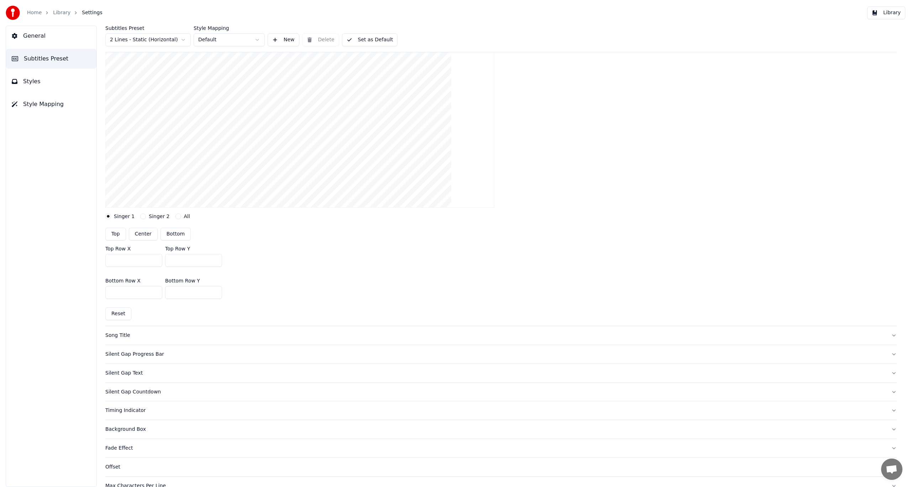
type input "***"
click at [173, 237] on button "Bottom" at bounding box center [175, 234] width 30 height 13
type input "***"
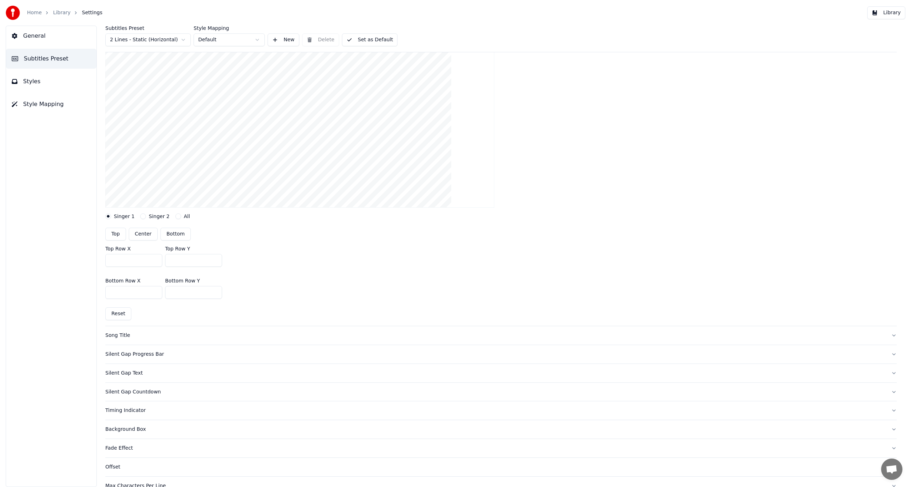
click at [144, 234] on button "Center" at bounding box center [143, 234] width 29 height 13
type input "***"
click at [170, 234] on button "Bottom" at bounding box center [175, 234] width 30 height 13
type input "***"
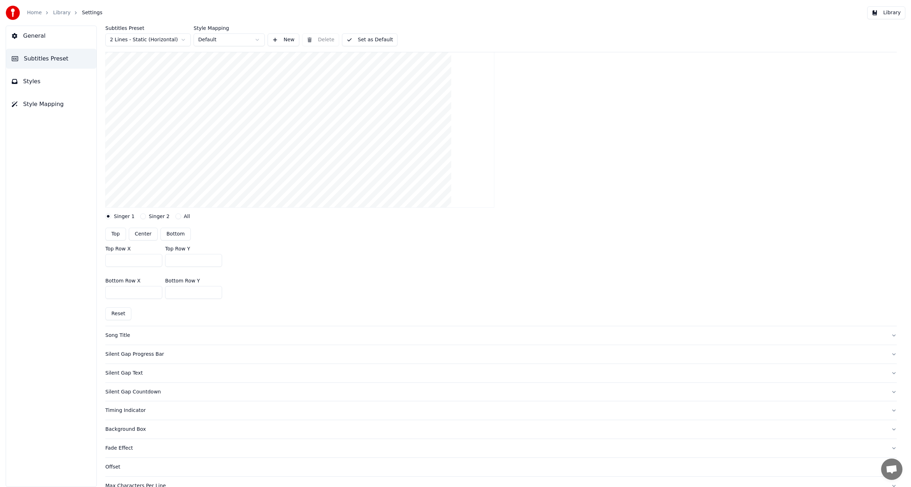
type input "***"
click at [117, 218] on label "Singer 1" at bounding box center [124, 216] width 21 height 5
click at [111, 218] on button "Singer 1" at bounding box center [108, 216] width 6 height 6
click at [140, 216] on button "Singer 2" at bounding box center [143, 216] width 6 height 6
click at [110, 217] on button "Singer 1" at bounding box center [108, 216] width 6 height 6
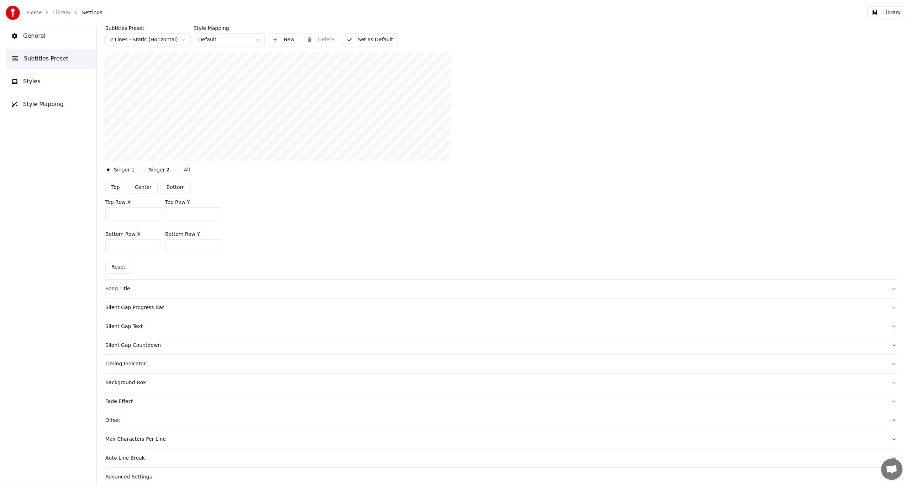
scroll to position [158, 0]
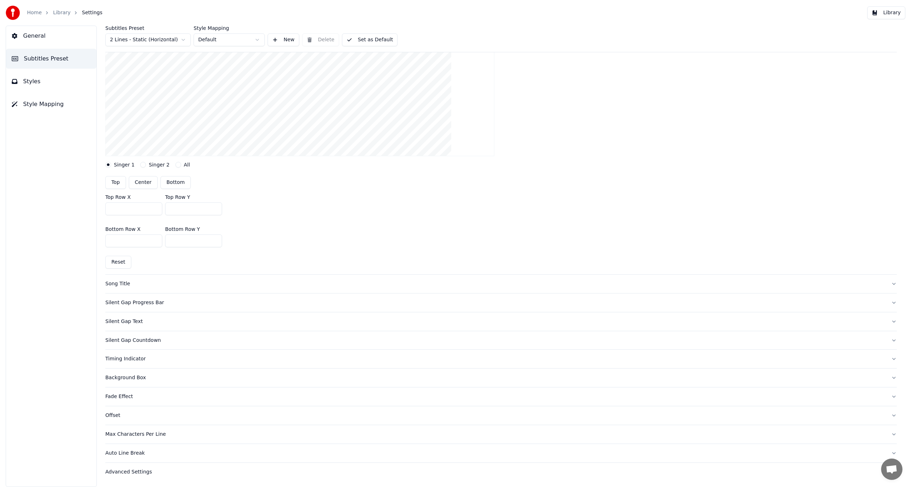
click at [119, 262] on button "Reset" at bounding box center [118, 262] width 26 height 13
click at [118, 263] on button "Reset" at bounding box center [118, 262] width 26 height 13
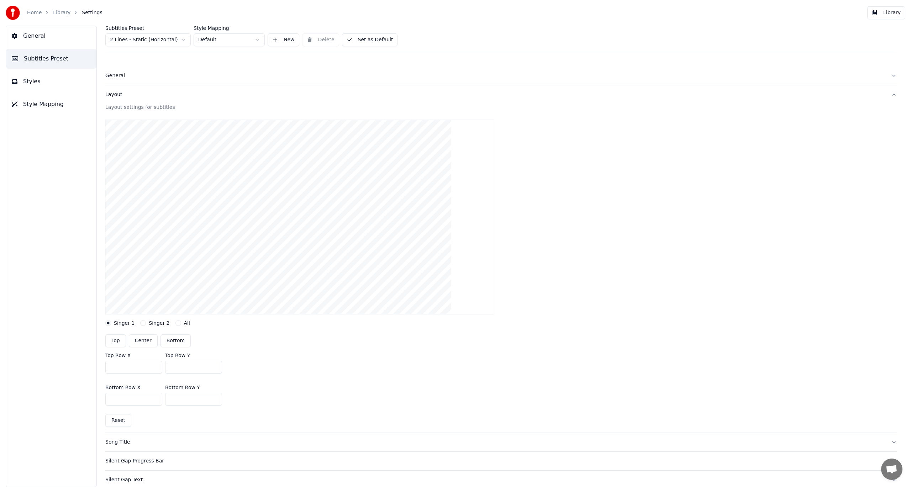
click at [112, 96] on div "Layout" at bounding box center [495, 94] width 780 height 7
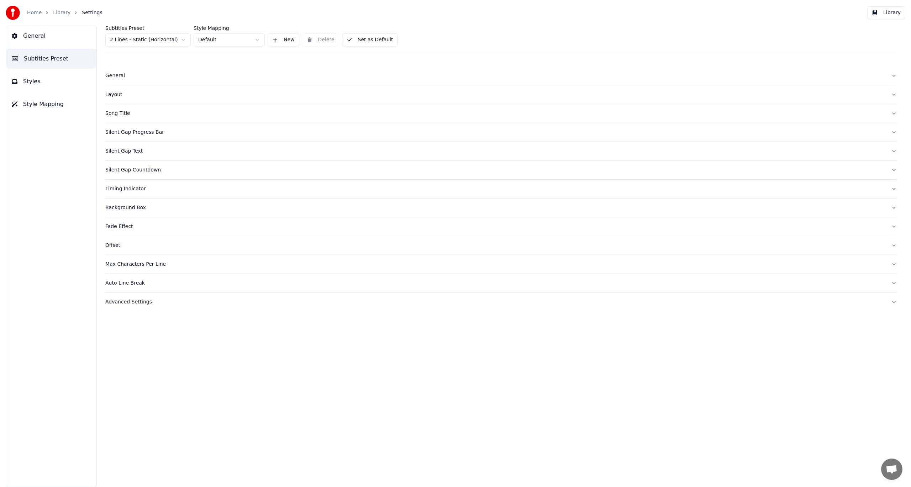
click at [115, 115] on div "Song Title" at bounding box center [495, 113] width 780 height 7
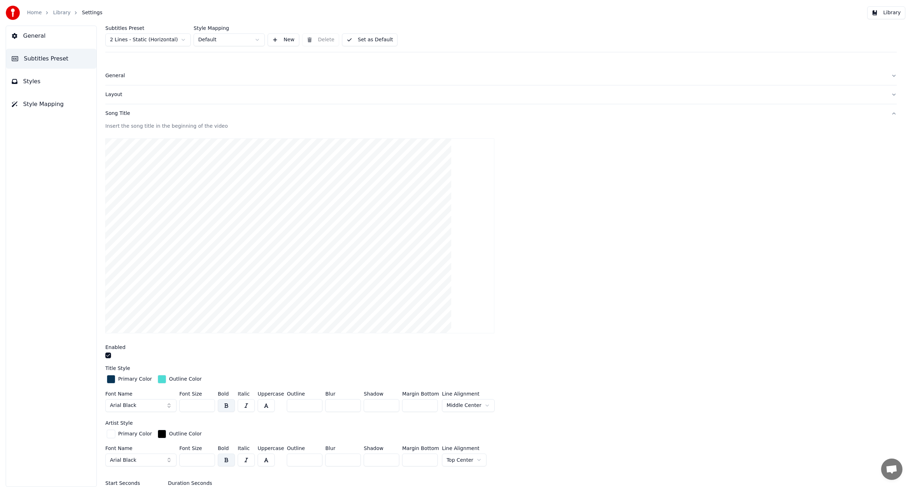
click at [169, 404] on button "Arial Black" at bounding box center [140, 405] width 71 height 13
click at [151, 353] on div "Bodoni MT Black" at bounding box center [146, 354] width 51 height 7
click at [123, 113] on div "Song Title" at bounding box center [495, 113] width 780 height 7
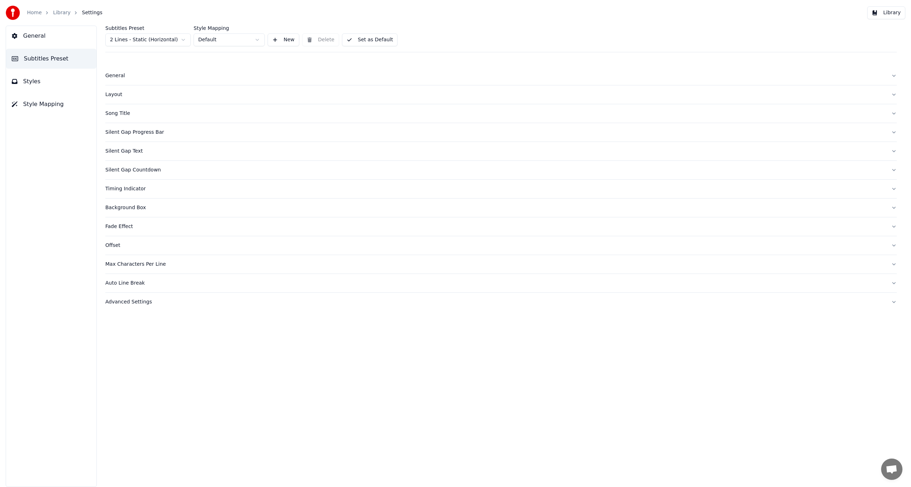
click at [127, 132] on div "Silent Gap Progress Bar" at bounding box center [495, 132] width 780 height 7
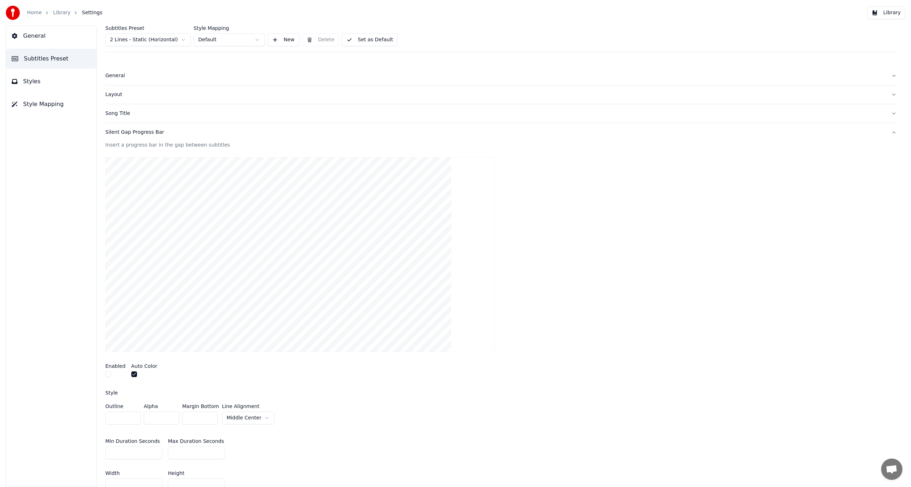
click at [121, 133] on div "Silent Gap Progress Bar" at bounding box center [495, 132] width 780 height 7
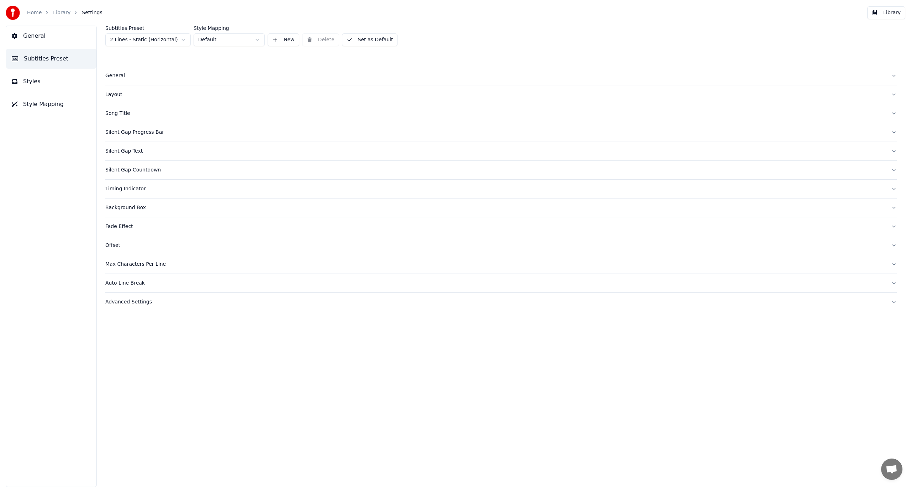
click at [124, 153] on div "Silent Gap Text" at bounding box center [495, 151] width 780 height 7
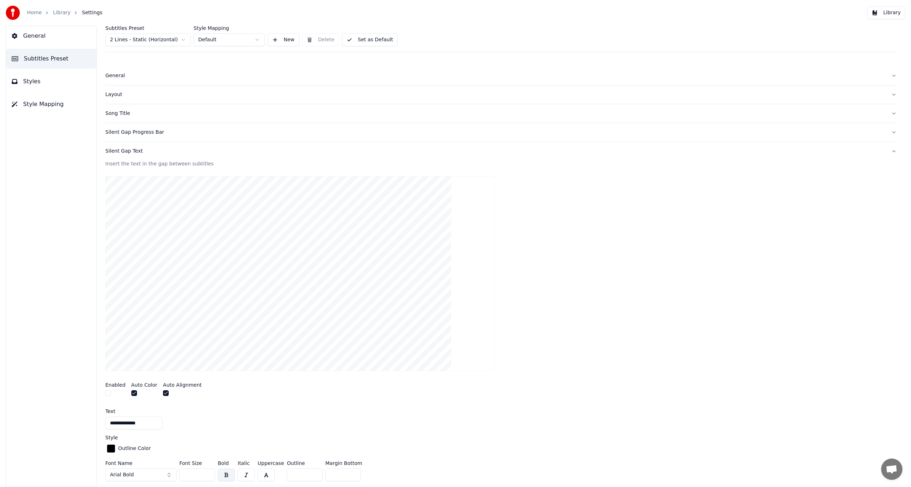
click at [885, 13] on button "Library" at bounding box center [886, 12] width 38 height 13
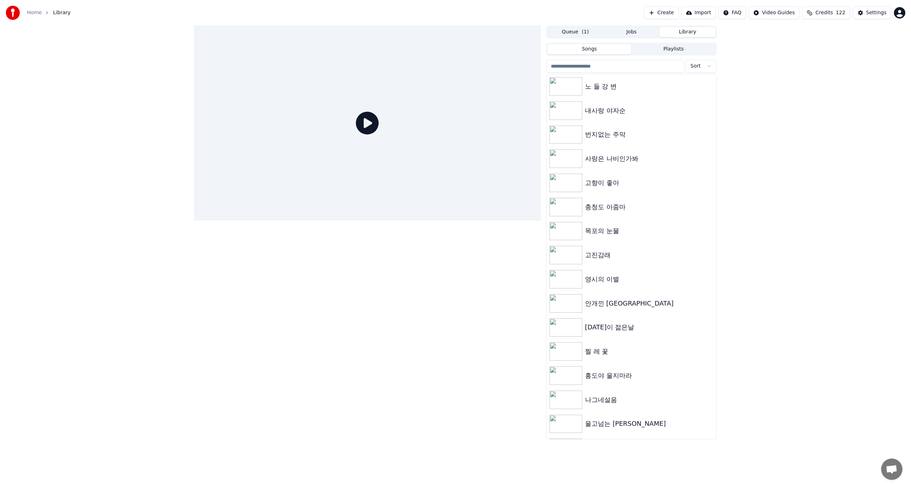
click at [573, 32] on button "Queue ( 1 )" at bounding box center [575, 32] width 56 height 10
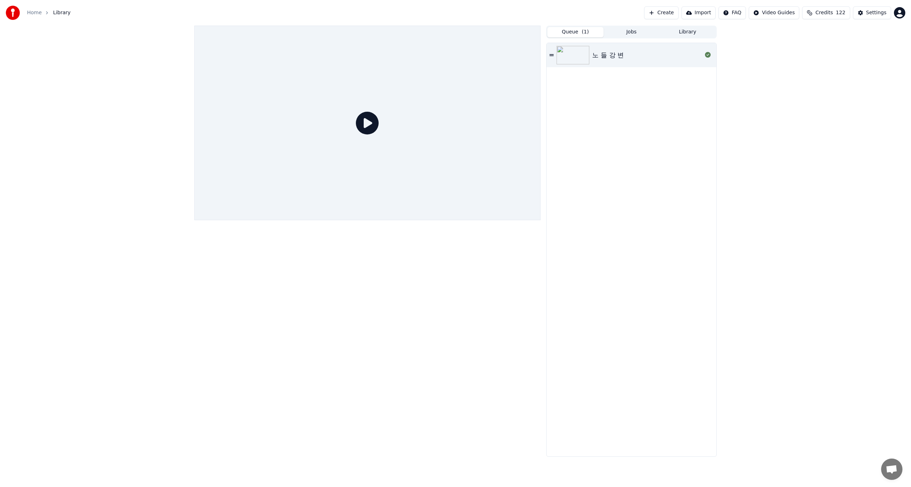
click at [579, 53] on img at bounding box center [572, 55] width 33 height 18
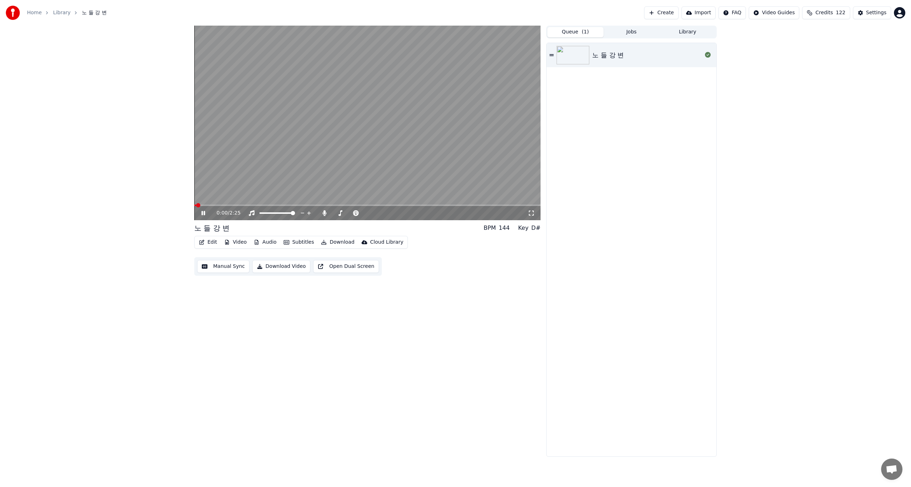
click at [209, 242] on button "Edit" at bounding box center [208, 242] width 24 height 10
click at [215, 258] on div "Edit Lyrics" at bounding box center [223, 257] width 25 height 7
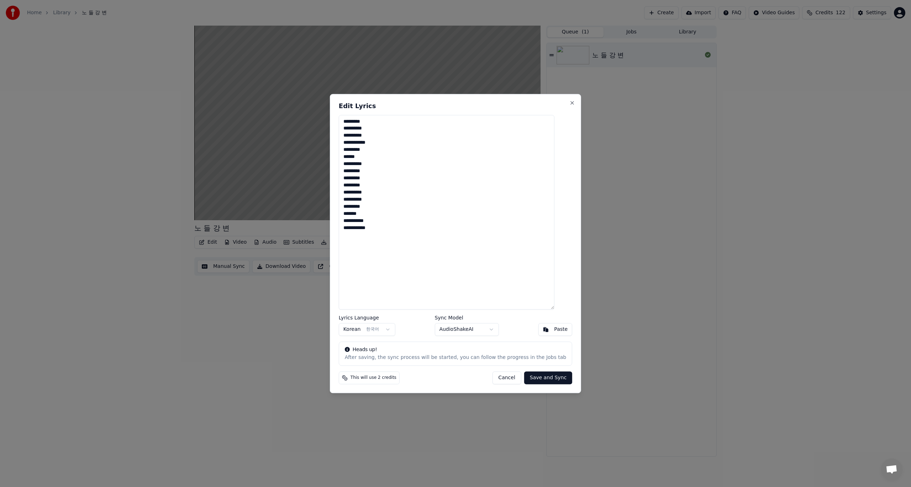
click at [500, 375] on button "Cancel" at bounding box center [506, 377] width 29 height 13
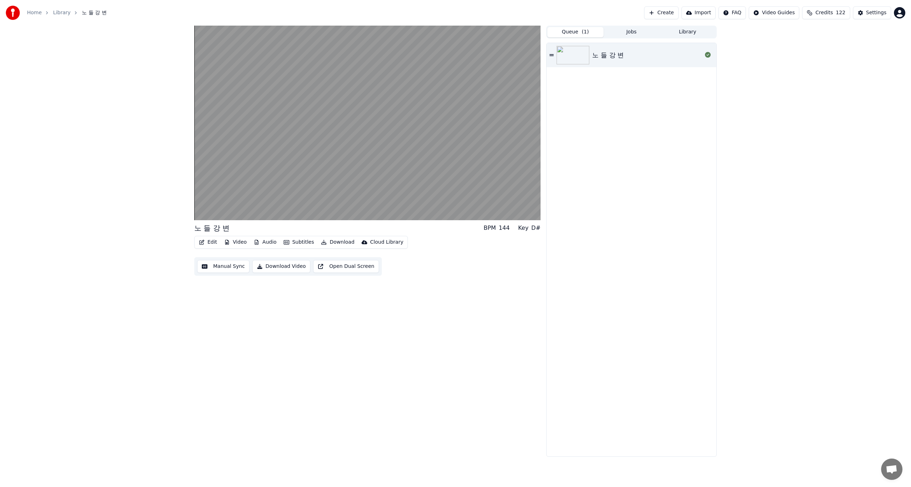
click at [211, 242] on button "Edit" at bounding box center [208, 242] width 24 height 10
click at [222, 268] on div "Edit Metadata" at bounding box center [228, 268] width 35 height 7
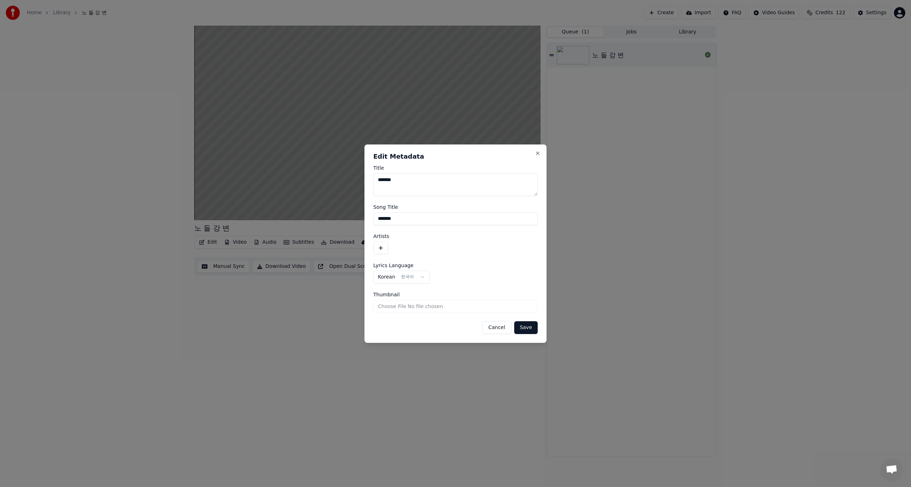
click at [508, 330] on button "Cancel" at bounding box center [496, 327] width 29 height 13
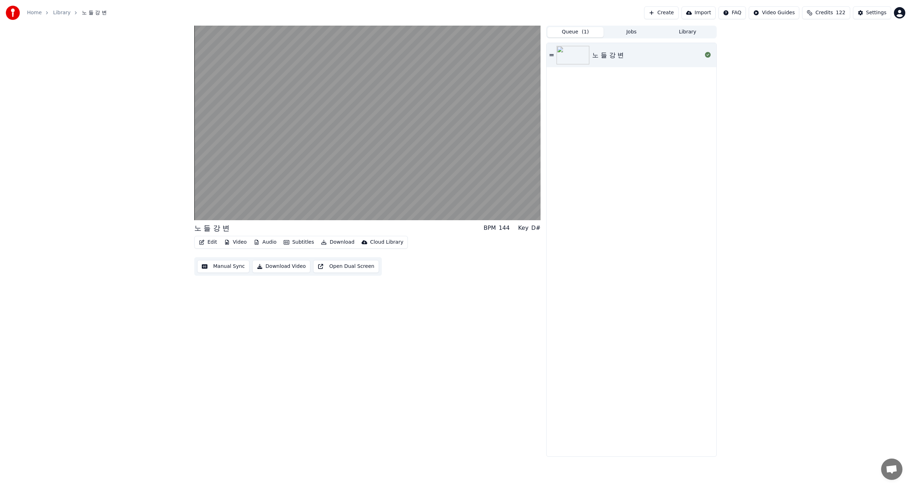
click at [211, 245] on button "Edit" at bounding box center [208, 242] width 24 height 10
click at [221, 293] on div "Style Editor" at bounding box center [225, 294] width 29 height 7
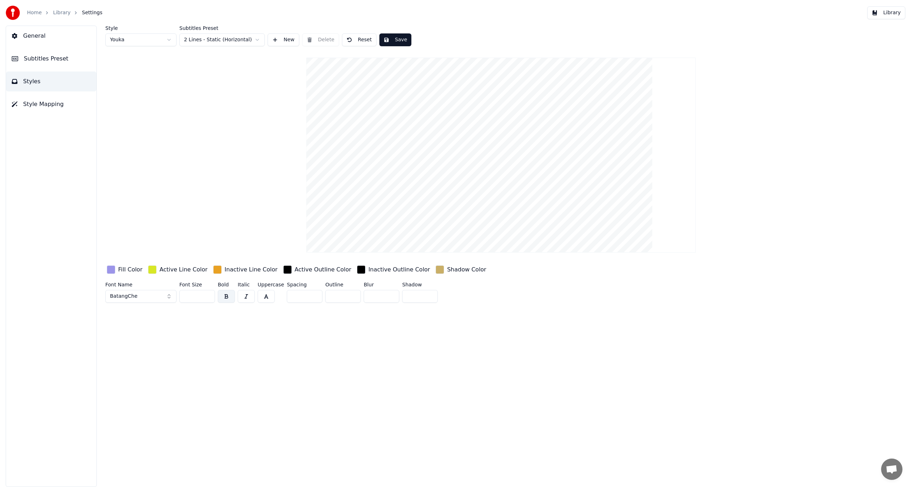
click at [194, 295] on input "**" at bounding box center [197, 296] width 36 height 13
type input "*"
type input "**"
click at [392, 36] on button "Save" at bounding box center [395, 39] width 32 height 13
click at [392, 39] on button "Done" at bounding box center [395, 39] width 33 height 13
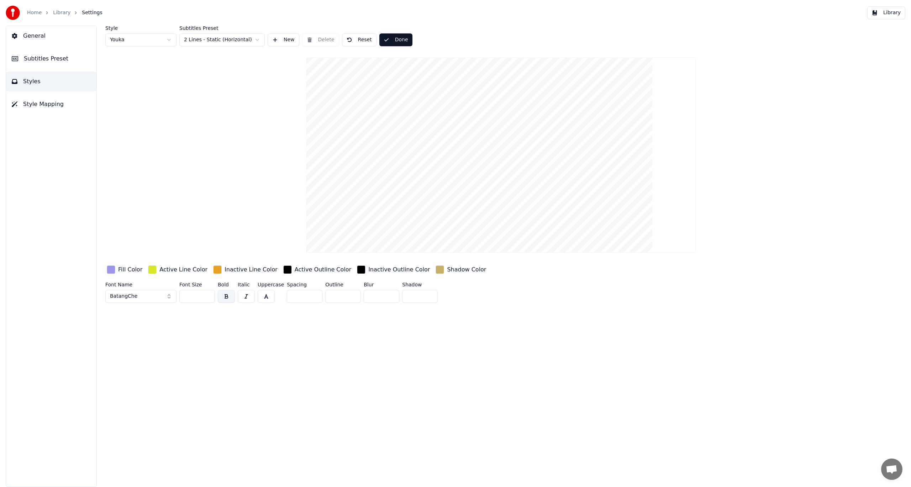
click at [882, 12] on button "Library" at bounding box center [886, 12] width 38 height 13
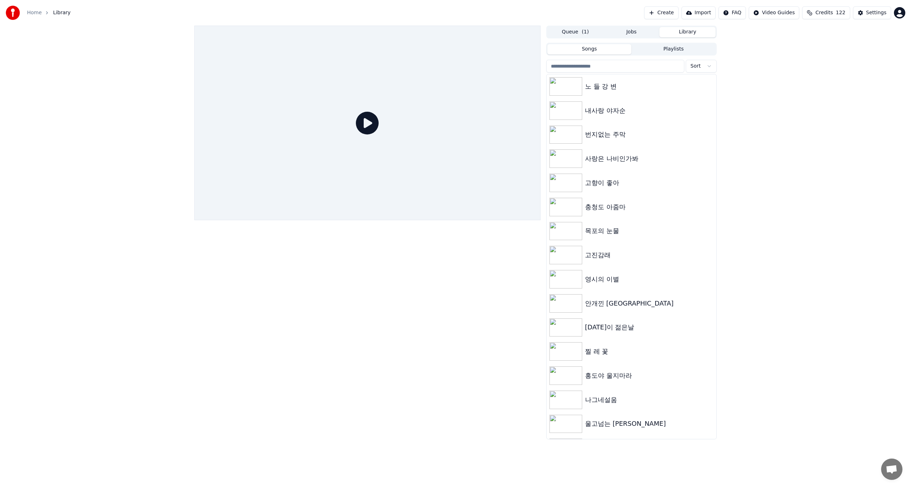
click at [574, 32] on button "Queue ( 1 )" at bounding box center [575, 32] width 56 height 10
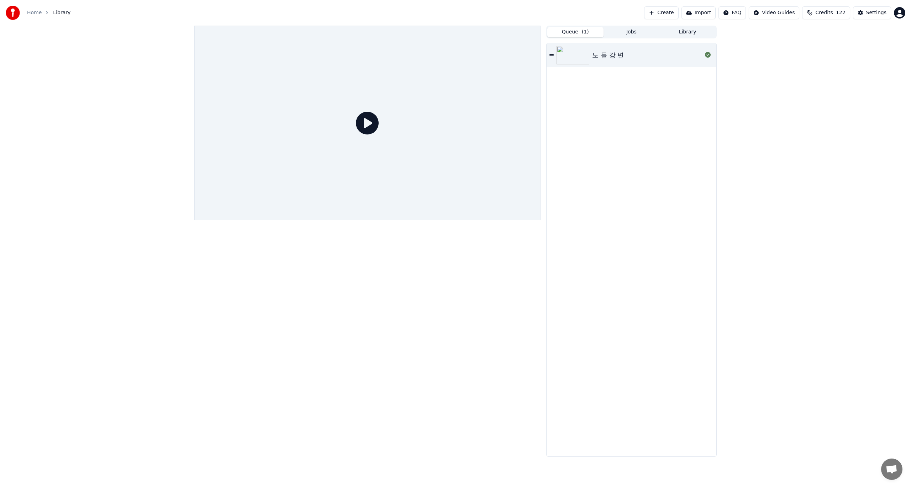
click at [569, 53] on img at bounding box center [572, 55] width 33 height 18
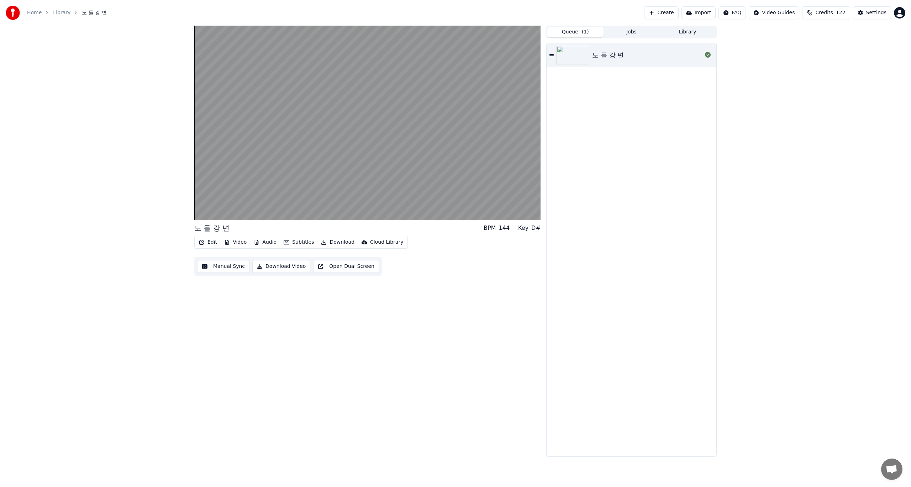
click at [281, 267] on button "Download Video" at bounding box center [281, 266] width 58 height 13
